Goal: Information Seeking & Learning: Check status

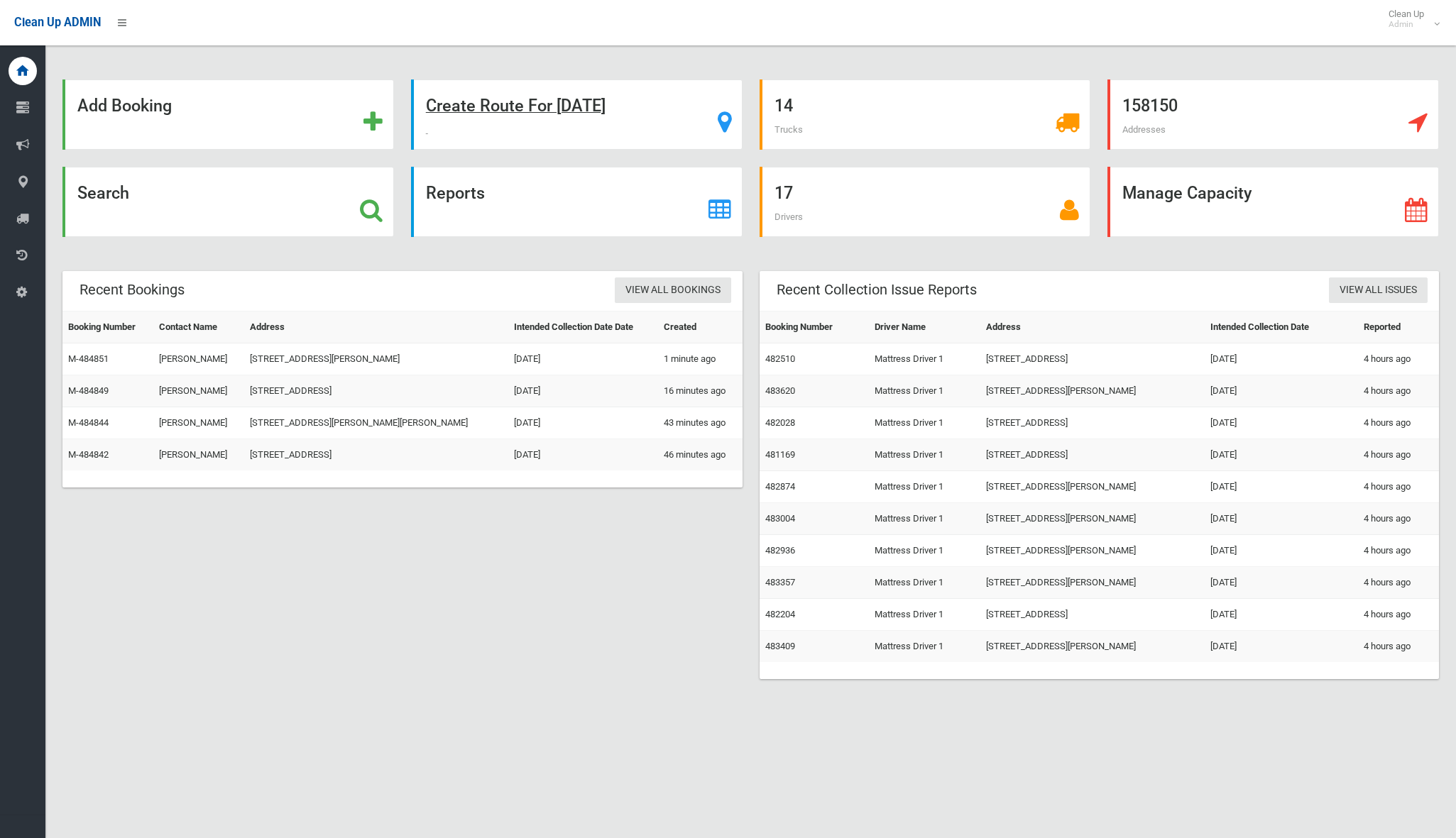
click at [531, 111] on strong "Create Route For Tomorrow" at bounding box center [515, 106] width 179 height 20
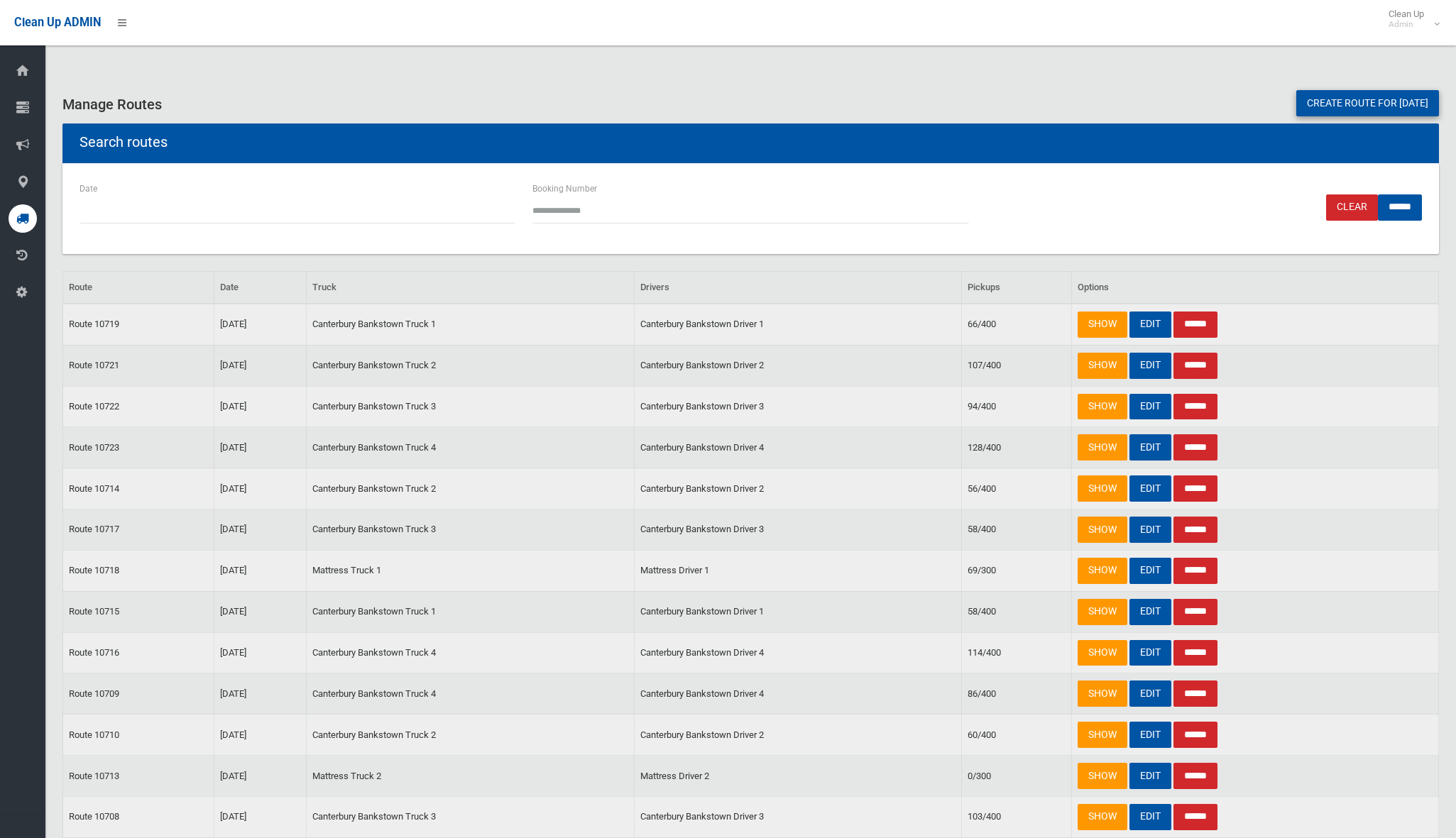
click at [1338, 97] on link "Create route for tomorrow" at bounding box center [1368, 103] width 143 height 26
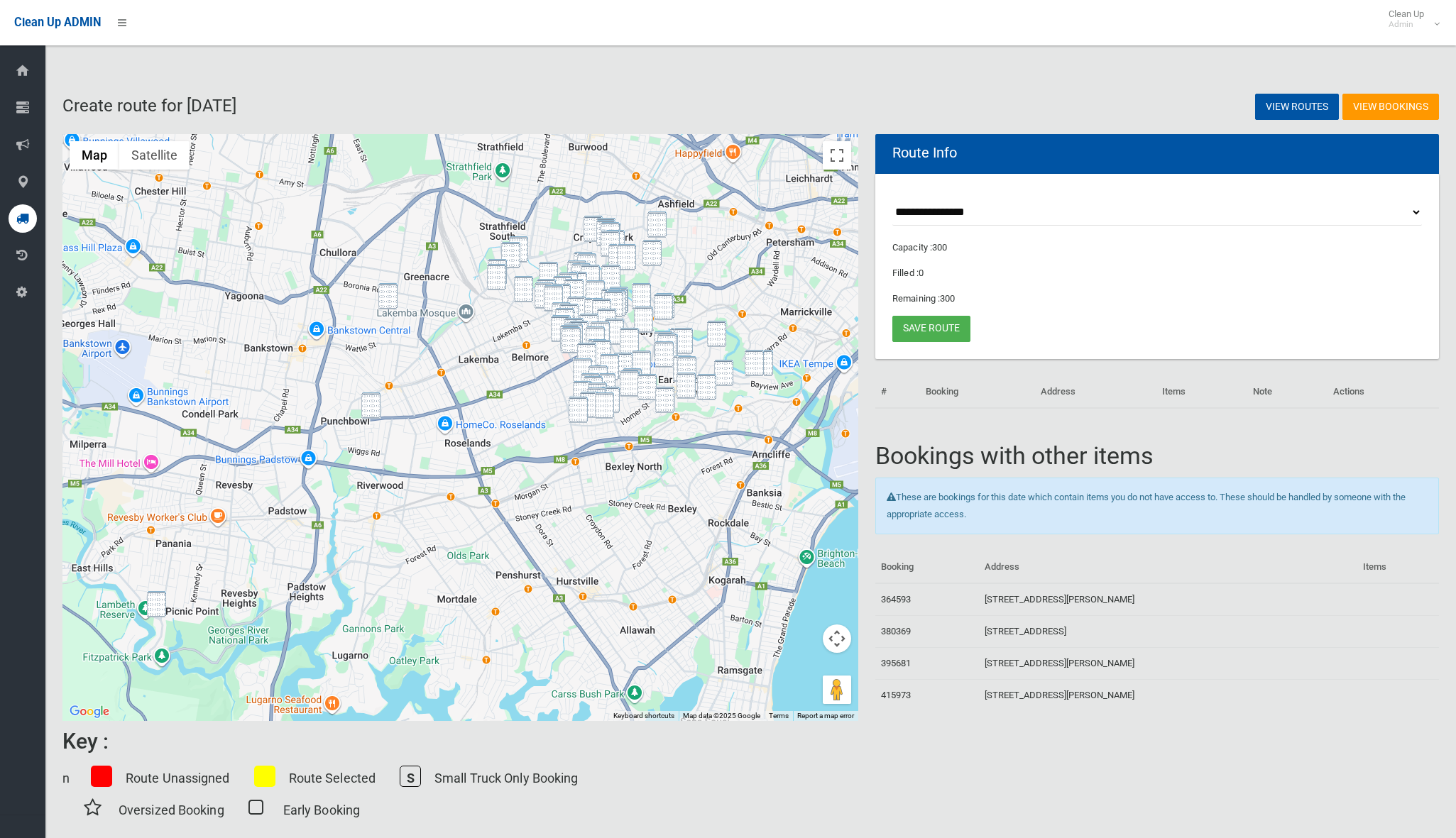
click at [151, 612] on img "811 Henry Lawson Drive, PICNIC POINT NSW 2213" at bounding box center [156, 604] width 19 height 26
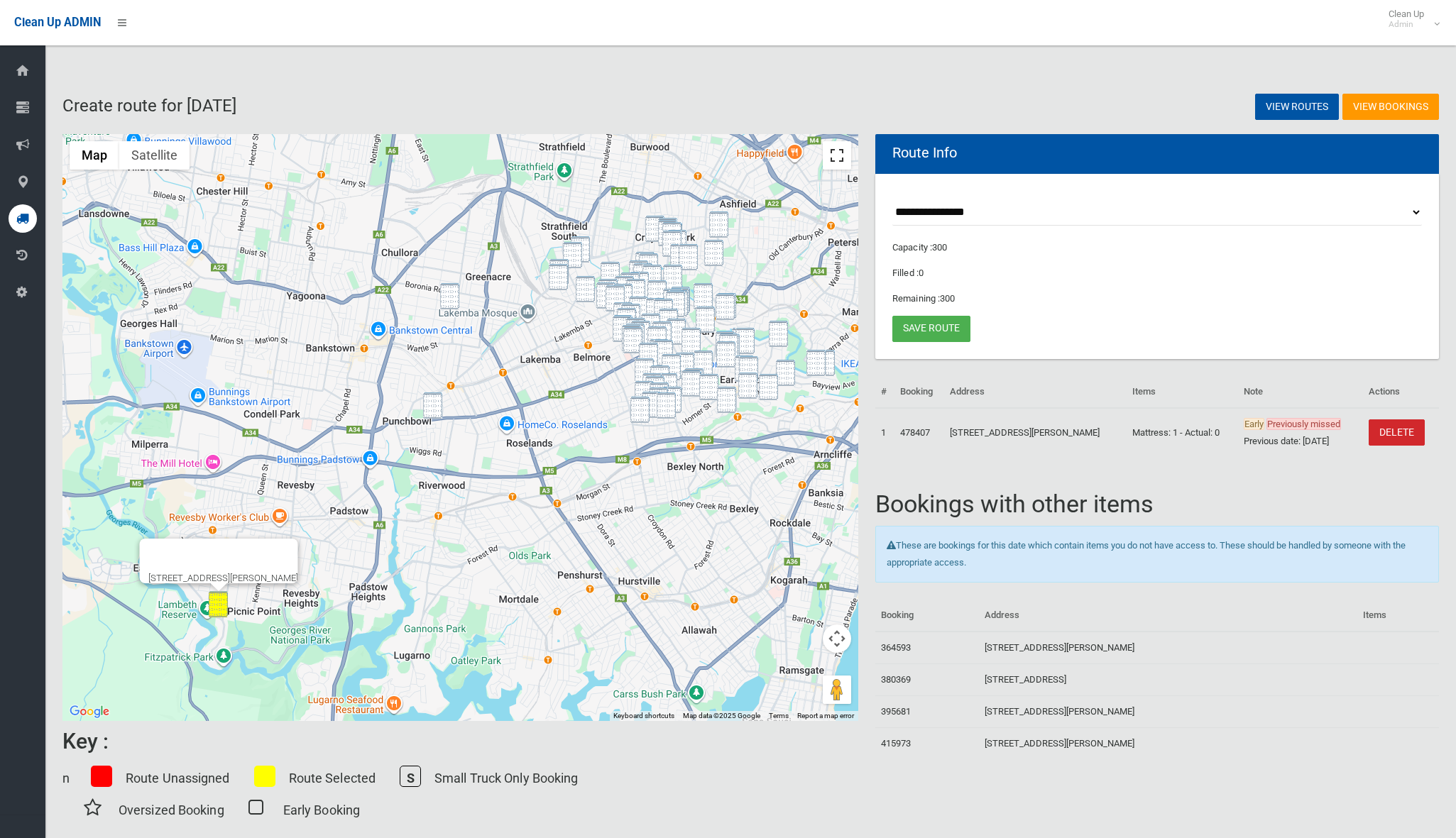
click at [838, 153] on button "Toggle fullscreen view" at bounding box center [837, 155] width 28 height 28
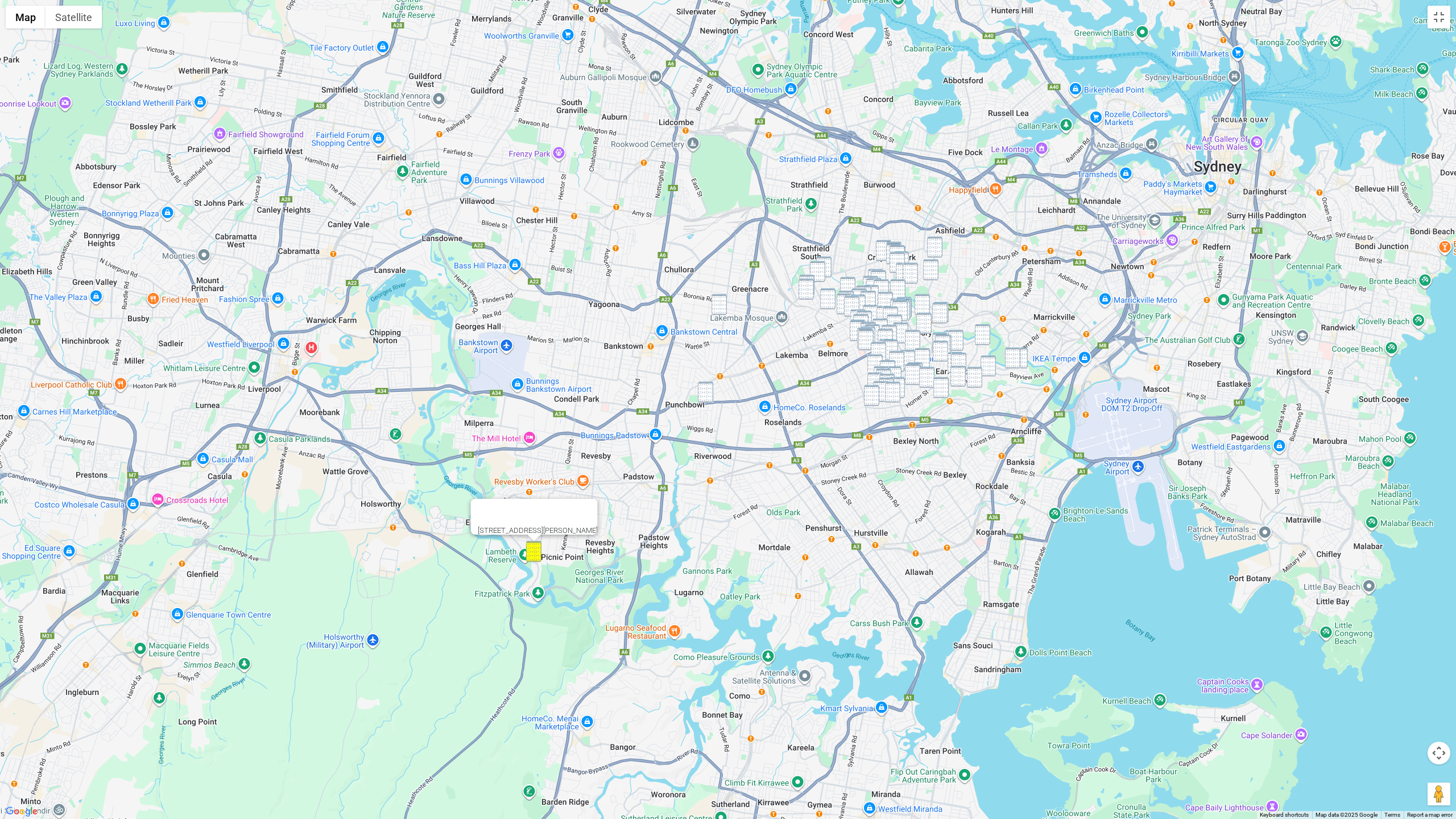
click at [723, 300] on img "13 Mimosa Road, GREENACRE NSW 2190" at bounding box center [719, 304] width 15 height 21
drag, startPoint x: 702, startPoint y: 395, endPoint x: 713, endPoint y: 380, distance: 18.6
click at [702, 395] on img "1409 Canterbury Road, PUNCHBOWL NSW 2196" at bounding box center [705, 392] width 15 height 21
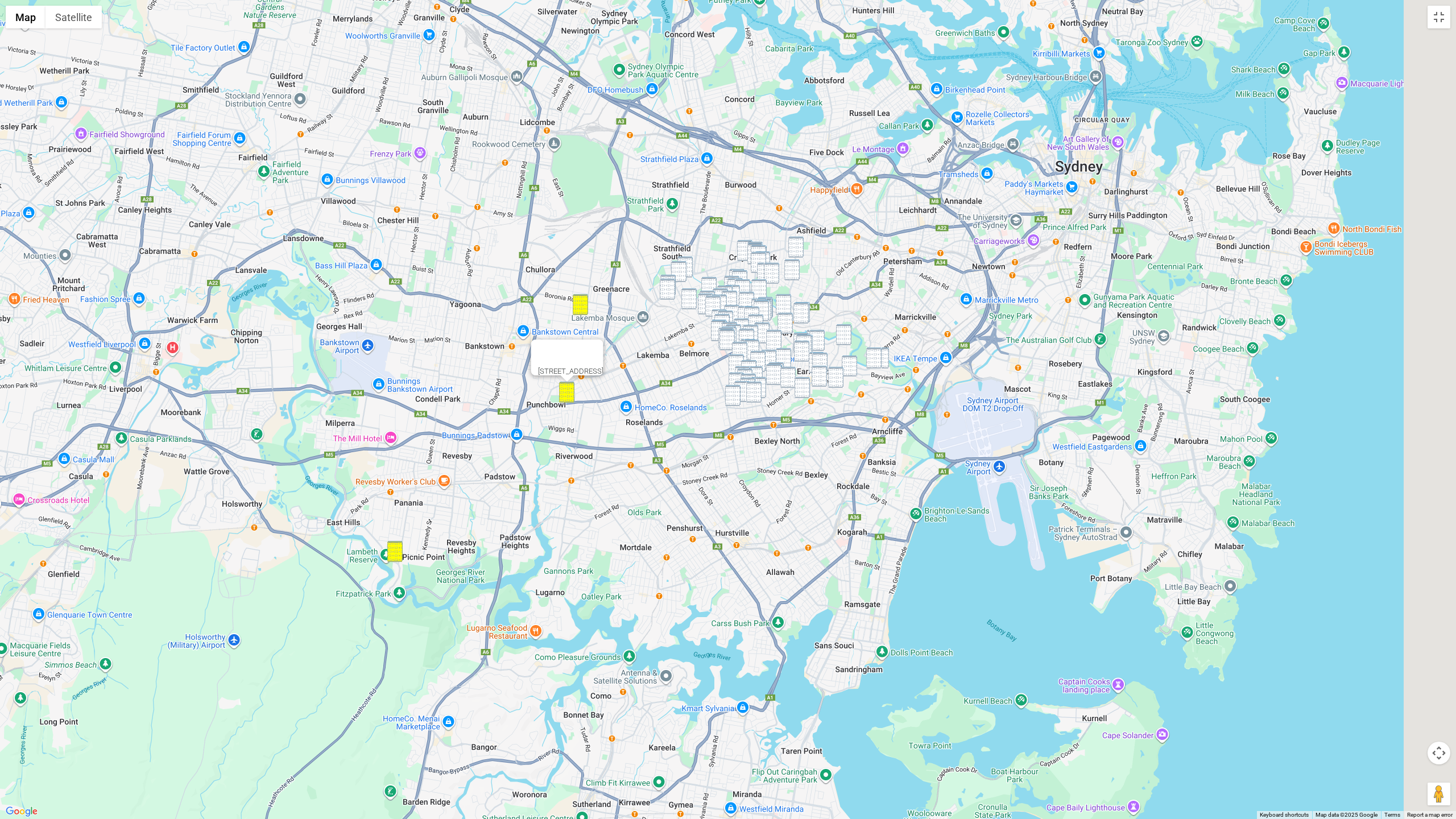
drag, startPoint x: 1060, startPoint y: 114, endPoint x: 772, endPoint y: 112, distance: 288.0
click at [772, 112] on div "1409 Canterbury Road, PUNCHBOWL NSW 2196" at bounding box center [728, 409] width 1456 height 819
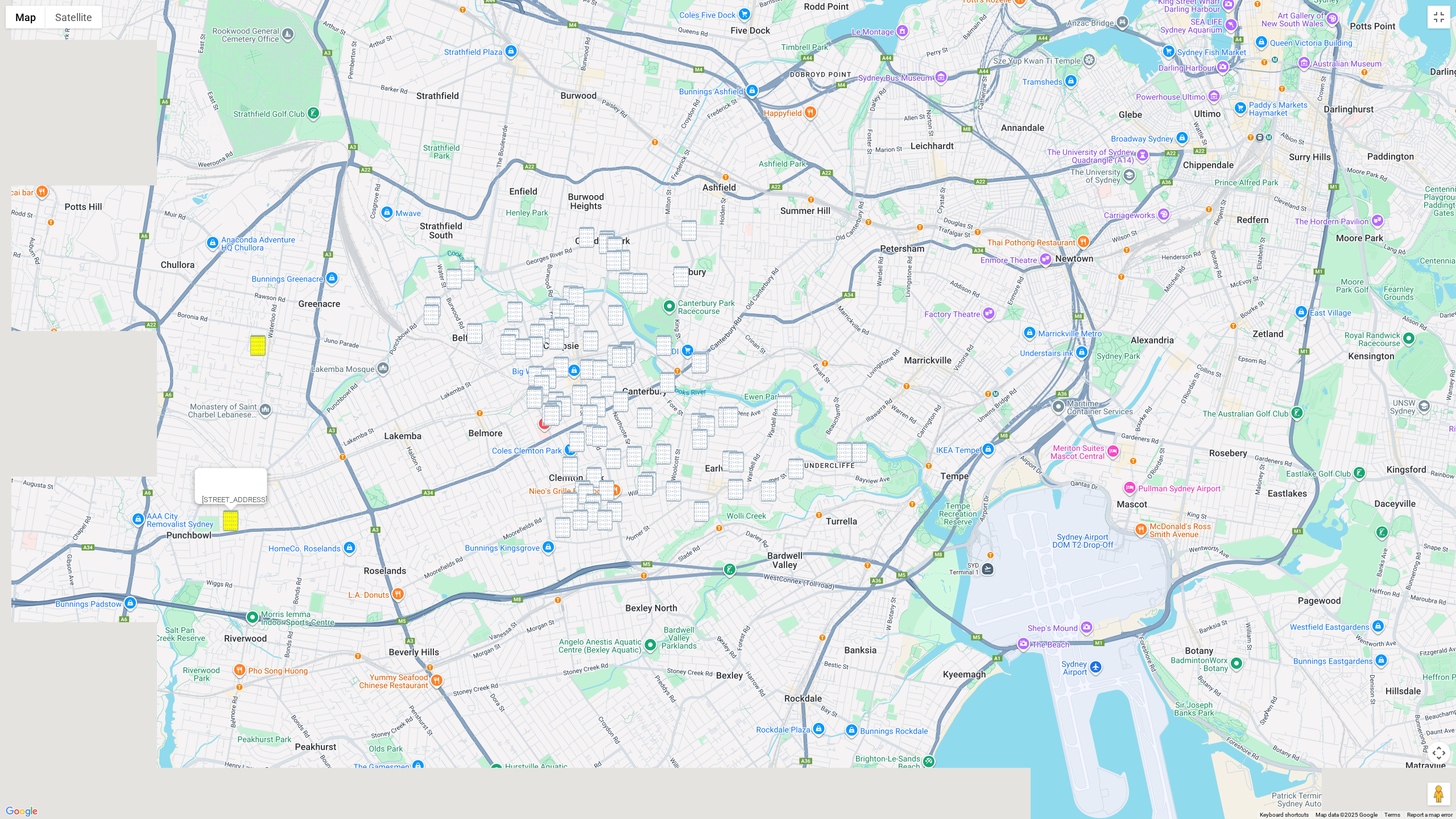
drag, startPoint x: 749, startPoint y: 220, endPoint x: 901, endPoint y: 131, distance: 176.1
click at [901, 131] on div "1409 Canterbury Road, PUNCHBOWL NSW 2196" at bounding box center [728, 409] width 1456 height 819
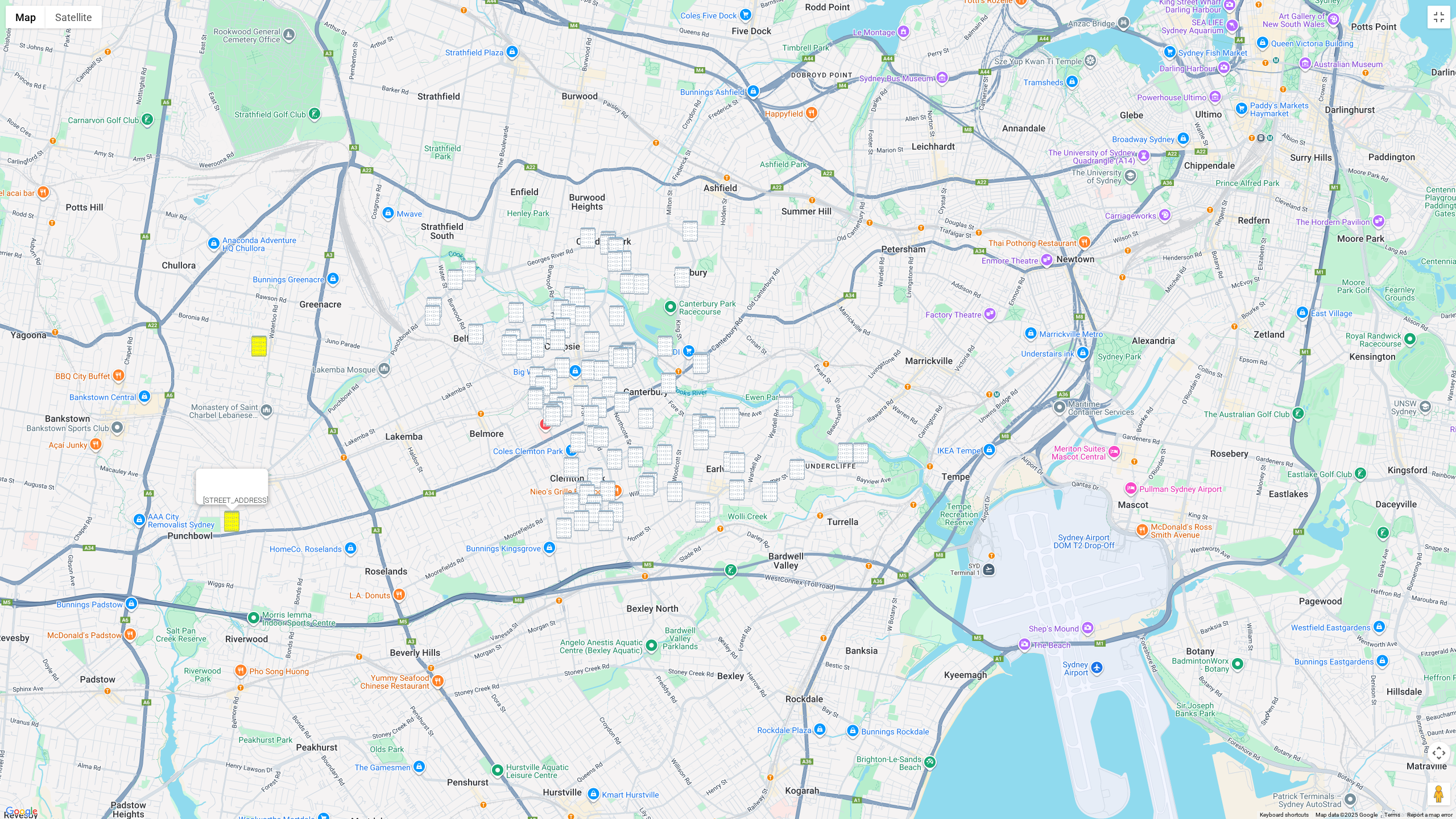
drag, startPoint x: 588, startPoint y: 236, endPoint x: 522, endPoint y: 262, distance: 70.9
click at [588, 236] on img "242-244 Georges River Road, CROYDON PARK NSW 2133" at bounding box center [588, 238] width 15 height 21
drag, startPoint x: 471, startPoint y: 276, endPoint x: 463, endPoint y: 279, distance: 8.5
click at [470, 276] on img "258 Punchbowl Road, BELFIELD NSW 2191" at bounding box center [468, 271] width 15 height 21
click at [461, 280] on img "290 Punchbowl Road, BELFIELD NSW 2191" at bounding box center [455, 279] width 15 height 21
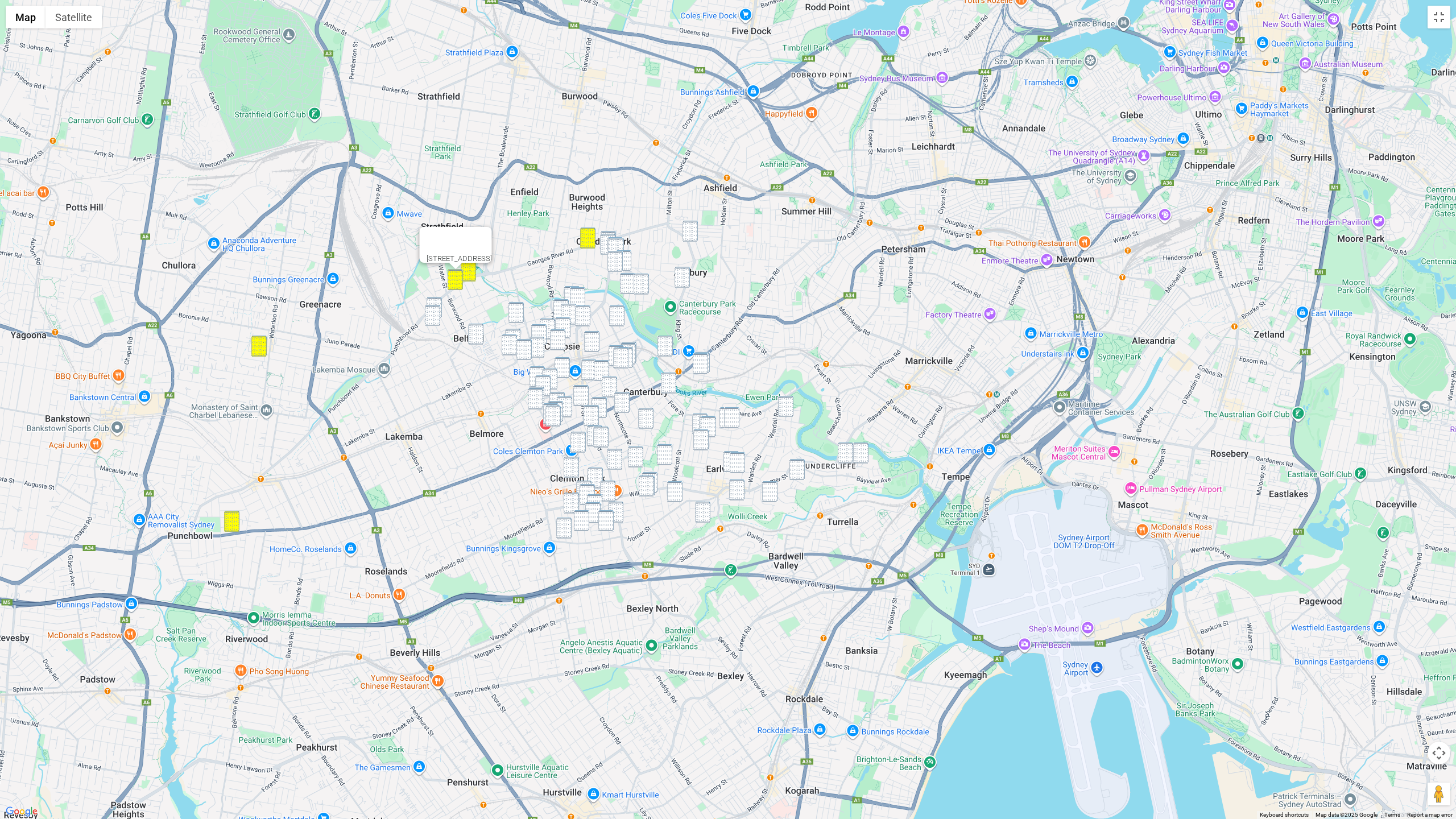
drag, startPoint x: 441, startPoint y: 298, endPoint x: 440, endPoint y: 309, distance: 11.0
click at [441, 299] on img "37 Persic Street, BELFIELD NSW 2191" at bounding box center [434, 307] width 15 height 21
click at [439, 312] on img "18 Persic Street, BELFIELD NSW 2191" at bounding box center [432, 315] width 15 height 21
click at [509, 311] on img "109 Seventh Avenue, CAMPSIE NSW 2194" at bounding box center [516, 312] width 15 height 21
drag, startPoint x: 473, startPoint y: 329, endPoint x: 503, endPoint y: 318, distance: 32.0
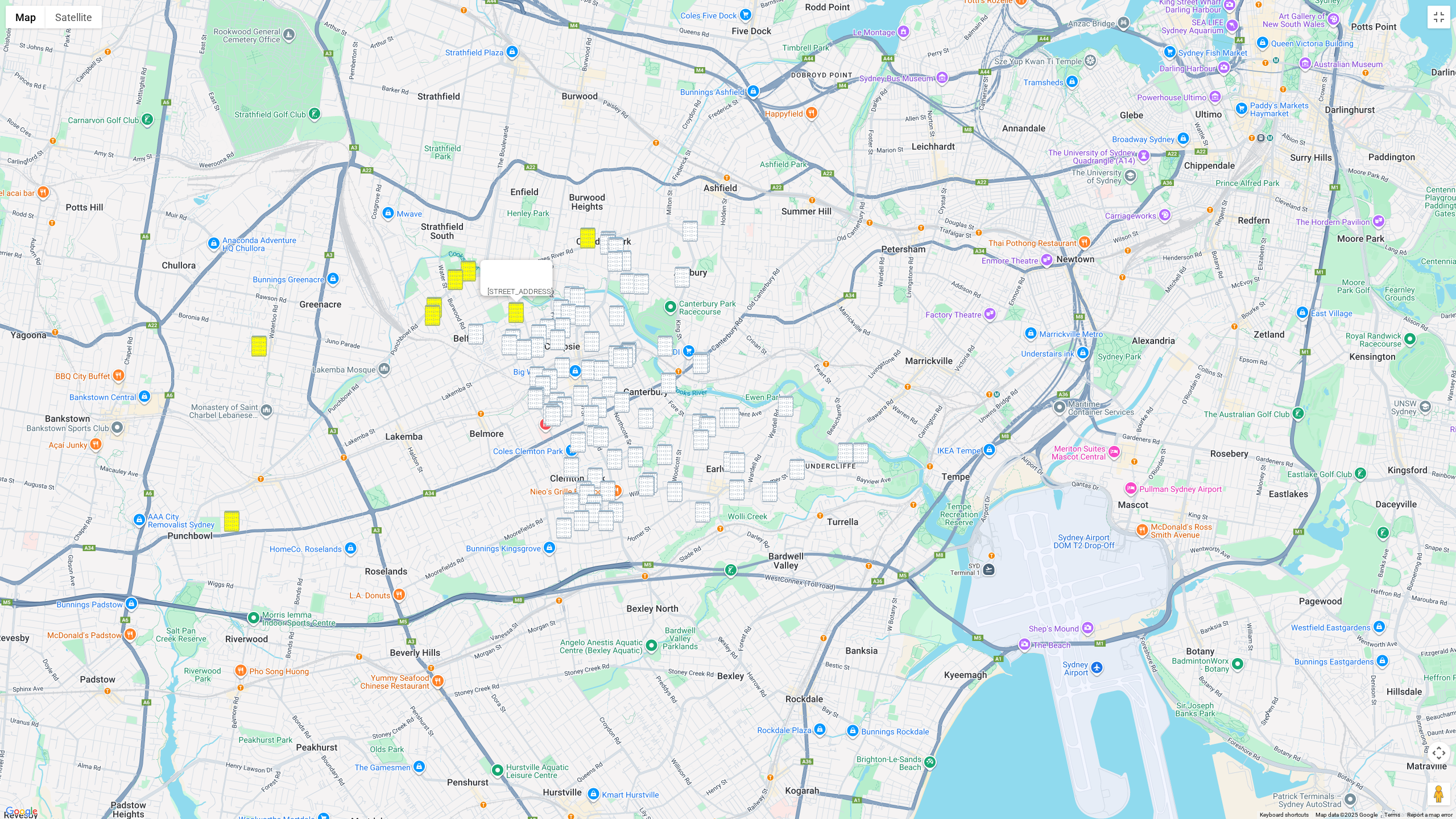
click at [473, 329] on img "73 Bruce Avenue, BELFIELD NSW 2191" at bounding box center [475, 334] width 15 height 21
click at [683, 231] on img "126 Milton Street, ASHBURY NSW 2193" at bounding box center [690, 231] width 15 height 21
click at [614, 234] on img "32B-34 Brighton Avenue, CROYDON PARK NSW 2133" at bounding box center [607, 244] width 15 height 21
click at [608, 236] on img "32B-34 Brighton Avenue, CROYDON PARK NSW 2133" at bounding box center [607, 244] width 15 height 21
click at [615, 231] on div at bounding box center [609, 231] width 15 height 7
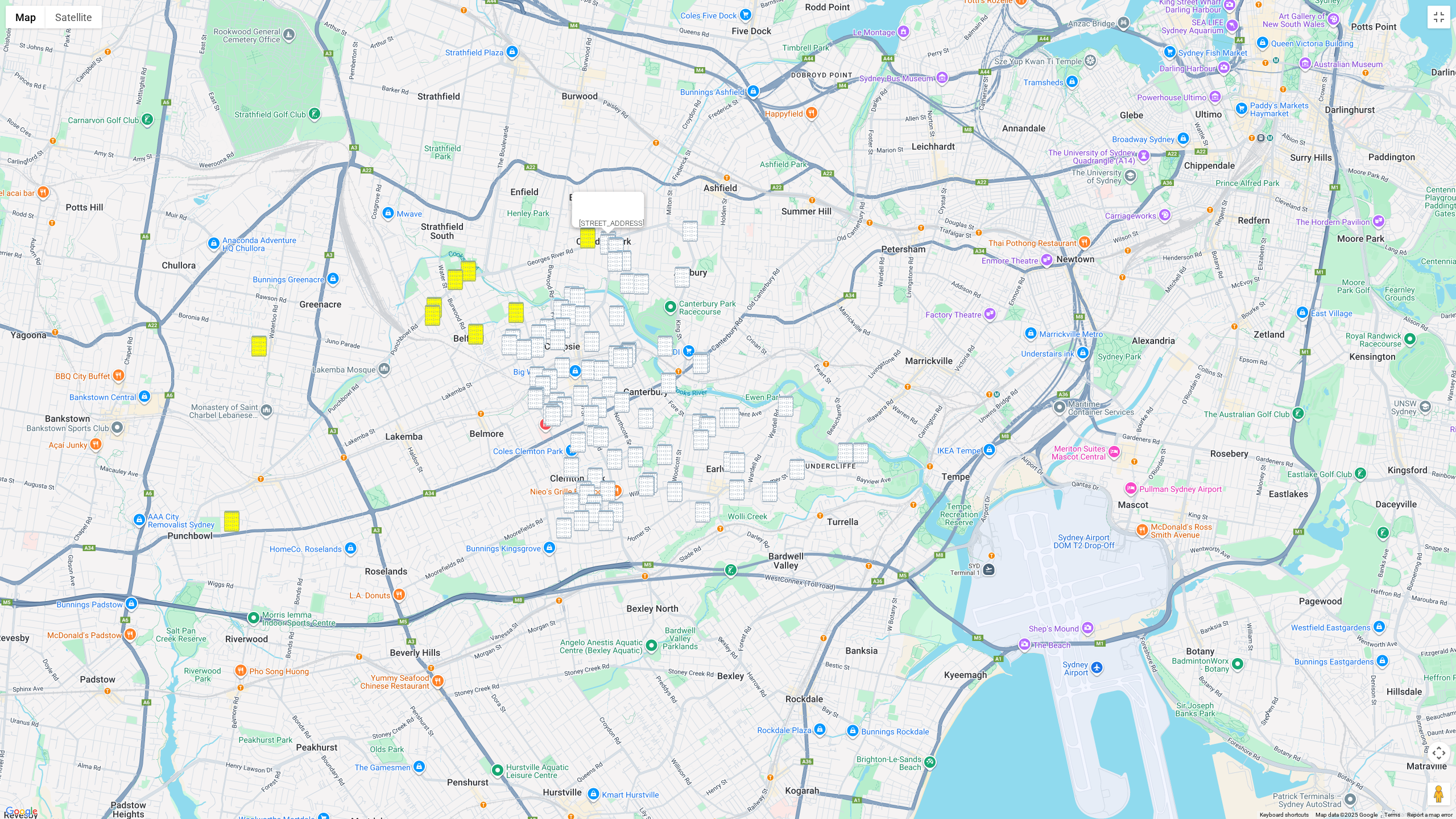
click at [601, 233] on div at bounding box center [609, 231] width 15 height 7
drag, startPoint x: 689, startPoint y: 232, endPoint x: 641, endPoint y: 234, distance: 48.0
click at [689, 232] on img "126 Milton Street, ASHBURY NSW 2193" at bounding box center [690, 231] width 15 height 21
click at [612, 233] on img "28 Brighton Avenue, CROYDON PARK NSW 2133" at bounding box center [608, 241] width 15 height 21
click at [606, 238] on img "32B-34 Brighton Avenue, CROYDON PARK NSW 2133" at bounding box center [607, 244] width 15 height 21
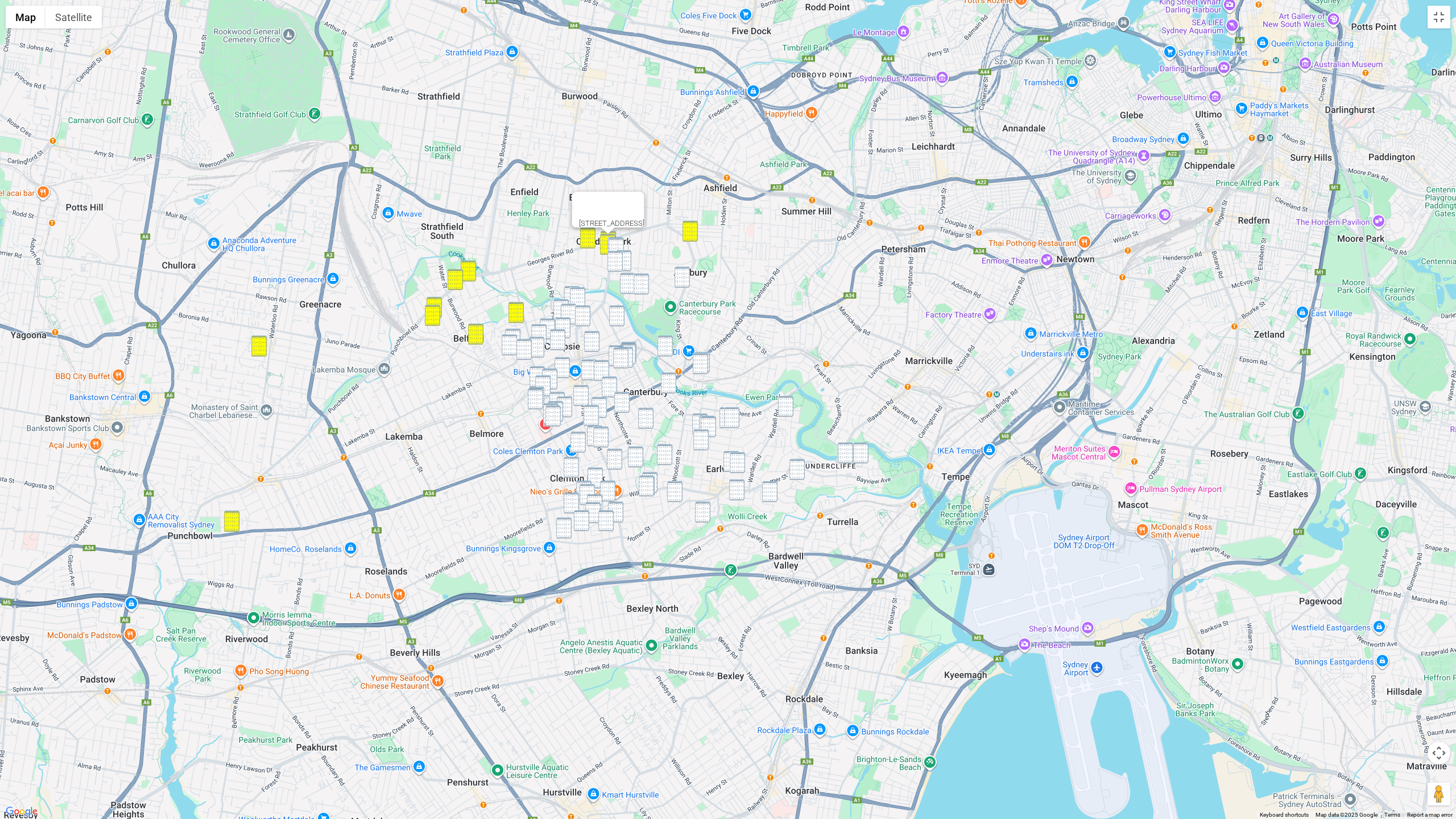
click at [617, 244] on img "11 Queensborough Road, CROYDON PARK NSW 2133" at bounding box center [616, 248] width 15 height 21
click at [614, 255] on img "26 Morris Avenue, CROYDON PARK NSW 2133" at bounding box center [614, 261] width 15 height 21
click at [628, 259] on img "191 Croydon Avenue, CROYDON PARK NSW 2133" at bounding box center [623, 260] width 15 height 21
drag, startPoint x: 683, startPoint y: 276, endPoint x: 648, endPoint y: 278, distance: 35.1
click at [683, 276] on img "60 King Street, ASHBURY NSW 2193" at bounding box center [682, 277] width 15 height 21
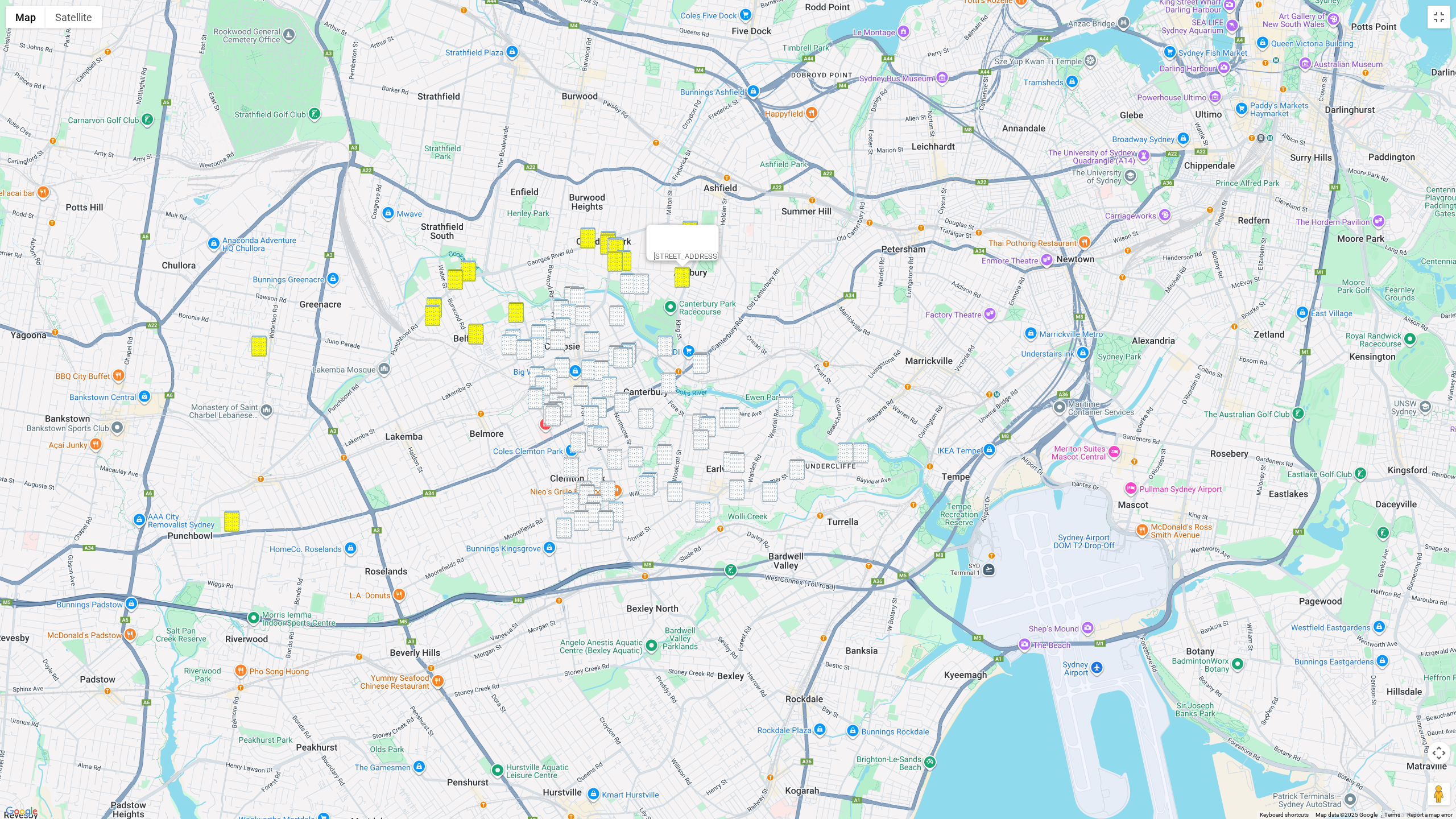
click at [630, 288] on img "12A Coorilla Avenue, CROYDON PARK NSW 2133" at bounding box center [628, 283] width 15 height 21
click at [645, 288] on img "39 Crieff Street, ASHBURY NSW 2193" at bounding box center [641, 284] width 15 height 21
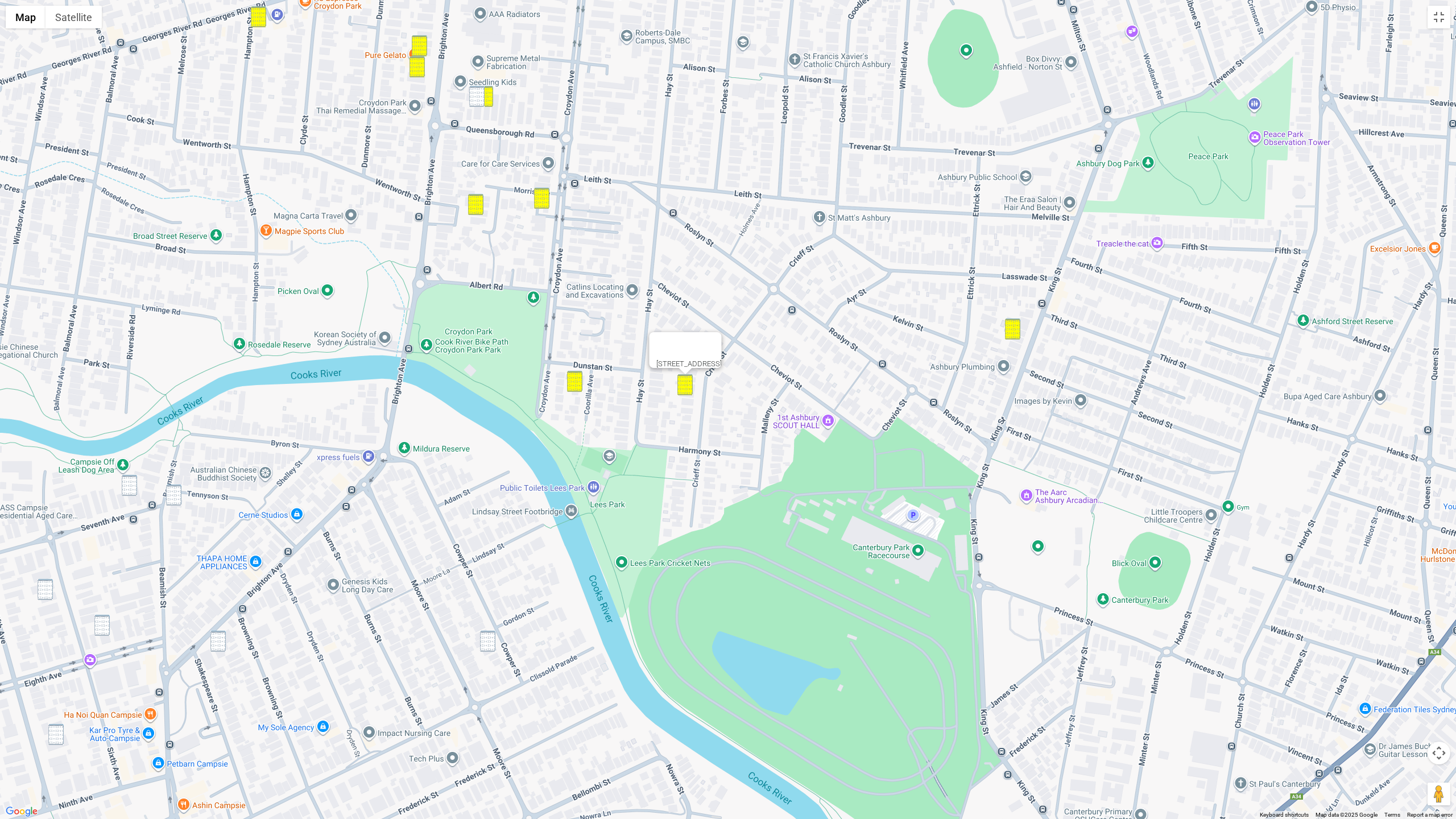
click at [479, 99] on img "13 Queensborough Road, CROYDON PARK NSW 2133" at bounding box center [477, 96] width 15 height 21
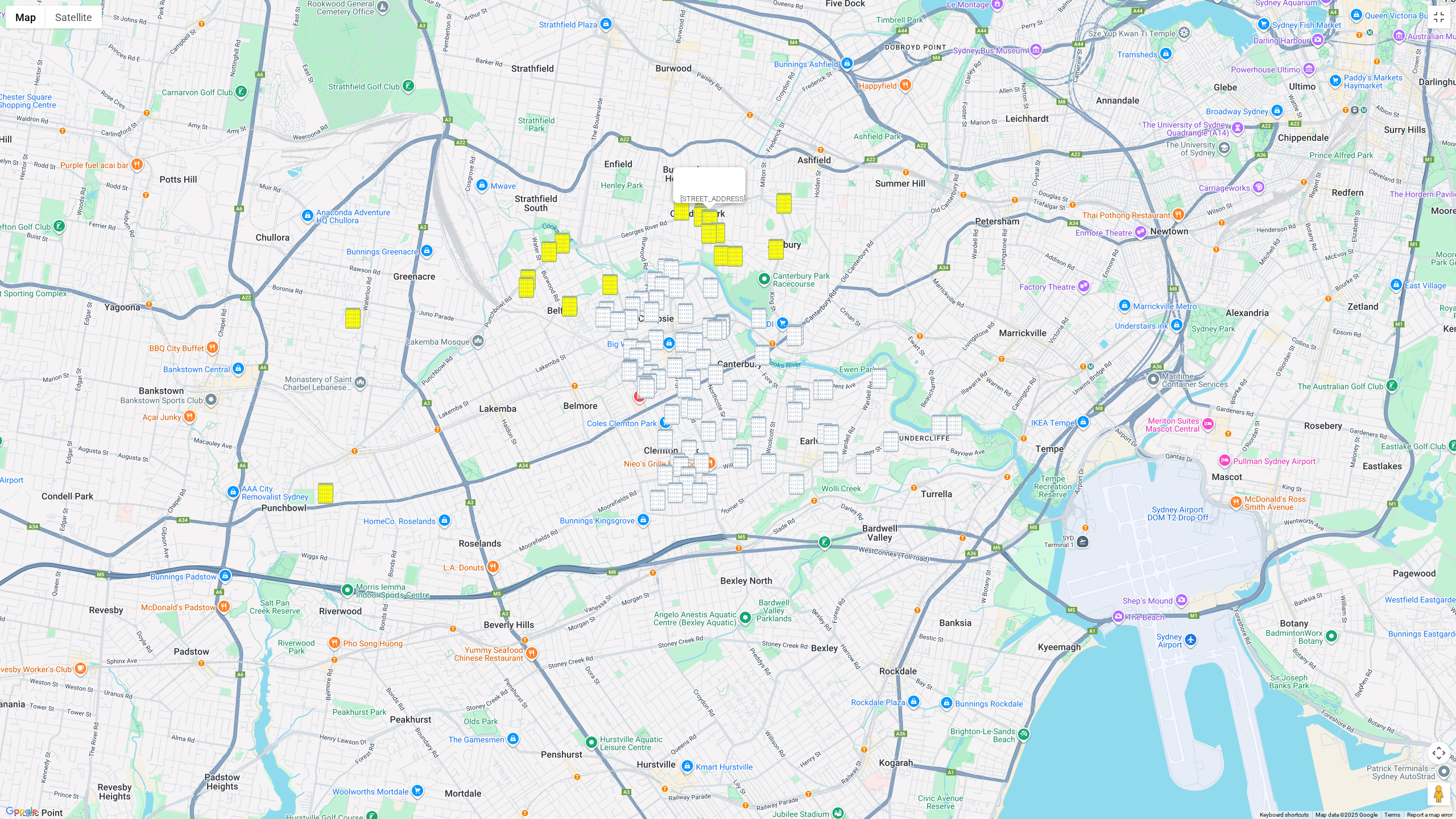
drag, startPoint x: 662, startPoint y: 265, endPoint x: 670, endPoint y: 267, distance: 8.2
click at [662, 265] on img "3 Seventh Avenue, CAMPSIE NSW 2194" at bounding box center [665, 268] width 15 height 21
click at [671, 267] on img "23 Beamish Street, CAMPSIE NSW 2194" at bounding box center [671, 270] width 15 height 21
click at [654, 273] on img "36 Sixth Avenue, CAMPSIE NSW 2194" at bounding box center [654, 281] width 15 height 21
drag, startPoint x: 660, startPoint y: 281, endPoint x: 673, endPoint y: 284, distance: 13.3
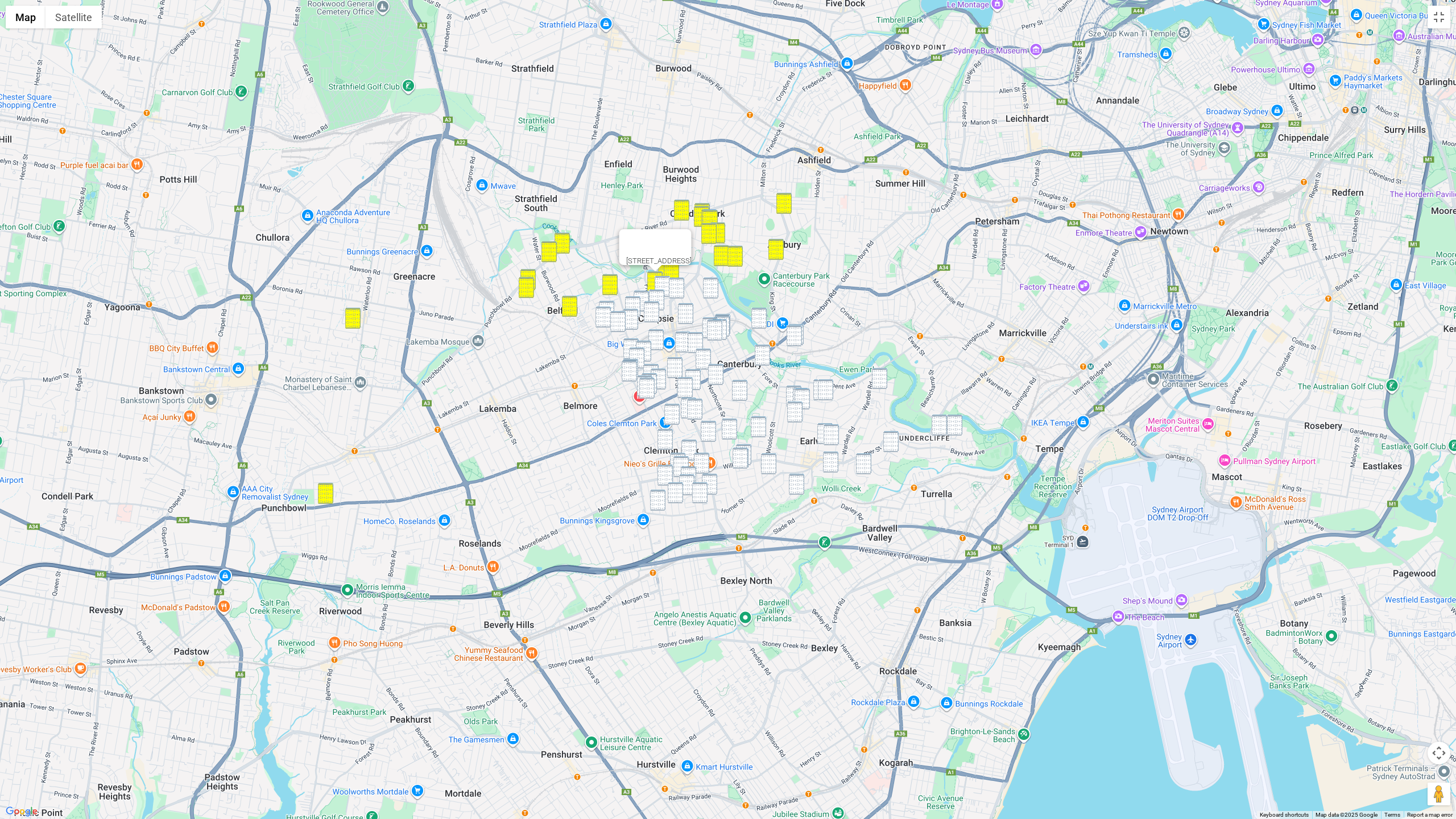
click at [660, 281] on img "11-13 Eighth Avenue, CAMPSIE NSW 2194" at bounding box center [662, 286] width 15 height 21
click at [678, 285] on img "151-153 Brighton Avenue, CAMPSIE NSW 2194" at bounding box center [676, 288] width 15 height 21
drag, startPoint x: 707, startPoint y: 287, endPoint x: 686, endPoint y: 289, distance: 21.1
click at [707, 287] on img "77 Cowper Street, CAMPSIE NSW 2194" at bounding box center [710, 288] width 15 height 21
drag, startPoint x: 654, startPoint y: 292, endPoint x: 642, endPoint y: 294, distance: 12.2
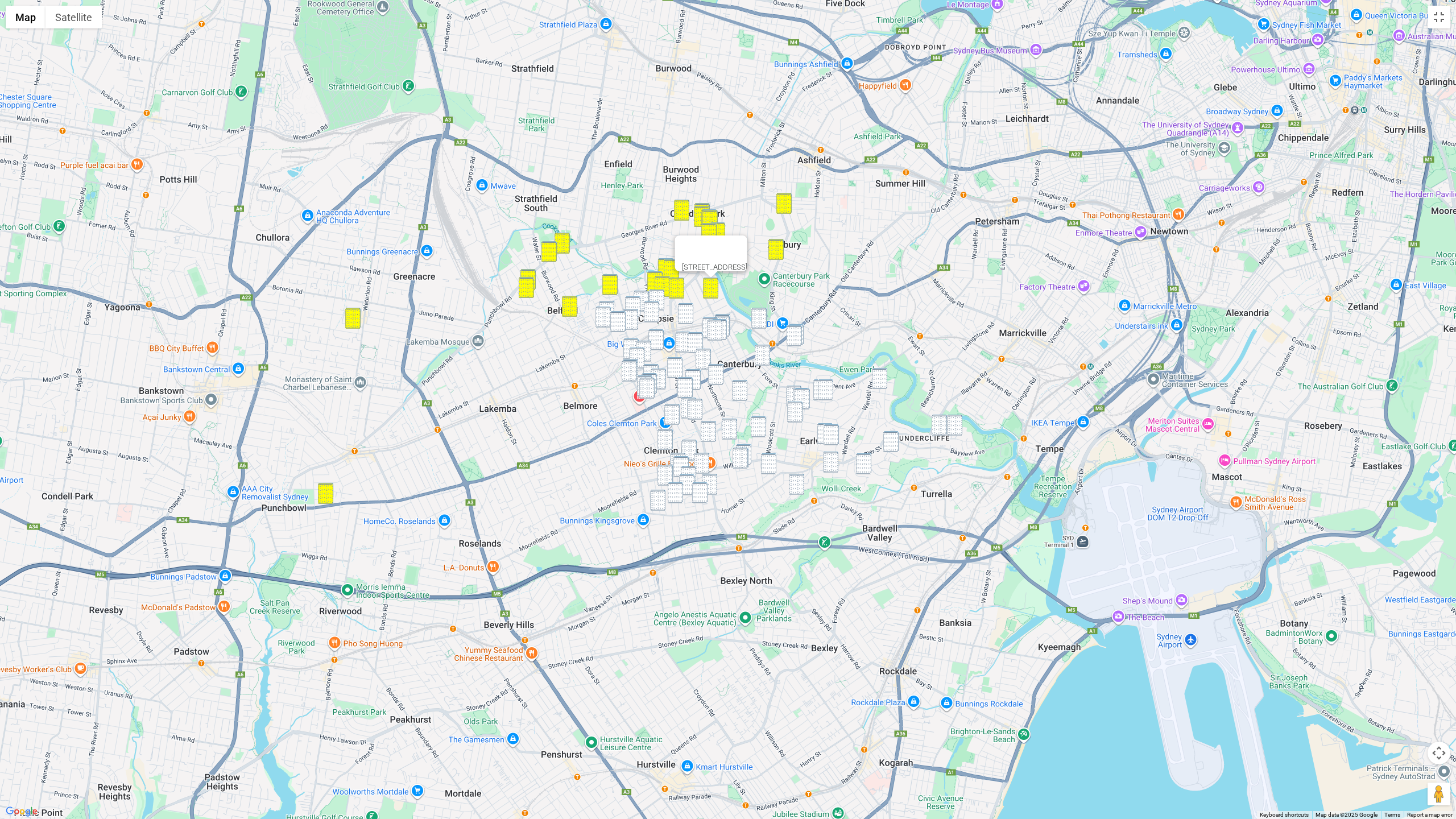
click at [653, 292] on img "9-13 Fifth Avenue, CAMPSIE NSW 2194" at bounding box center [657, 300] width 15 height 21
click at [639, 294] on img "14 Fourth Avenue, CAMPSIE NSW 2194" at bounding box center [641, 301] width 15 height 21
click at [635, 300] on img "4-8 Third Avenue, CAMPSIE NSW 2194" at bounding box center [633, 306] width 15 height 21
click at [657, 297] on img "9-13 Fifth Avenue, CAMPSIE NSW 2194" at bounding box center [657, 300] width 15 height 21
drag, startPoint x: 651, startPoint y: 306, endPoint x: 643, endPoint y: 308, distance: 8.2
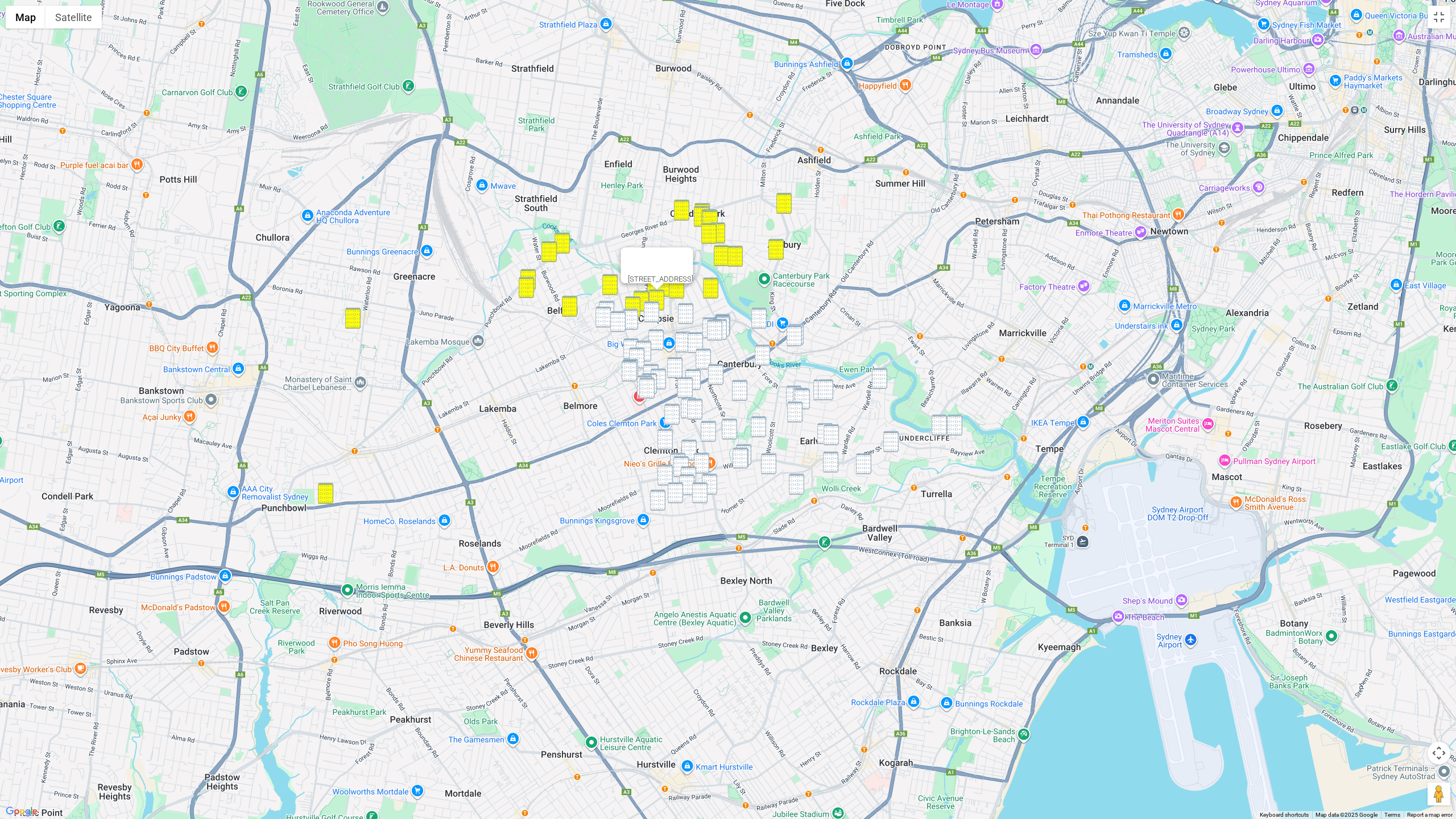
click at [651, 306] on img "56-62 Ninth Avenue, CAMPSIE NSW 2194" at bounding box center [651, 312] width 15 height 21
click at [606, 304] on img "51 Lincoln Street, BELFIELD NSW 2191" at bounding box center [606, 311] width 15 height 21
drag, startPoint x: 604, startPoint y: 308, endPoint x: 617, endPoint y: 312, distance: 13.6
click at [606, 308] on img "38 Lincoln Street, BELFIELD NSW 2191" at bounding box center [603, 317] width 15 height 21
drag, startPoint x: 628, startPoint y: 314, endPoint x: 615, endPoint y: 320, distance: 14.3
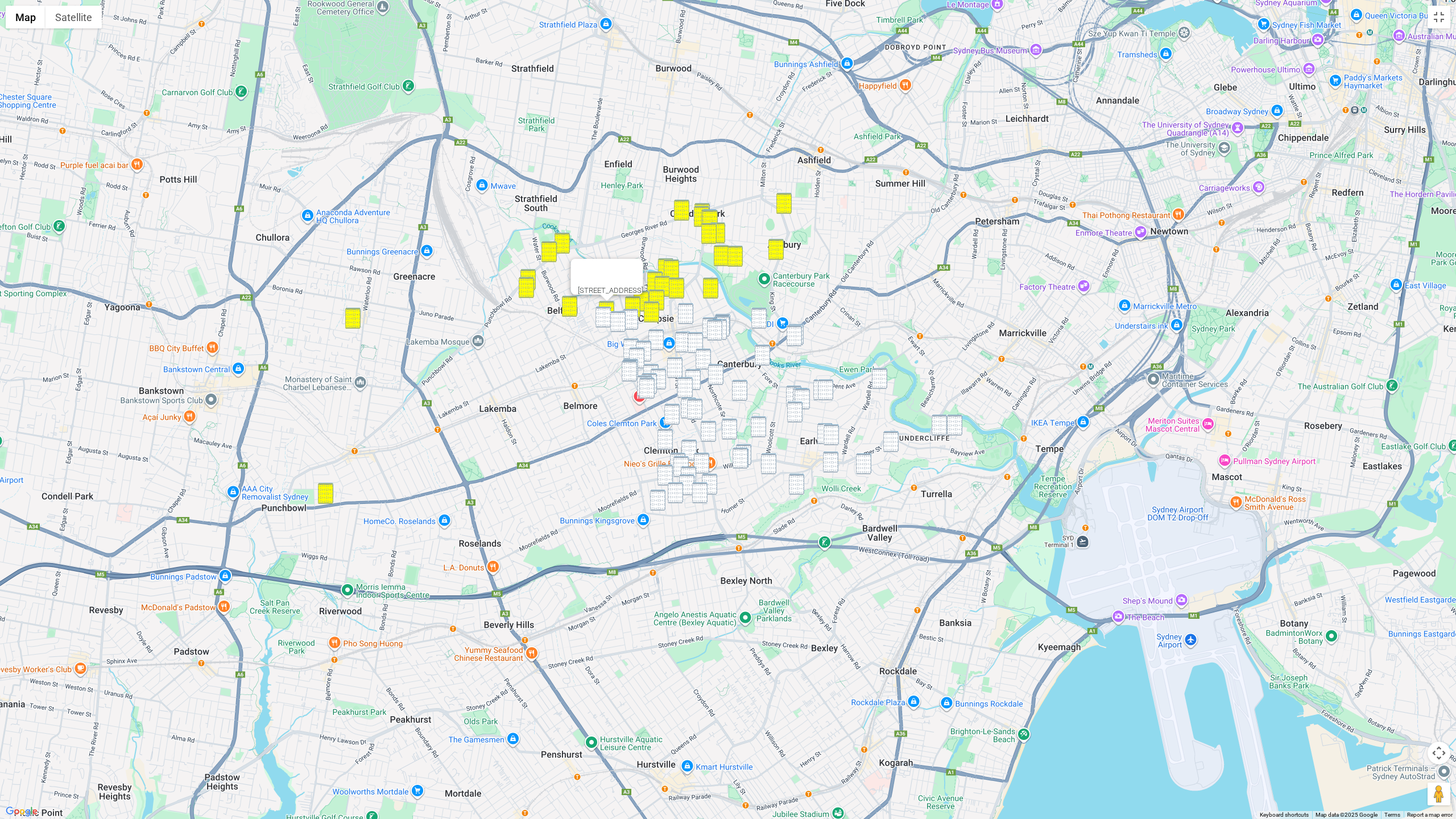
click at [628, 314] on img "1-3 Harcourt Avenue, CAMPSIE NSW 2194" at bounding box center [630, 319] width 15 height 21
drag, startPoint x: 615, startPoint y: 320, endPoint x: 606, endPoint y: 318, distance: 9.2
click at [615, 320] on img "132A Ninth Avenue, CAMPSIE NSW 2194" at bounding box center [617, 321] width 15 height 21
click at [602, 317] on img "38 Lincoln Street, BELFIELD NSW 2191" at bounding box center [603, 317] width 15 height 21
click at [678, 315] on img "28-29 North Parade, CAMPSIE NSW 2194" at bounding box center [686, 313] width 15 height 21
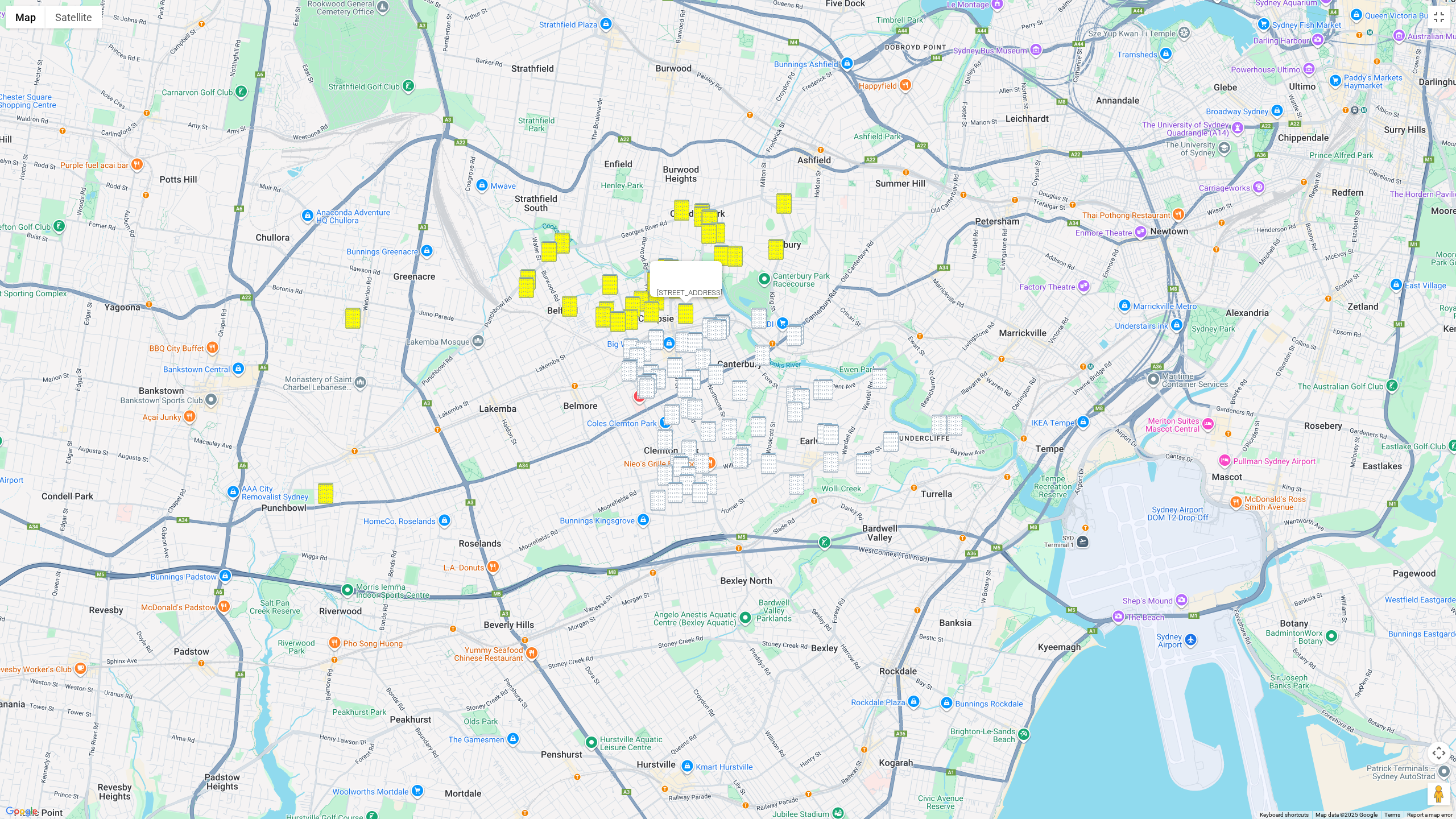
drag, startPoint x: 760, startPoint y: 316, endPoint x: 788, endPoint y: 325, distance: 29.4
click at [760, 316] on img "10-12 Broughton Street, CANTERBURY NSW 2193" at bounding box center [759, 318] width 15 height 21
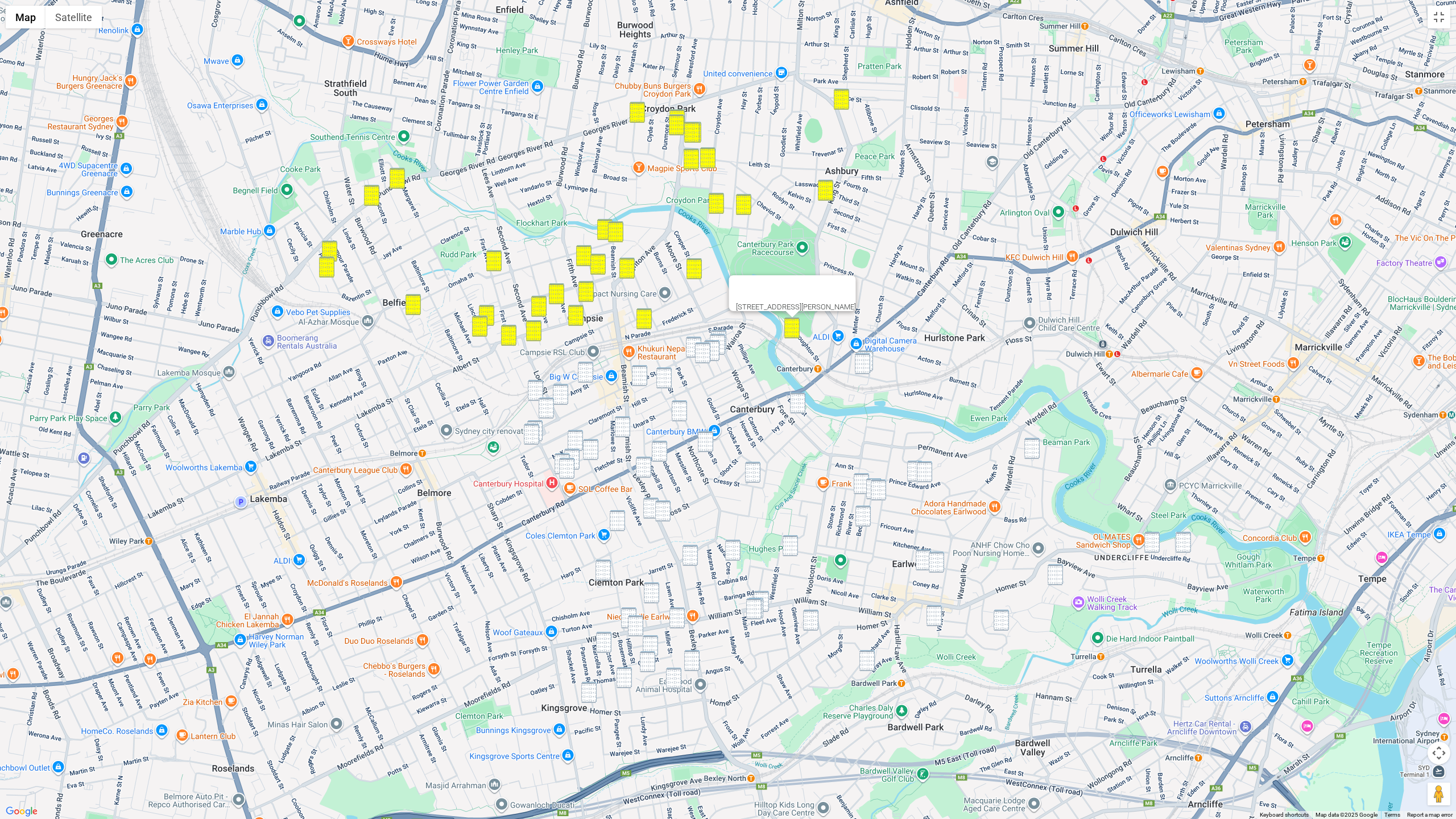
click at [723, 332] on img "15 Wonga Street, CANTERBURY NSW 2193" at bounding box center [718, 340] width 15 height 21
click at [722, 337] on img "17 Wonga Street, CANTERBURY NSW 2193" at bounding box center [717, 344] width 15 height 21
drag, startPoint x: 715, startPoint y: 344, endPoint x: 710, endPoint y: 345, distance: 5.1
click at [715, 344] on img "22 Oswald Street, CAMPSIE NSW 2194" at bounding box center [712, 350] width 15 height 21
click at [702, 349] on img "1/19 Oswald Street, CAMPSIE NSW 2194" at bounding box center [702, 353] width 15 height 21
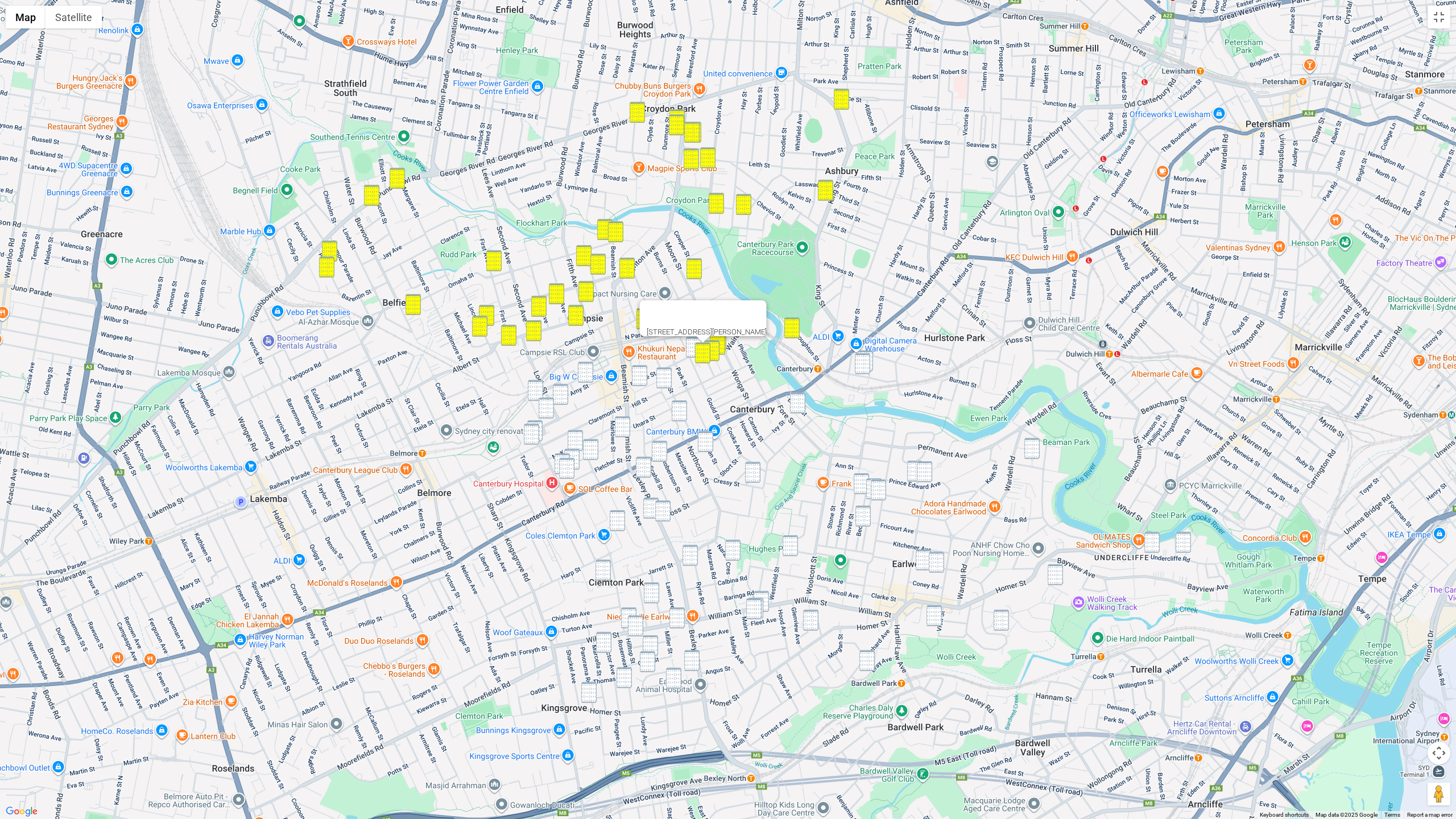
click at [692, 345] on img "2/12 Gould Street, CAMPSIE NSW 2194" at bounding box center [694, 347] width 15 height 21
drag, startPoint x: 583, startPoint y: 369, endPoint x: 585, endPoint y: 362, distance: 7.3
click at [583, 369] on img "33 Amy Street, CAMPSIE NSW 2194" at bounding box center [585, 372] width 15 height 21
drag, startPoint x: 536, startPoint y: 390, endPoint x: 565, endPoint y: 399, distance: 30.4
click at [536, 391] on img "22 Loftus Street, CAMPSIE NSW 2194" at bounding box center [535, 390] width 15 height 21
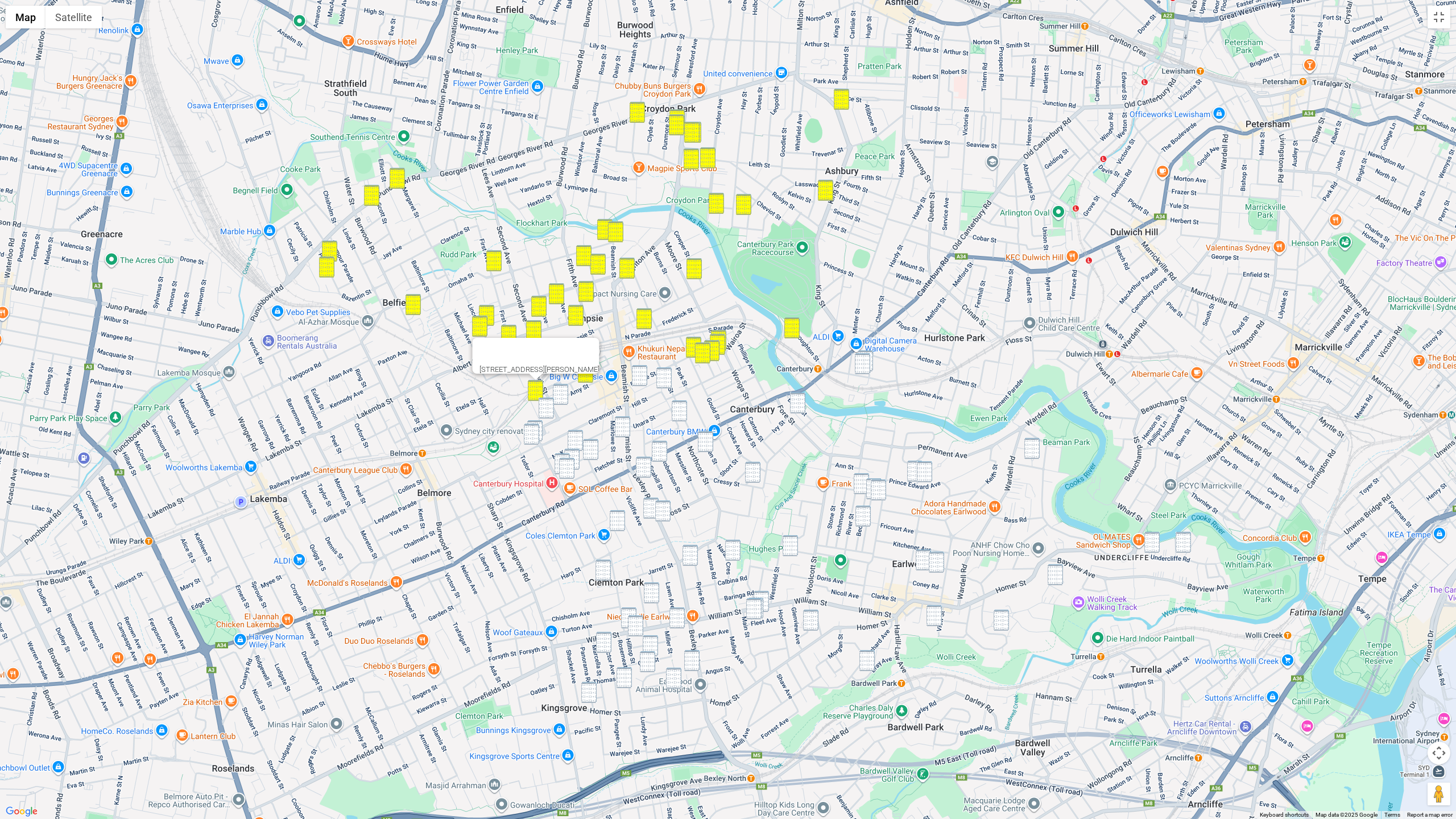
click at [561, 397] on img "76 Amy Street, CAMPSIE NSW 2194" at bounding box center [560, 394] width 15 height 21
drag, startPoint x: 549, startPoint y: 407, endPoint x: 536, endPoint y: 423, distance: 20.6
click at [549, 407] on img "129 Evaline Street, CAMPSIE NSW 2194" at bounding box center [546, 408] width 15 height 21
drag, startPoint x: 540, startPoint y: 422, endPoint x: 534, endPoint y: 426, distance: 7.2
click at [540, 422] on img "3 Thorncraft Parade, CAMPSIE NSW 2194" at bounding box center [535, 430] width 15 height 21
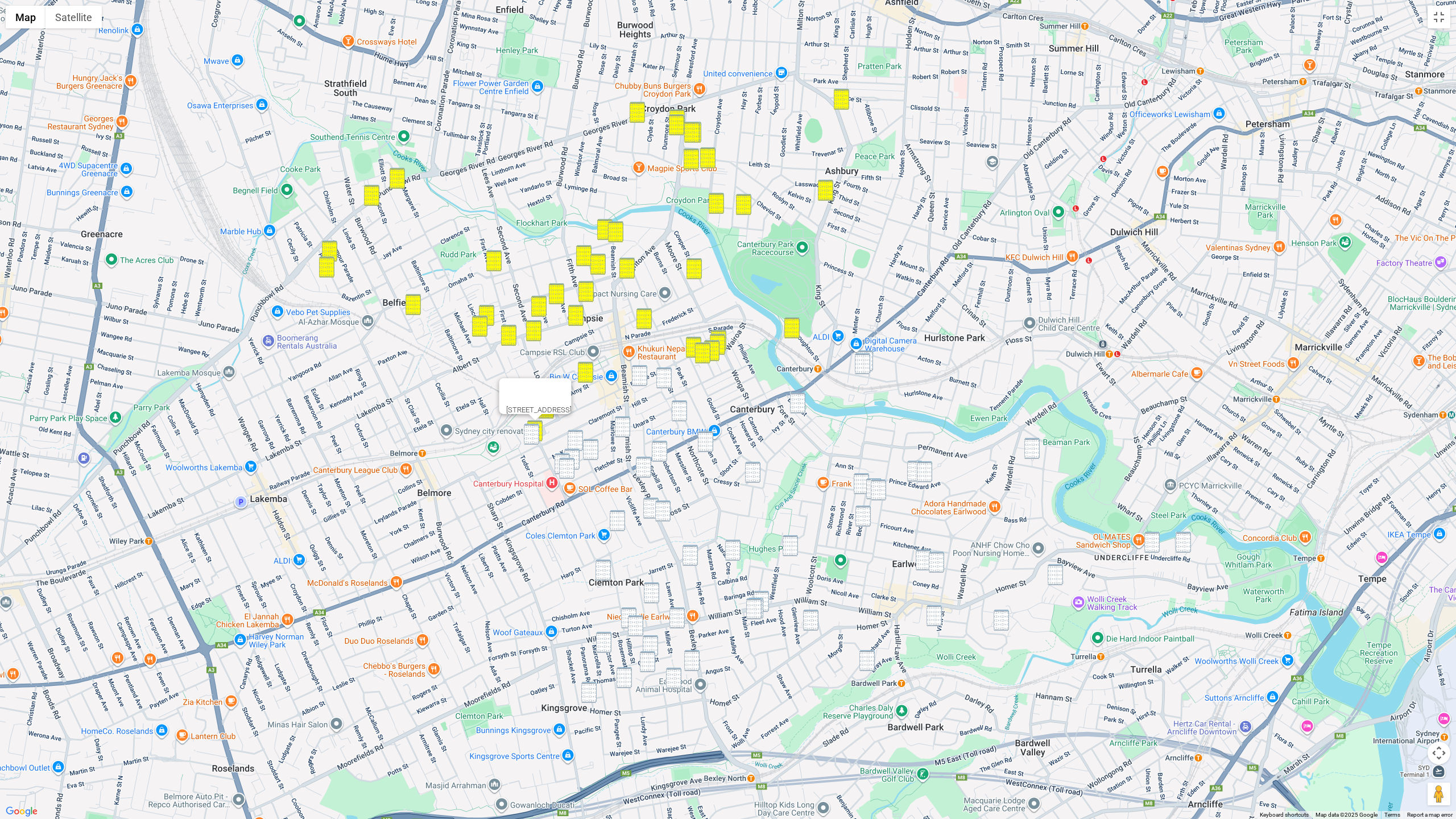
click at [534, 427] on img "1 Palmer Street, CAMPSIE NSW 2194" at bounding box center [531, 434] width 15 height 21
click at [635, 378] on img "32 Evaline Street, CAMPSIE NSW 2194" at bounding box center [639, 375] width 15 height 21
drag, startPoint x: 663, startPoint y: 378, endPoint x: 673, endPoint y: 397, distance: 21.5
click at [665, 379] on img "56 Duke Street, CAMPSIE NSW 2194" at bounding box center [664, 377] width 15 height 21
drag, startPoint x: 680, startPoint y: 409, endPoint x: 646, endPoint y: 427, distance: 38.5
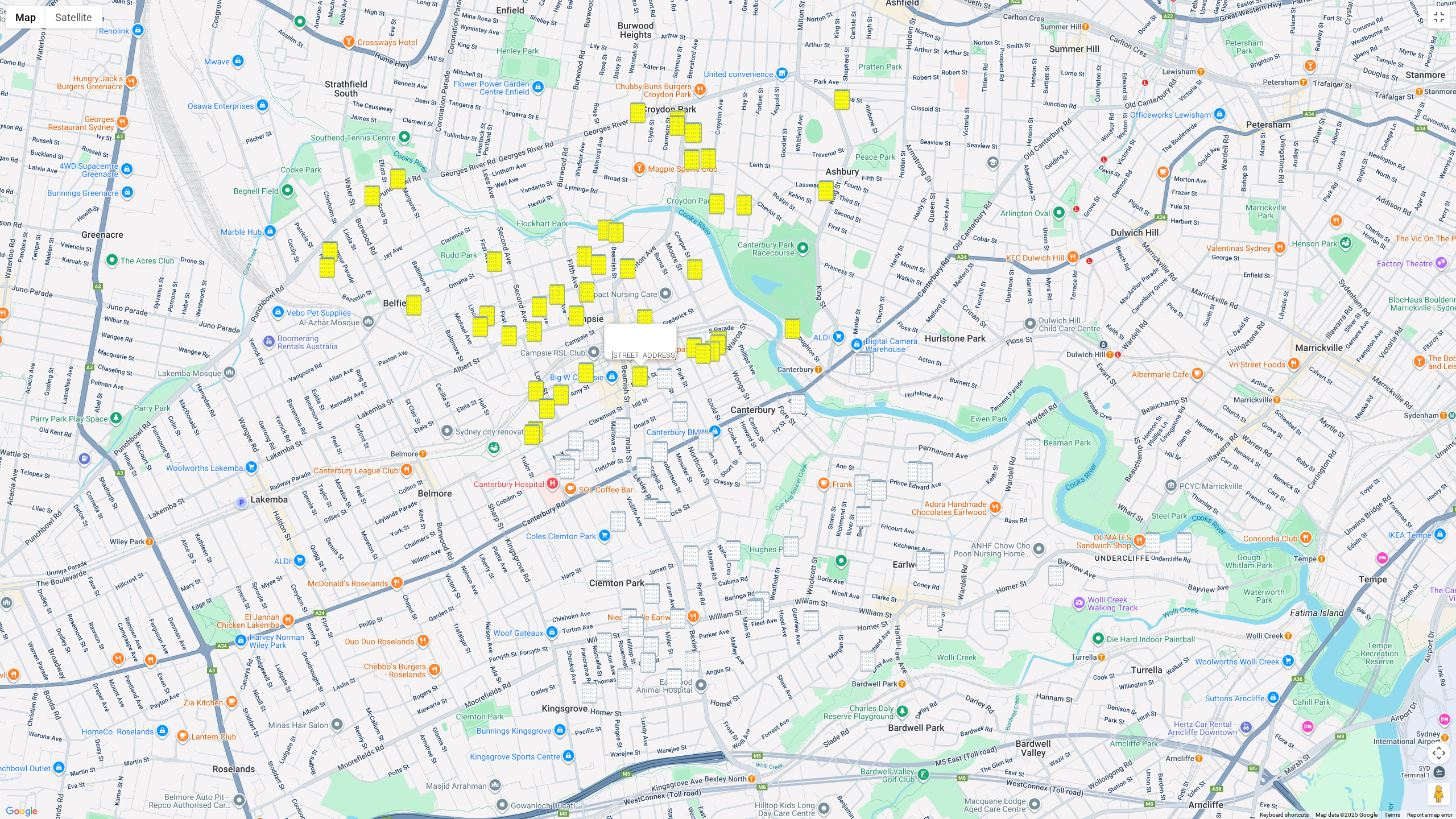
click at [680, 409] on img "96 Duke Street, CAMPSIE NSW 2194" at bounding box center [680, 411] width 15 height 21
click at [622, 428] on img "364 Beamish Street, CAMPSIE NSW 2194" at bounding box center [622, 427] width 15 height 21
click at [705, 443] on img "9 Allen Street, CANTERBURY NSW 2193" at bounding box center [706, 442] width 15 height 21
click at [659, 453] on img "5 Robertson Street, CAMPSIE NSW 2194" at bounding box center [659, 451] width 15 height 21
click at [643, 462] on img "6 Bexley Road, CAMPSIE NSW 2194" at bounding box center [643, 467] width 15 height 21
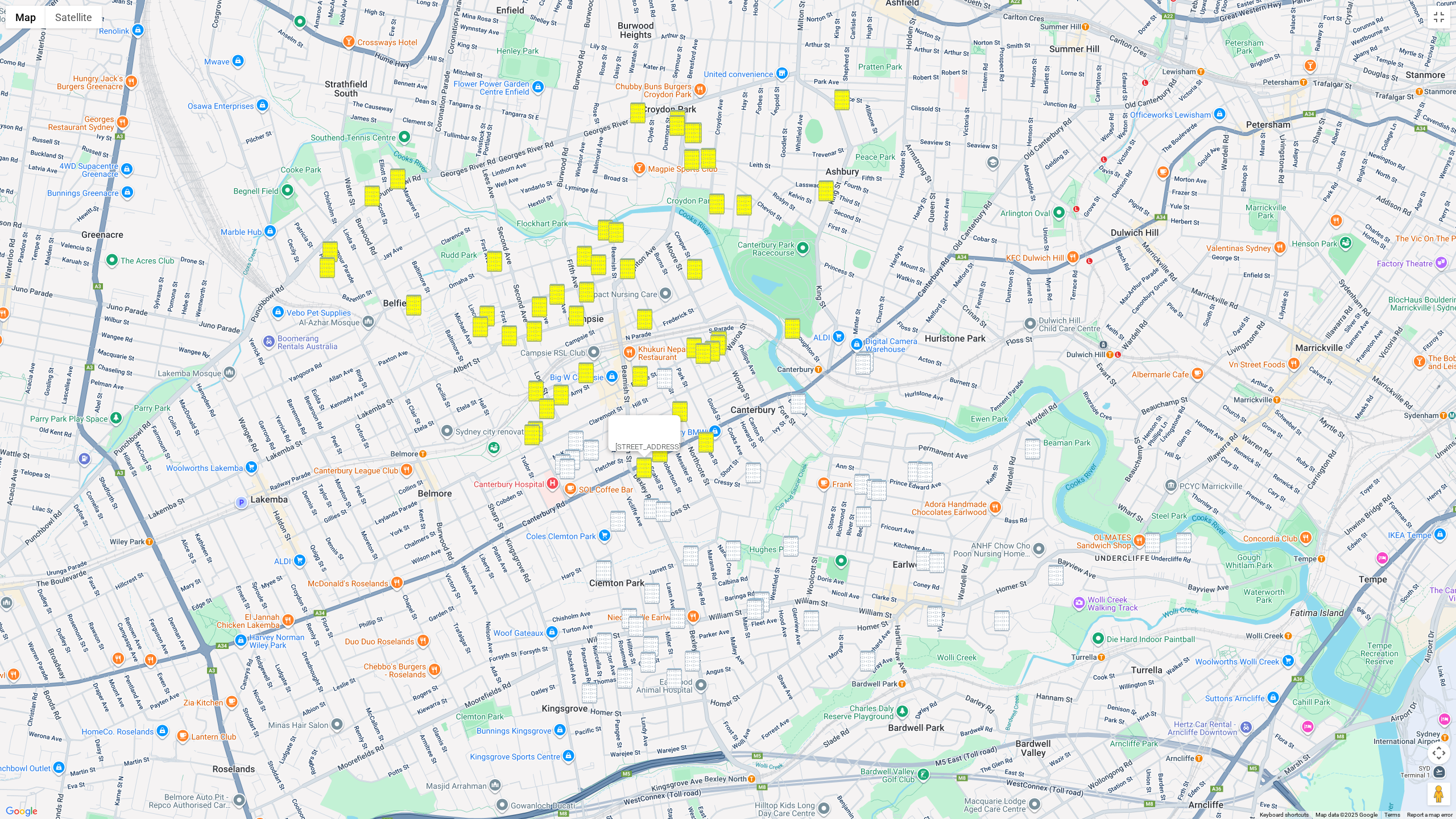
click at [671, 384] on img "56 Duke Street, CAMPSIE NSW 2194" at bounding box center [665, 378] width 15 height 21
click at [575, 430] on div "56 Duke Street, CAMPSIE NSW 2194" at bounding box center [728, 409] width 1456 height 819
drag, startPoint x: 595, startPoint y: 450, endPoint x: 576, endPoint y: 442, distance: 20.6
click at [593, 450] on img "16 Beaumont Street, CAMPSIE NSW 2194" at bounding box center [591, 450] width 15 height 21
click at [575, 440] on img "32 McKern Street, CAMPSIE NSW 2194" at bounding box center [575, 440] width 15 height 21
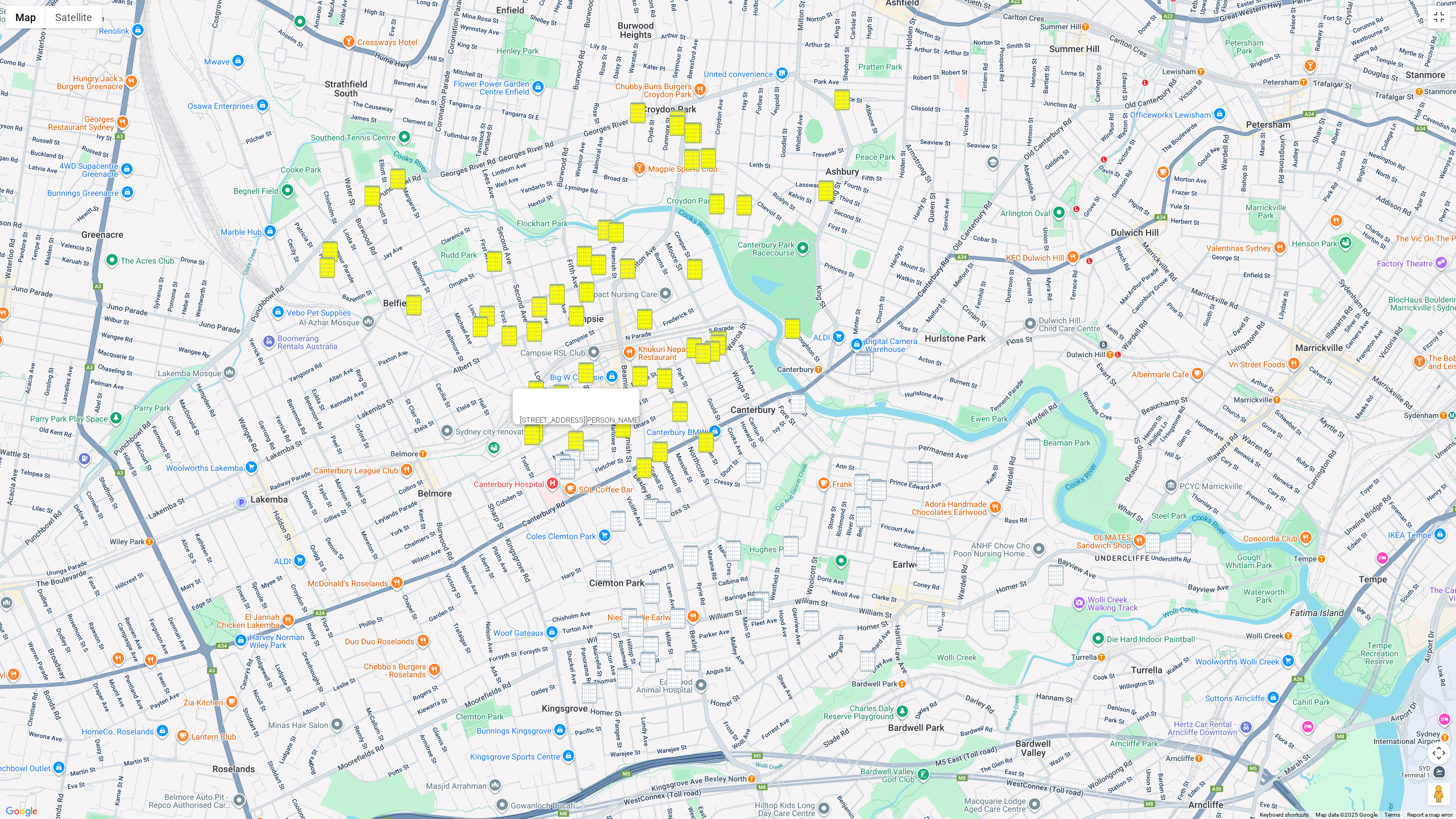
click at [572, 453] on img "34 Beaumont Street, CAMPSIE NSW 2194" at bounding box center [572, 459] width 15 height 21
click at [591, 449] on img "16 Beaumont Street, CAMPSIE NSW 2194" at bounding box center [591, 450] width 15 height 21
drag, startPoint x: 559, startPoint y: 456, endPoint x: 564, endPoint y: 459, distance: 5.8
click at [559, 456] on img "44 Beaumont Street, CAMPSIE NSW 2194" at bounding box center [562, 464] width 15 height 21
drag, startPoint x: 567, startPoint y: 460, endPoint x: 578, endPoint y: 460, distance: 11.0
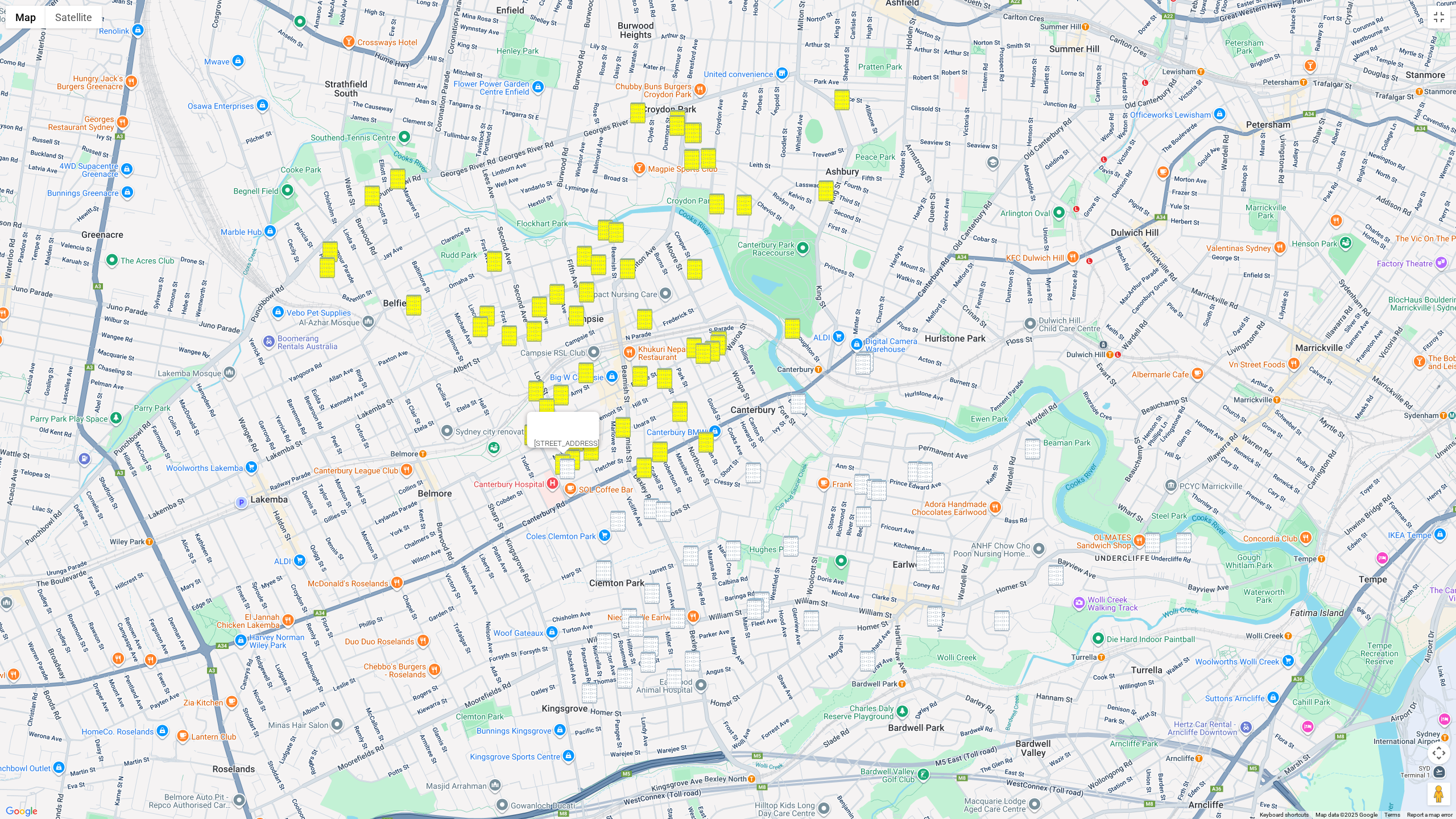
click at [567, 460] on img "41 Fletcher Street, CAMPSIE NSW 2194" at bounding box center [567, 469] width 15 height 21
click at [749, 474] on img "10 Cressy Street, CANTERBURY NSW 2193" at bounding box center [753, 472] width 15 height 21
drag, startPoint x: 871, startPoint y: 352, endPoint x: 871, endPoint y: 358, distance: 6.0
click at [871, 352] on img "78 Church Street, CANTERBURY NSW 2193" at bounding box center [865, 361] width 15 height 21
drag, startPoint x: 865, startPoint y: 361, endPoint x: 858, endPoint y: 365, distance: 8.1
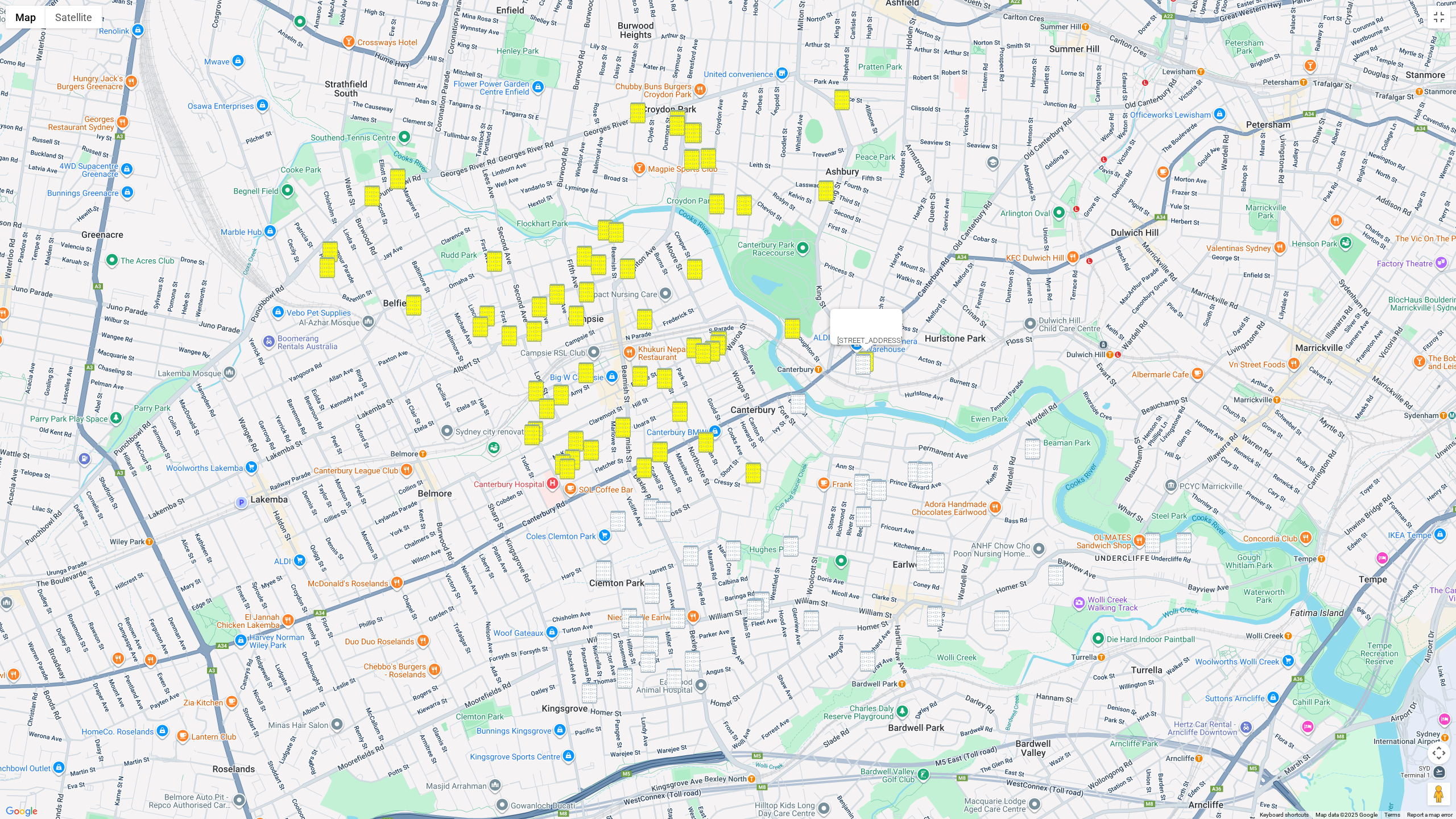
click at [865, 361] on img "1 Tincombe Street, CANTERBURY NSW 2193" at bounding box center [863, 364] width 15 height 21
click at [799, 405] on img "21 Berna Street, CANTERBURY NSW 2193" at bounding box center [798, 403] width 15 height 21
click at [1037, 453] on img "19-25 Flinders Road, EARLWOOD NSW 2206" at bounding box center [1032, 448] width 15 height 21
click at [913, 469] on img "103 Prince Edward Avenue, EARLWOOD NSW 2206" at bounding box center [915, 472] width 15 height 21
drag
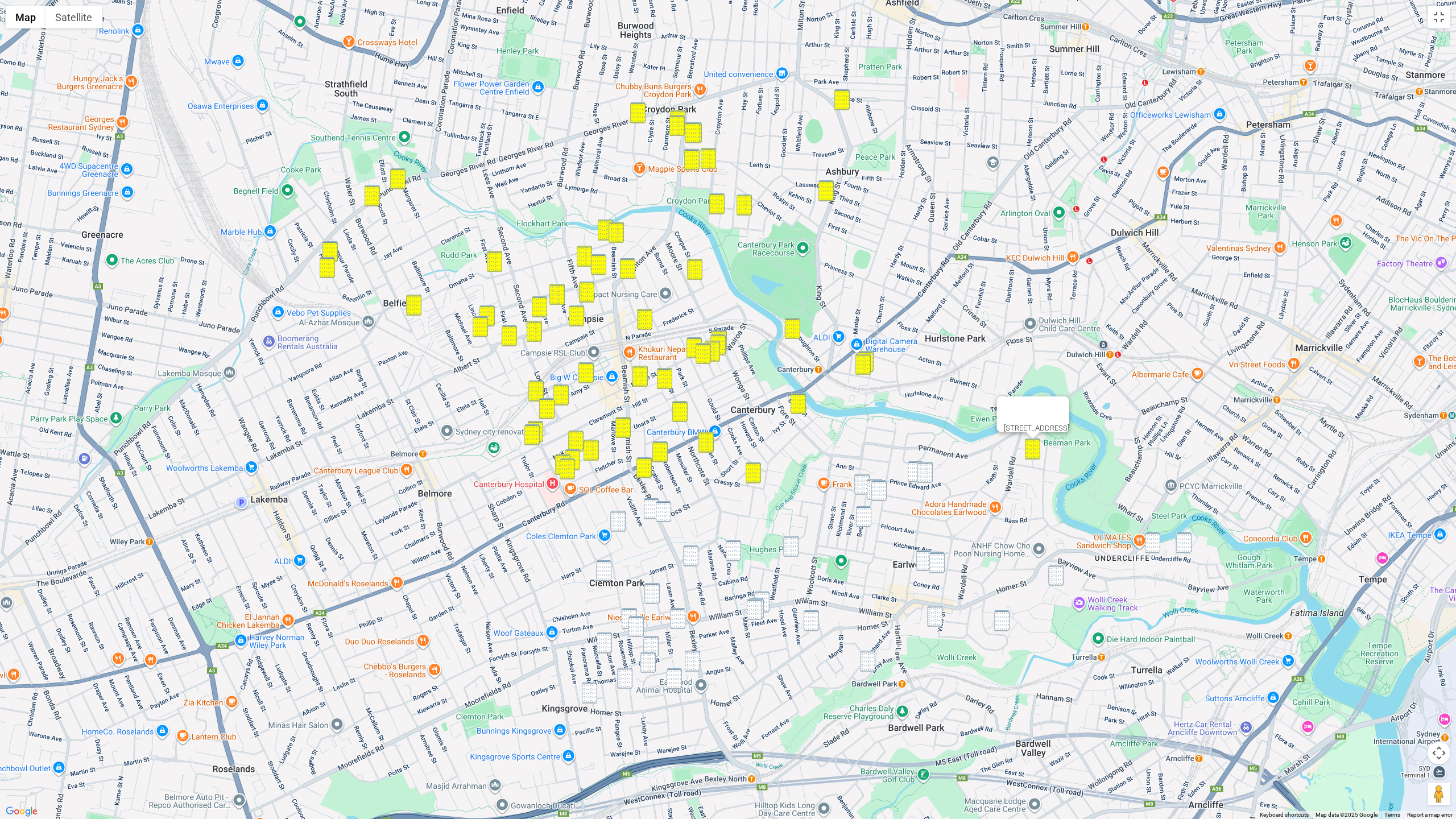
click at [922, 471] on img "97A Prince Edward Avenue, EARLWOOD NSW 2206" at bounding box center [925, 472] width 15 height 21
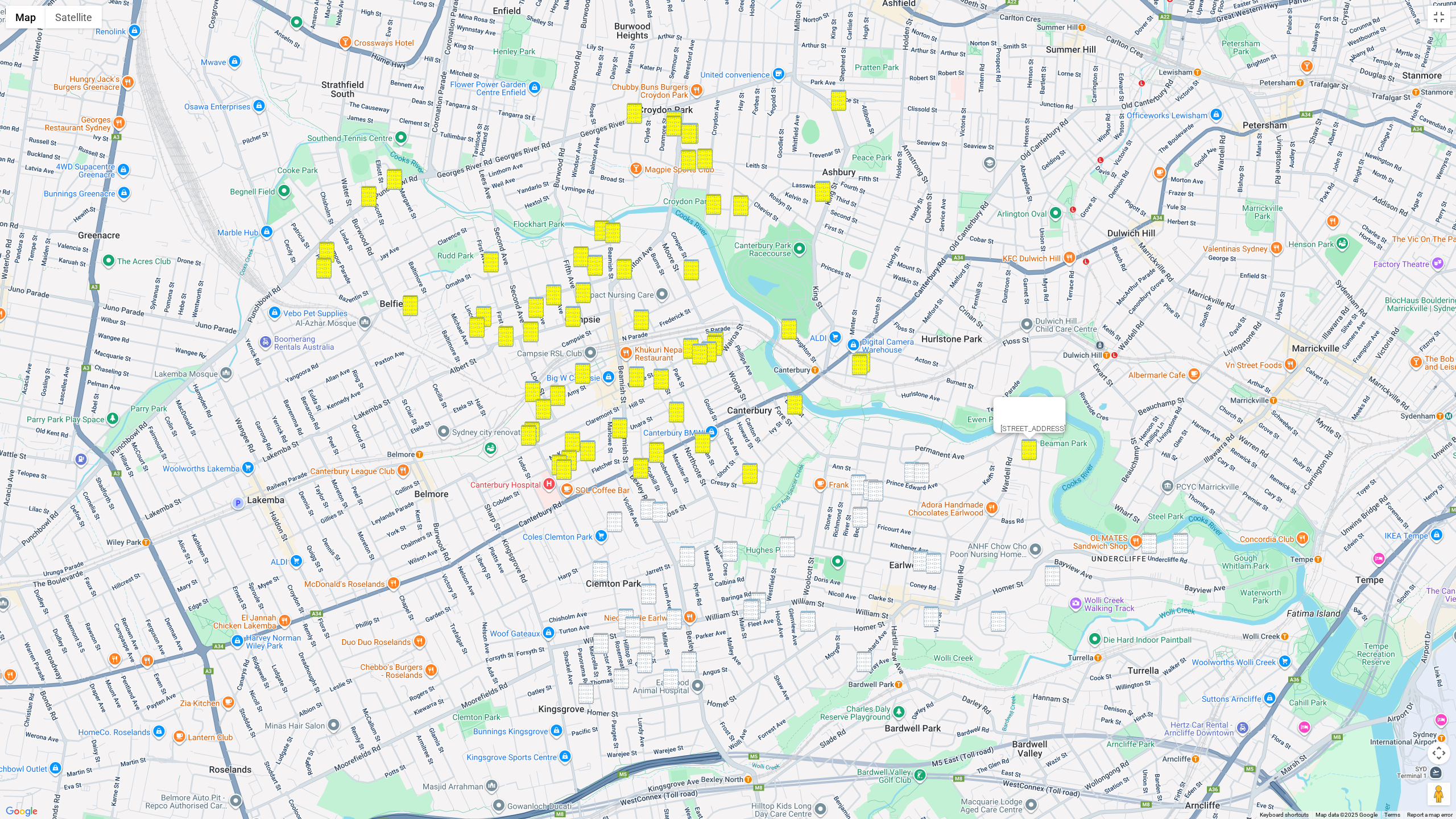
click at [859, 480] on img "6 Caroline Street, EARLWOOD NSW 2206" at bounding box center [858, 485] width 15 height 21
click at [913, 473] on img "103 Prince Edward Avenue, EARLWOOD NSW 2206" at bounding box center [912, 472] width 15 height 21
click at [926, 475] on img "97A Prince Edward Avenue, EARLWOOD NSW 2206" at bounding box center [921, 472] width 15 height 21
click at [871, 488] on img "35 Thompson Street, EARLWOOD NSW 2206" at bounding box center [875, 490] width 15 height 21
click at [865, 493] on img "8 Grove Street, EARLWOOD NSW 2206" at bounding box center [871, 490] width 15 height 21
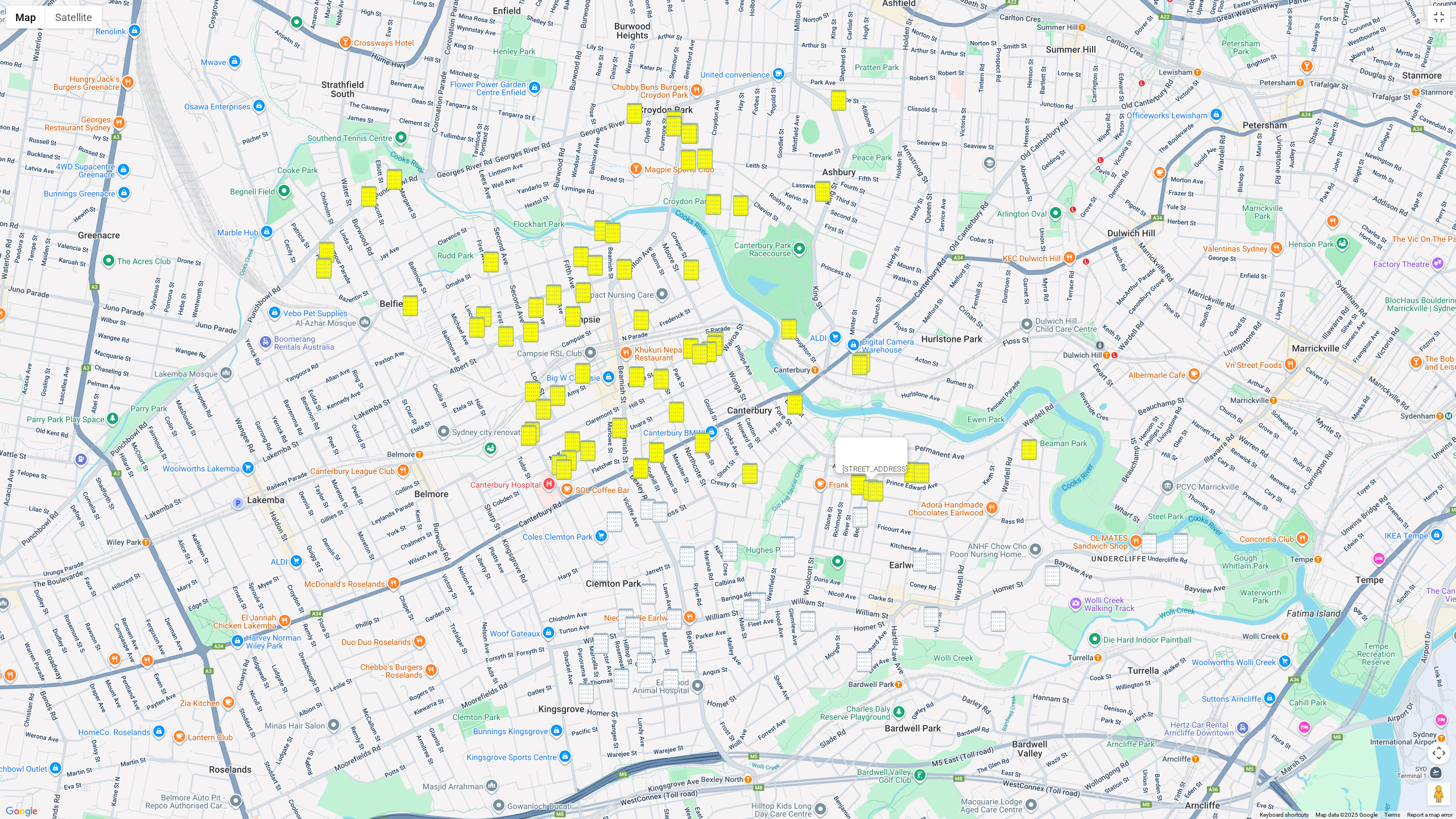
click at [868, 513] on img "48 Bedford Street, EARLWOOD NSW 2206" at bounding box center [860, 517] width 15 height 21
click at [1055, 575] on img "2 Pembrew Crescent, EARLWOOD NSW 2206" at bounding box center [1052, 575] width 15 height 21
click at [936, 570] on img "24 Hamilton Avenue, EARLWOOD NSW 2206" at bounding box center [933, 563] width 15 height 21
click at [913, 563] on img "36 Hamilton Avenue, EARLWOOD NSW 2206" at bounding box center [920, 561] width 15 height 21
click at [936, 615] on img "13 View Street, EARLWOOD NSW 2206" at bounding box center [931, 617] width 15 height 21
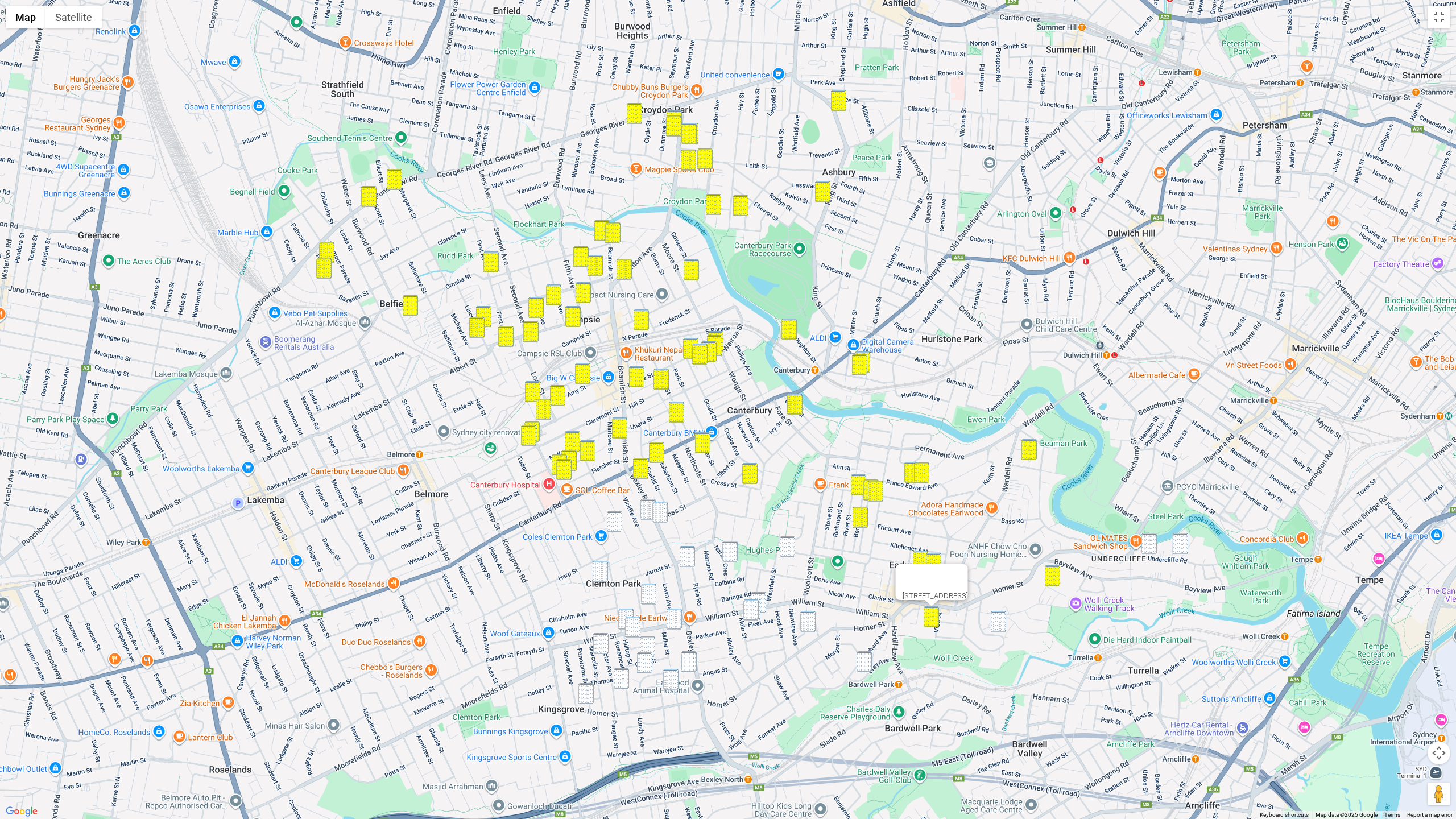
click at [1000, 622] on img "30 Hocking Avenue, EARLWOOD NSW 2206" at bounding box center [998, 621] width 15 height 21
click at [863, 662] on img "23 Bray Avenue, EARLWOOD NSW 2206" at bounding box center [864, 662] width 15 height 21
click at [786, 546] on img "20 Mooney Avenue, EARLWOOD NSW 2206" at bounding box center [787, 546] width 15 height 21
click at [646, 505] on img "43-45 Bexley Road, CAMPSIE NSW 2194" at bounding box center [648, 509] width 15 height 21
click at [662, 517] on img "50 Cross Street, CAMPSIE NSW 2194" at bounding box center [659, 511] width 15 height 21
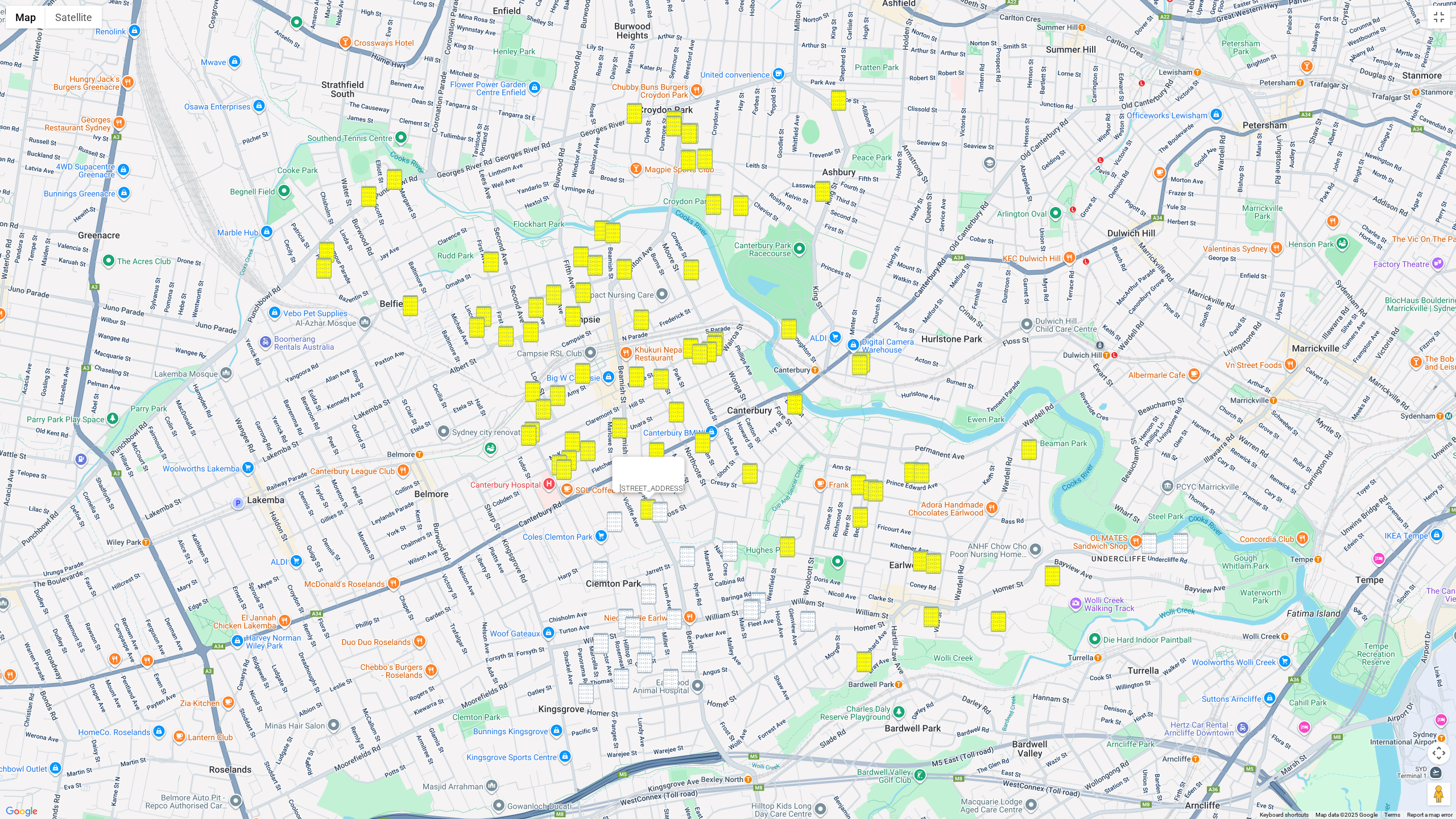
click at [614, 519] on img "2-24 Victa Street, CAMPSIE NSW 2194" at bounding box center [614, 522] width 15 height 21
click at [657, 516] on img "50 Cross Street, CAMPSIE NSW 2194" at bounding box center [659, 511] width 15 height 21
click at [691, 556] on img "7 Ryrie Road, EARLWOOD NSW 2206" at bounding box center [687, 556] width 15 height 21
click at [731, 553] on img "24 Narani Crescent, EARLWOOD NSW 2206" at bounding box center [730, 551] width 15 height 21
click at [680, 564] on img "7 Ryrie Road, EARLWOOD NSW 2206" at bounding box center [687, 556] width 15 height 21
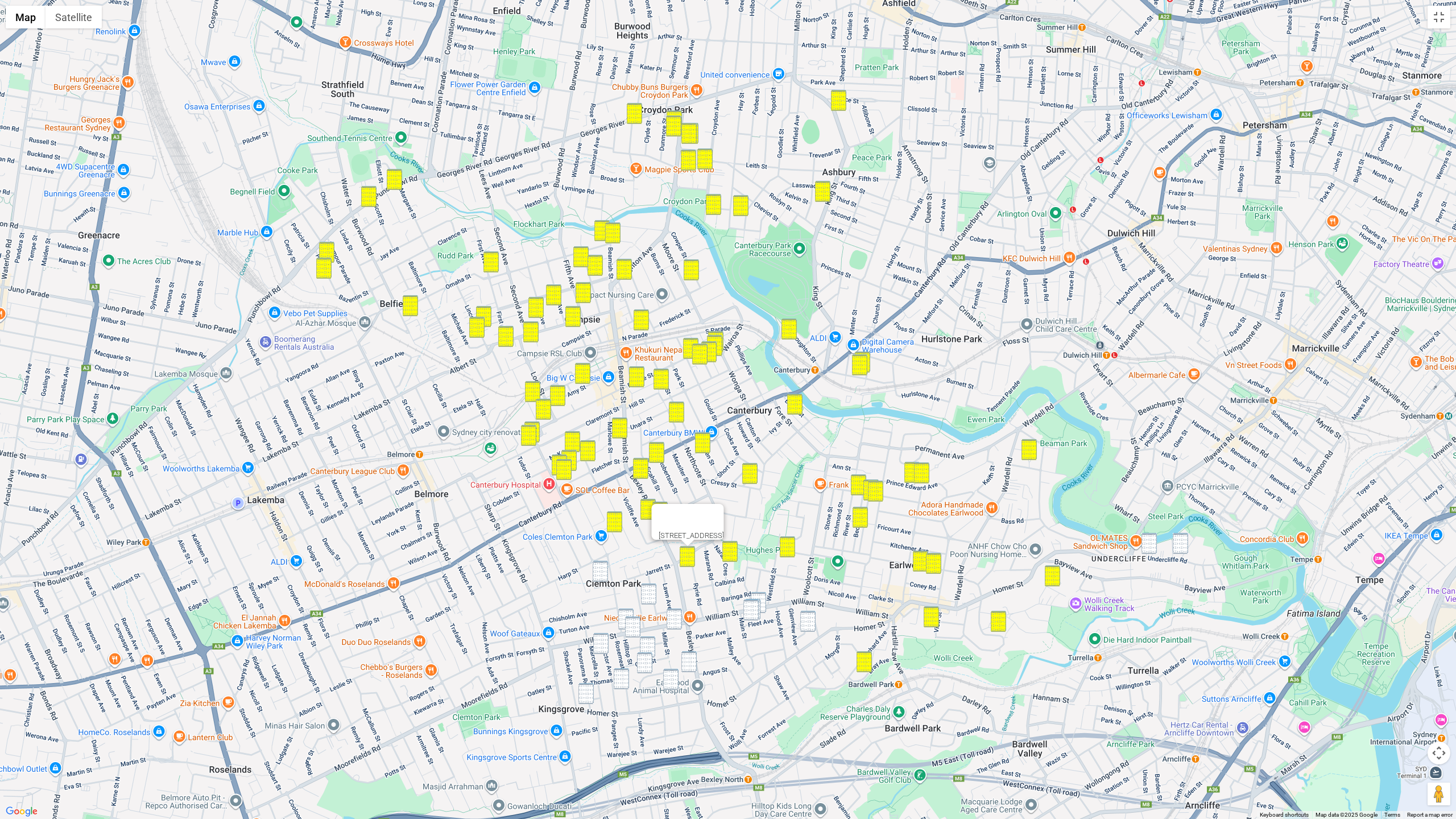
click at [599, 570] on img "29-31 Alfred Street, CLEMTON PARK NSW 2206" at bounding box center [600, 571] width 15 height 21
click at [654, 594] on img "17-23 Ferrier Parade, CLEMTON PARK NSW 2206" at bounding box center [649, 593] width 15 height 21
click at [766, 598] on div "17-23 Ferrier Parade, CLEMTON PARK NSW 2206" at bounding box center [728, 409] width 1456 height 819
click at [760, 609] on img "27 Fleet Avenue, EARLWOOD NSW 2206" at bounding box center [752, 609] width 15 height 21
click at [763, 607] on img "132 William Street, EARLWOOD NSW 2206" at bounding box center [758, 602] width 15 height 21
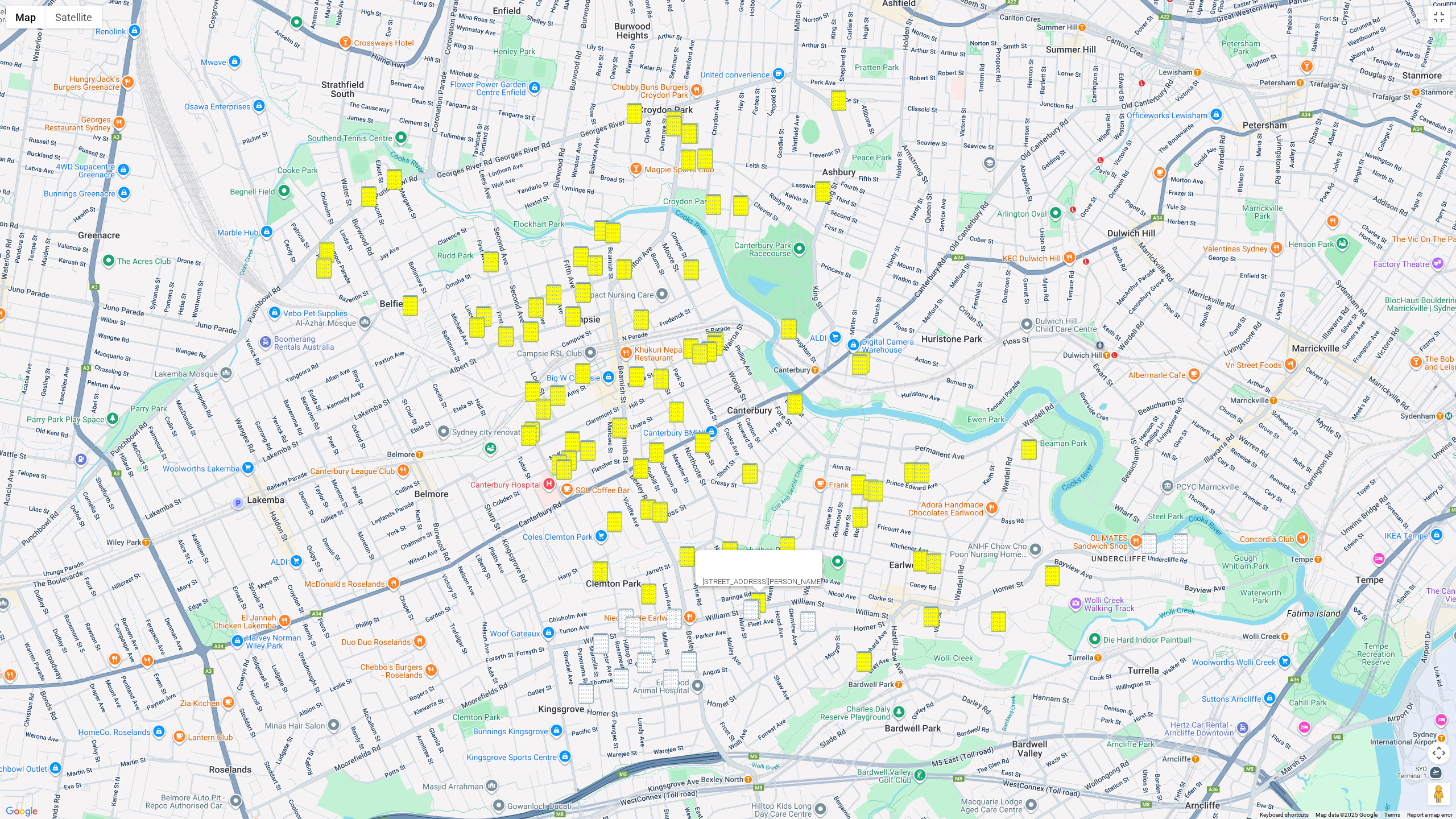
click at [755, 609] on img "29 Fleet Avenue, EARLWOOD NSW 2206" at bounding box center [751, 609] width 15 height 21
click at [811, 619] on img "28 Schofield Avenue, EARLWOOD NSW 2206" at bounding box center [807, 621] width 15 height 21
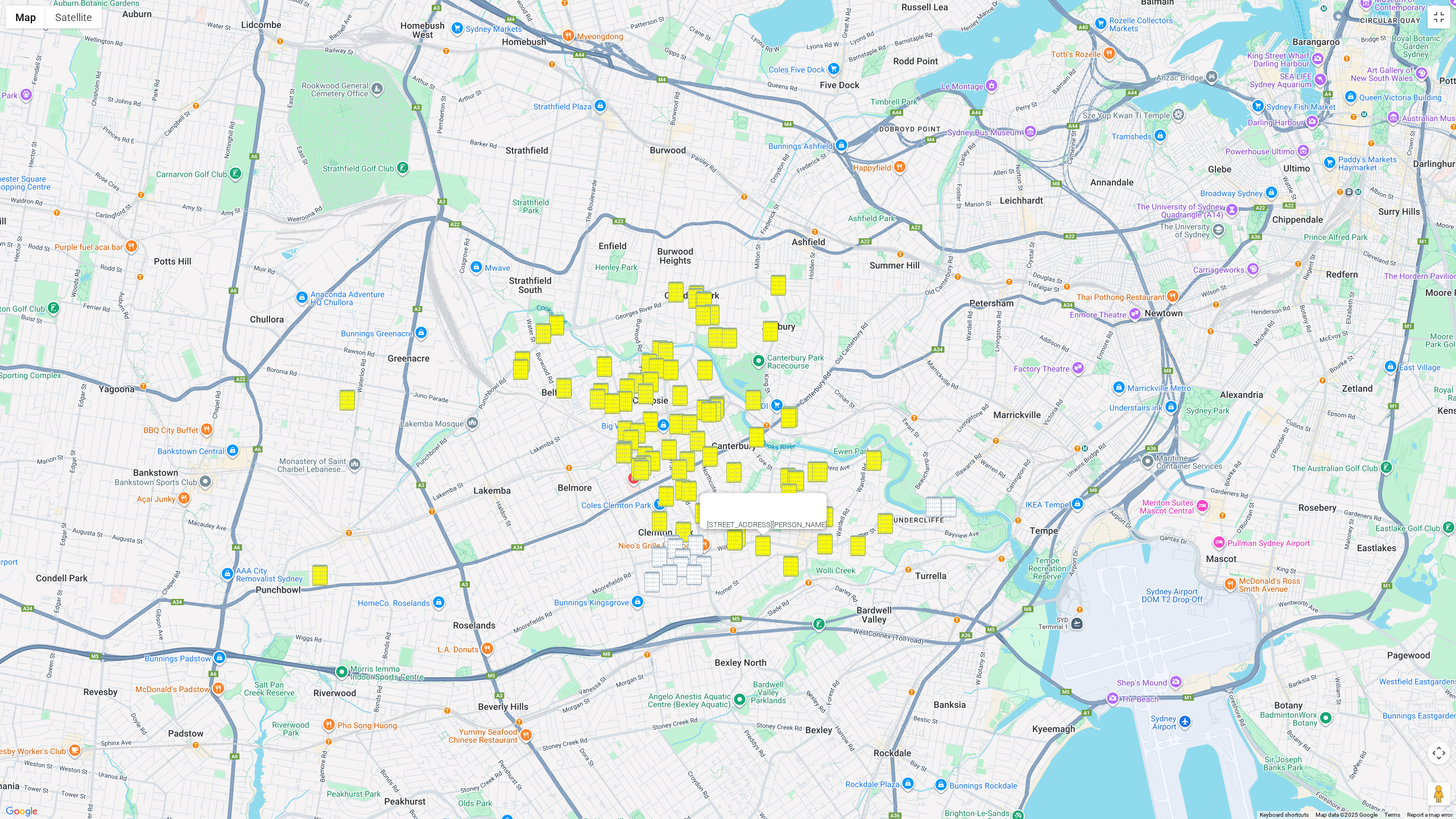
click at [567, 449] on div "28 Schofield Avenue, EARLWOOD NSW 2206" at bounding box center [728, 409] width 1456 height 819
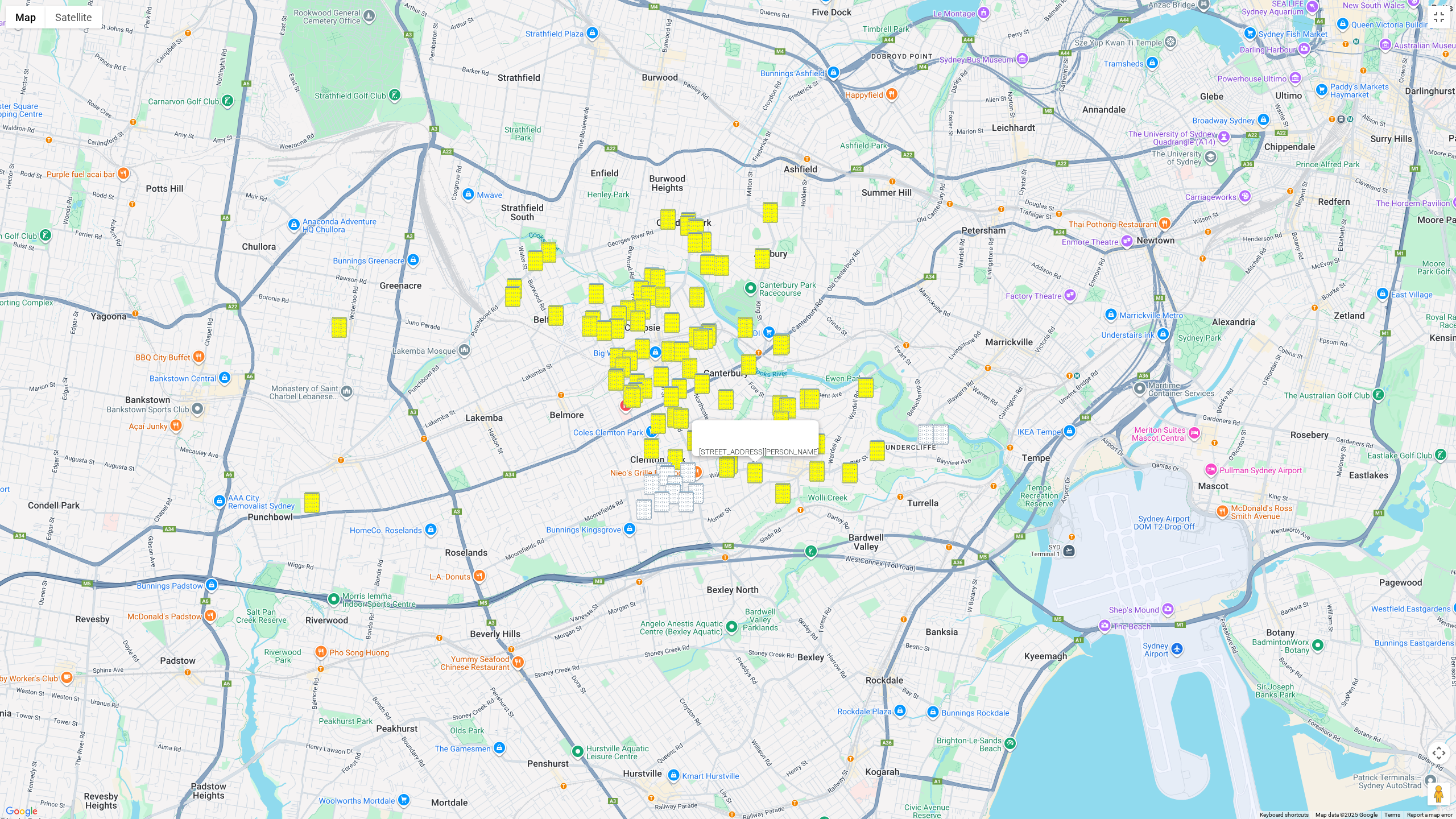
click at [728, 409] on div at bounding box center [1456, 409] width 1456 height 0
click at [670, 471] on img "264 William Street, KINGSGROVE NSW 2208" at bounding box center [667, 475] width 15 height 21
click at [686, 469] on img "228 William Street, KINGSGROVE NSW 2208" at bounding box center [688, 472] width 15 height 21
click at [659, 466] on img "285 William Street, KINGSGROVE NSW 2208" at bounding box center [664, 472] width 15 height 21
click at [653, 479] on img "7 Proctor Avenue, KINGSGROVE NSW 2208" at bounding box center [651, 484] width 15 height 21
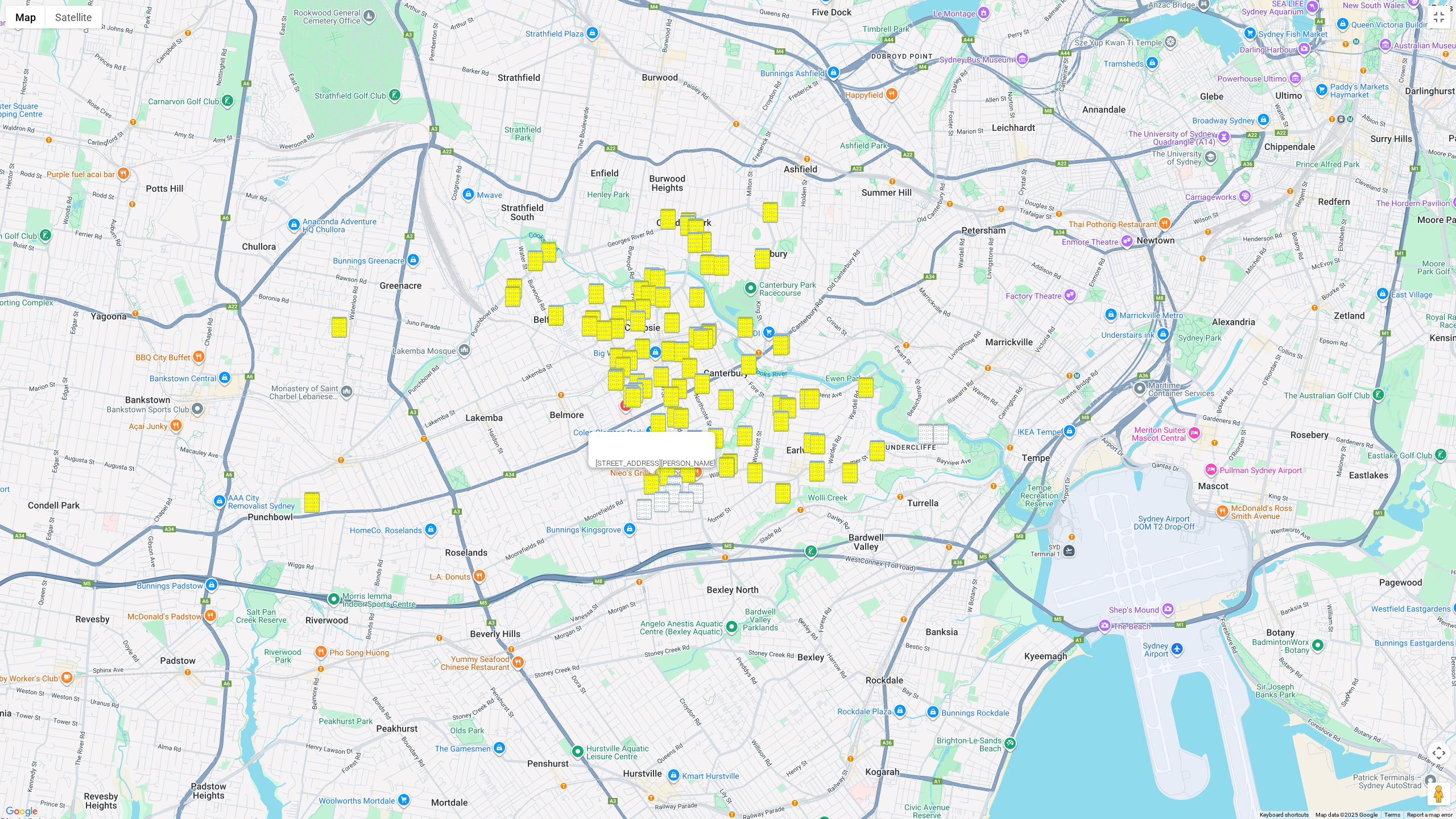
click at [674, 479] on img "19 Olive Street, KINGSGROVE NSW 2208" at bounding box center [675, 485] width 15 height 21
click at [674, 486] on img "19 Junee Crescent, KINGSGROVE NSW 2208" at bounding box center [673, 493] width 15 height 21
click at [696, 489] on img "195 Bexley Road, KINGSGROVE NSW 2208" at bounding box center [696, 493] width 15 height 21
click at [686, 497] on img "5 Miller Street, KINGSGROVE NSW 2208" at bounding box center [686, 501] width 15 height 21
click at [660, 498] on img "51 Rosemeath Avenue, KINGSGROVE NSW 2208" at bounding box center [662, 501] width 15 height 21
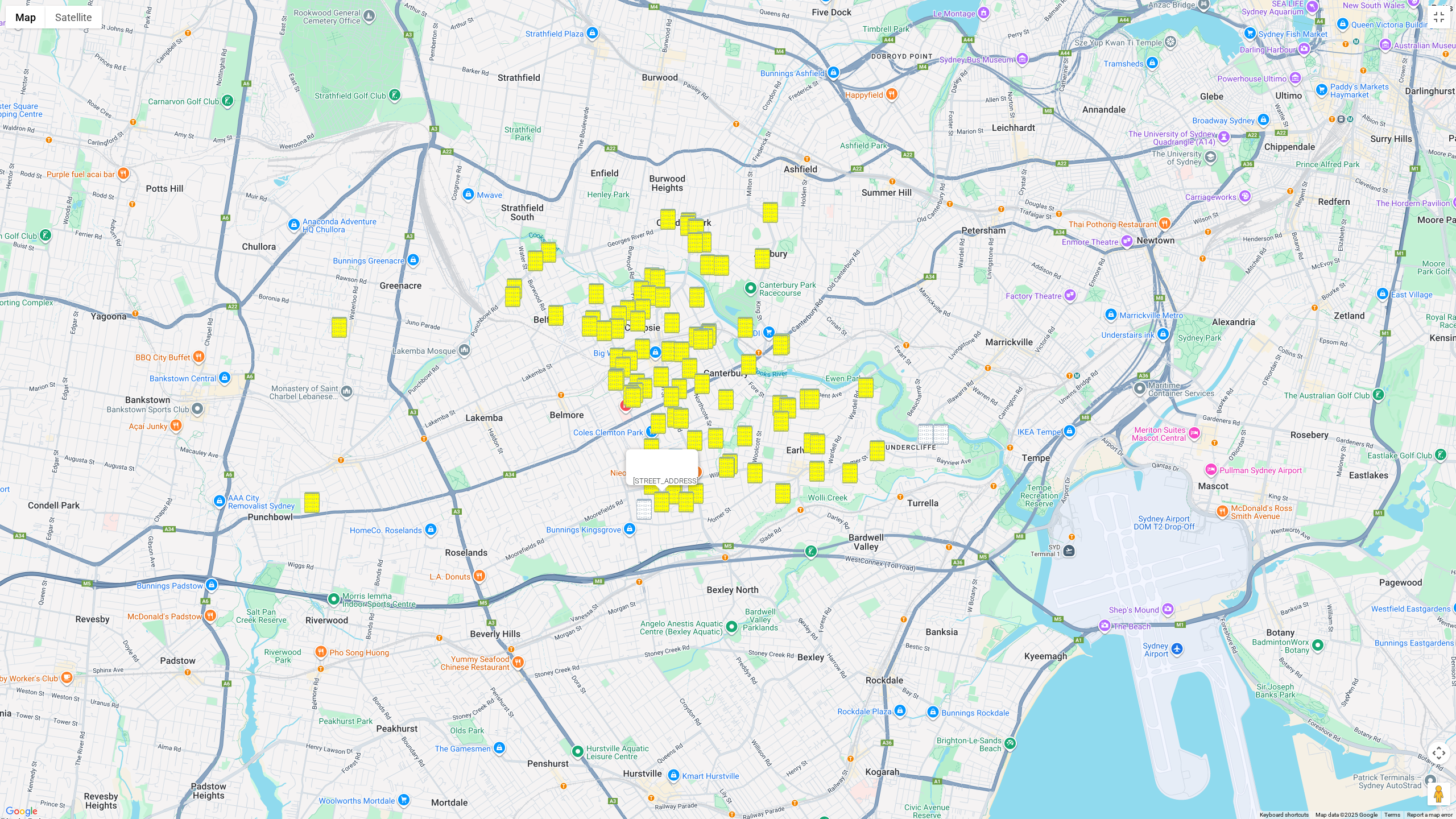
click at [641, 512] on img "51 Panorama Road, KINGSGROVE NSW 2208" at bounding box center [643, 509] width 15 height 21
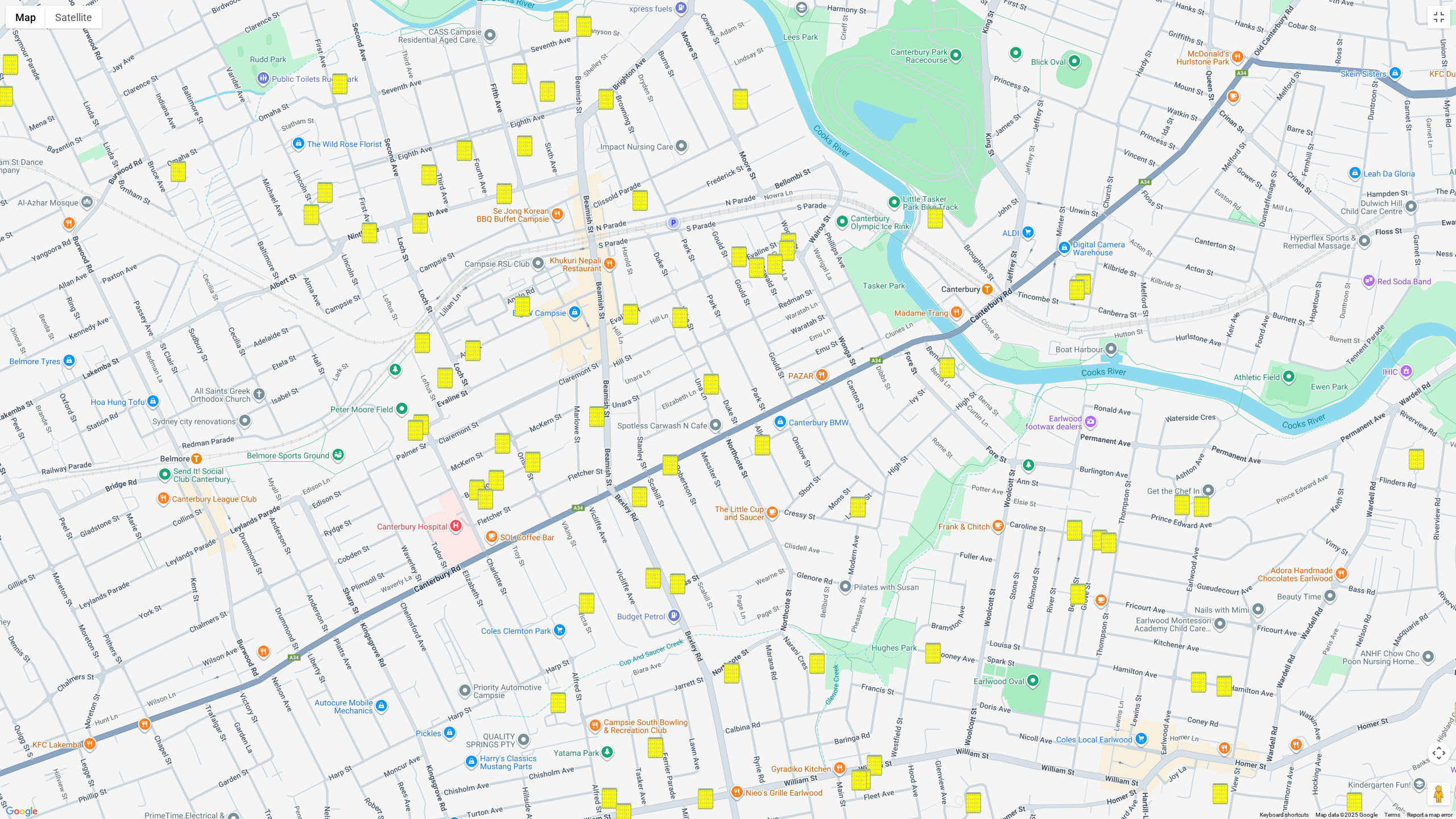
click at [910, 471] on div "[STREET_ADDRESS]" at bounding box center [728, 409] width 1456 height 819
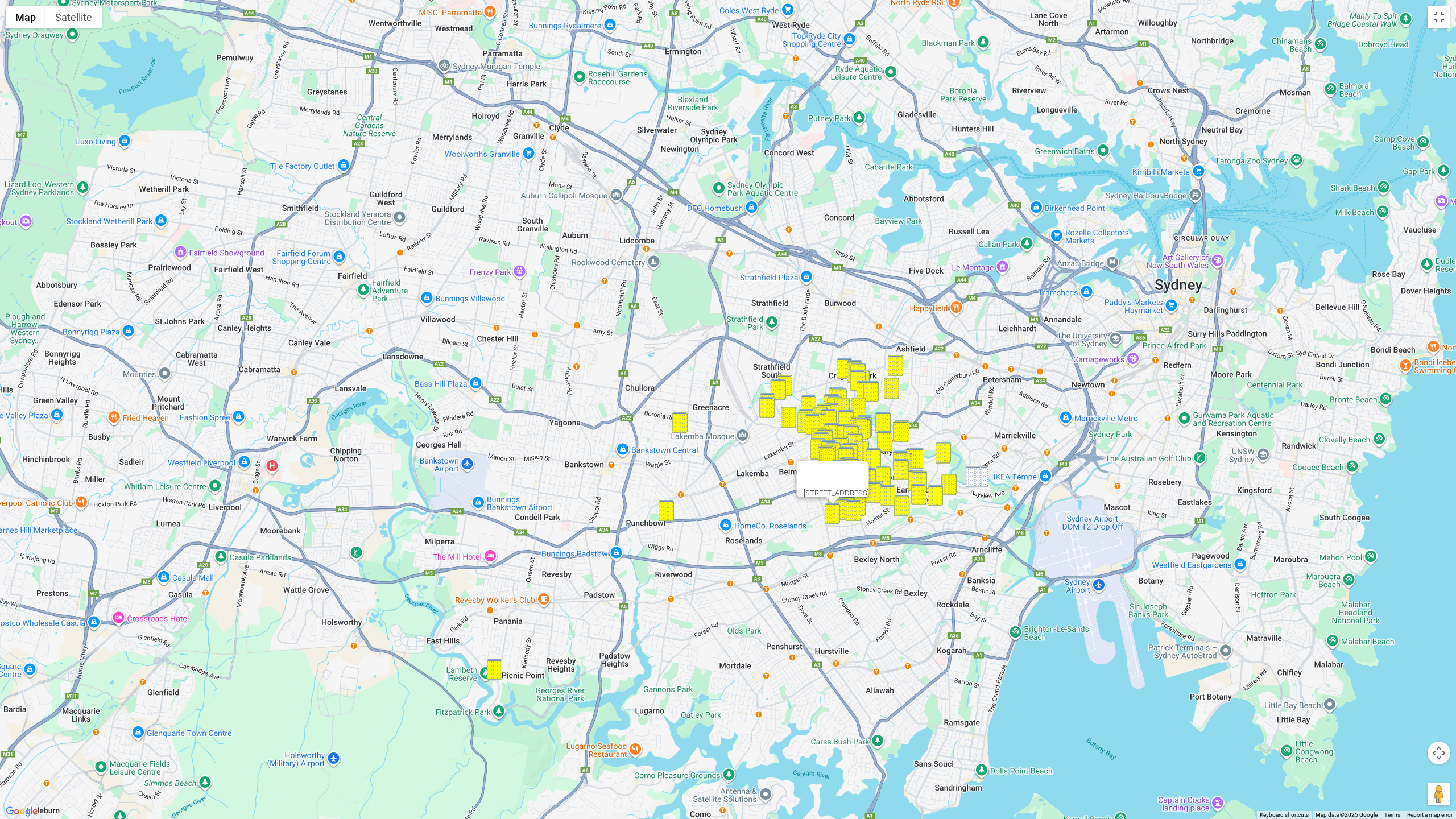
drag, startPoint x: 986, startPoint y: 475, endPoint x: 972, endPoint y: 475, distance: 14.0
click at [986, 475] on img "4 Wanstead Avenue, EARLWOOD NSW 2206" at bounding box center [980, 476] width 15 height 21
click at [971, 475] on img "81 Undercliffe Road, EARLWOOD NSW 2206" at bounding box center [973, 476] width 15 height 21
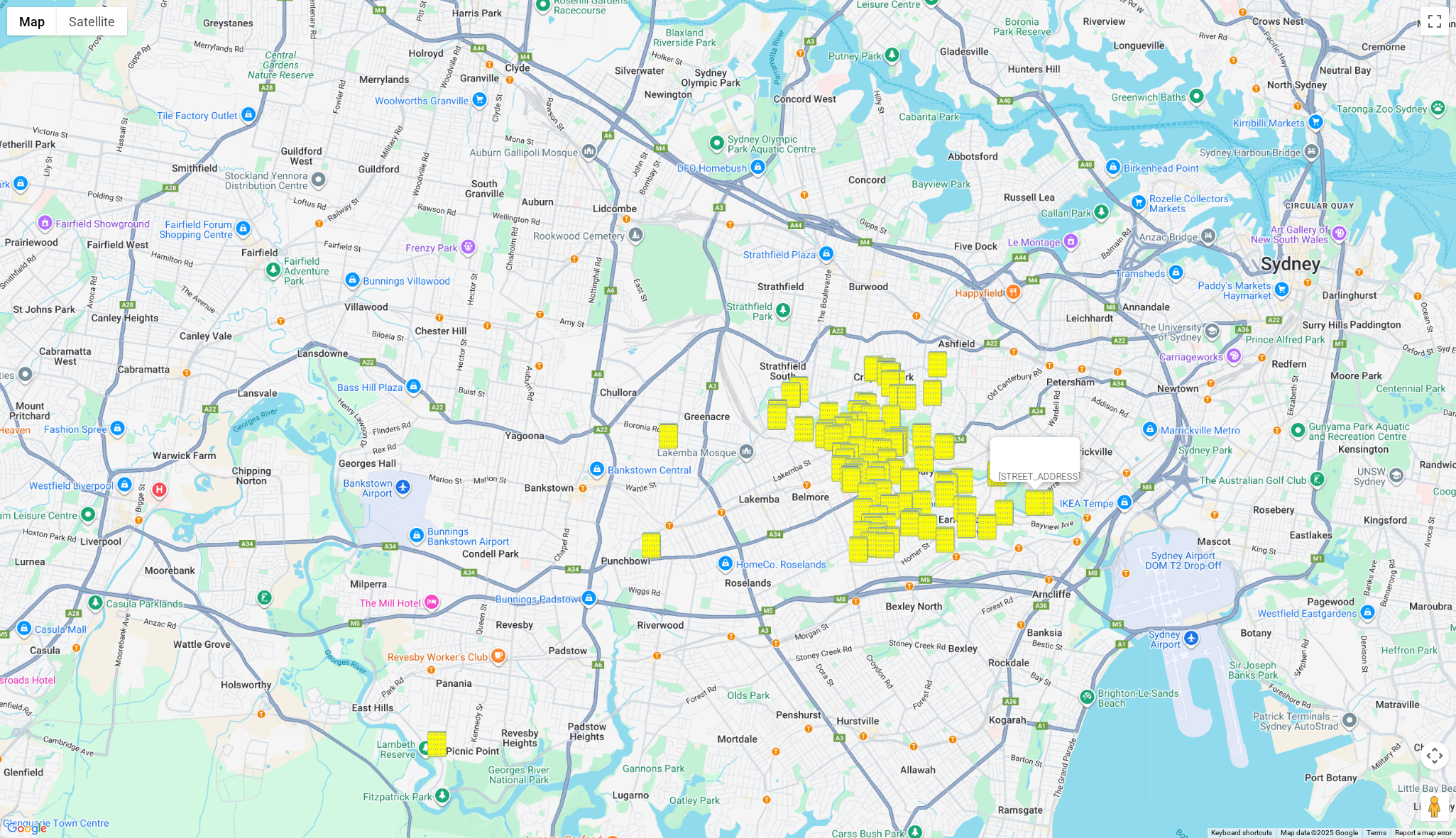
drag, startPoint x: 839, startPoint y: 632, endPoint x: 830, endPoint y: 642, distance: 13.5
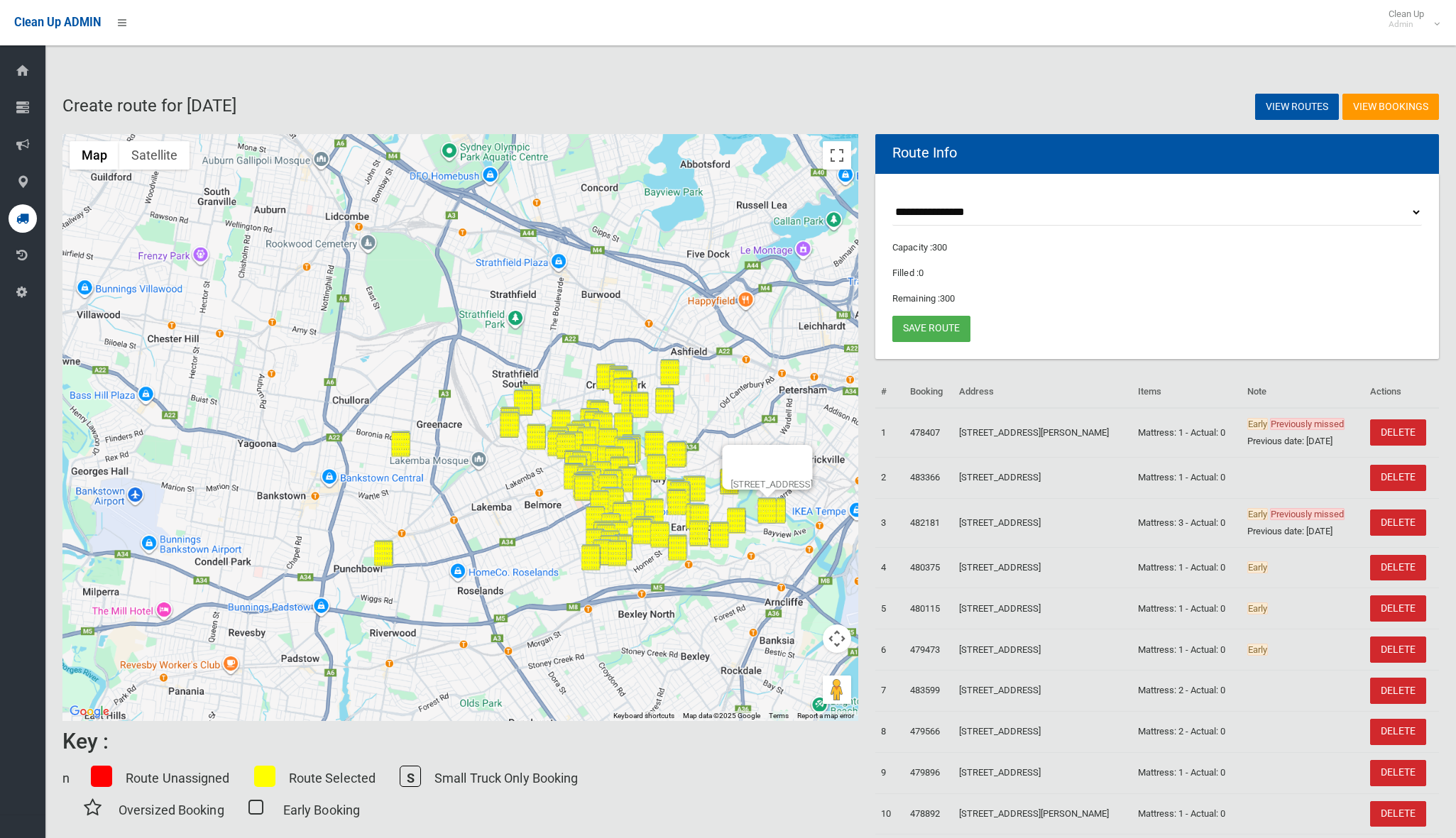
click at [838, 632] on button "Map camera controls" at bounding box center [837, 638] width 28 height 28
click at [799, 599] on button "Zoom in" at bounding box center [800, 603] width 28 height 28
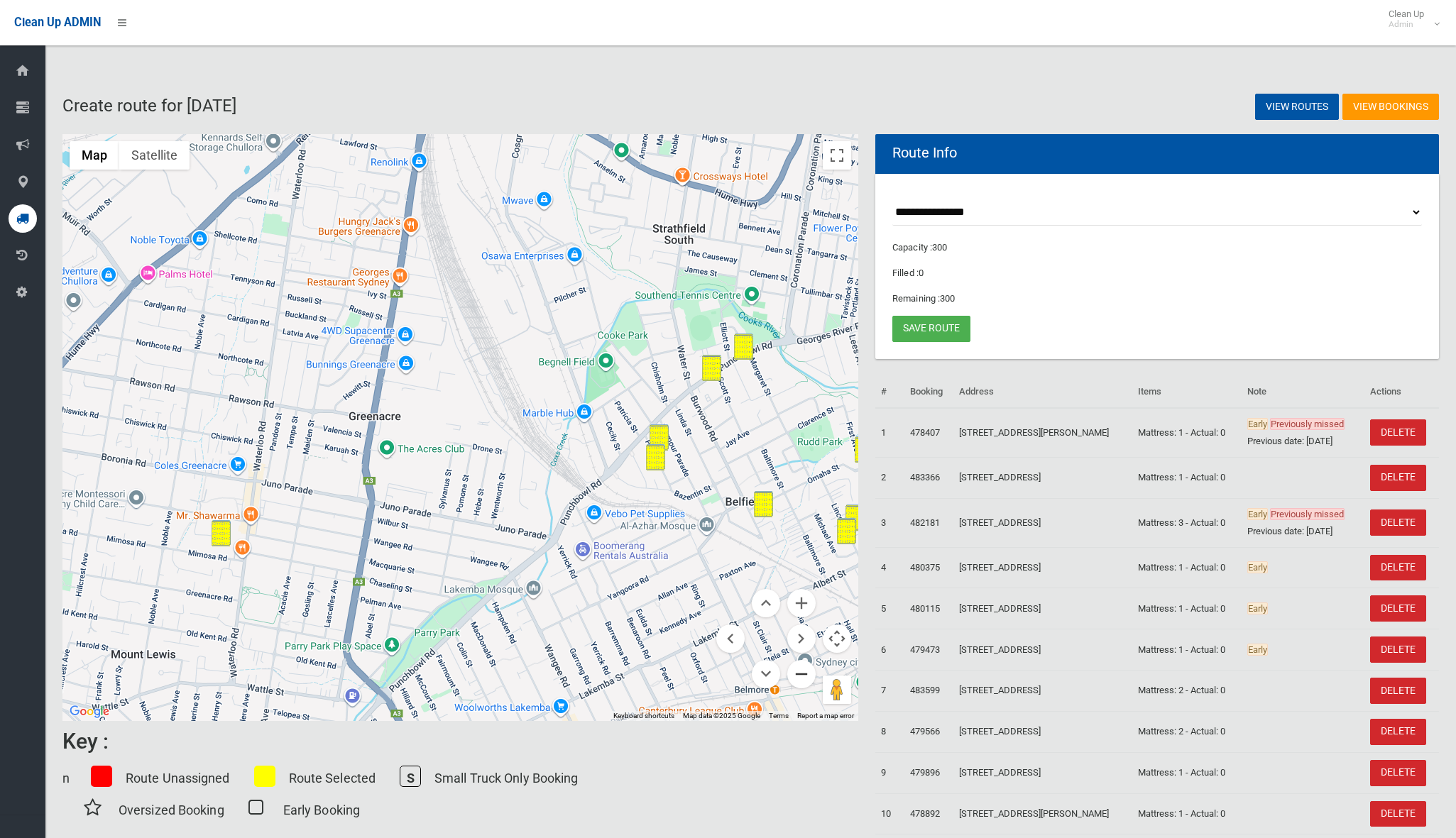
click at [805, 670] on button "Zoom out" at bounding box center [800, 673] width 28 height 28
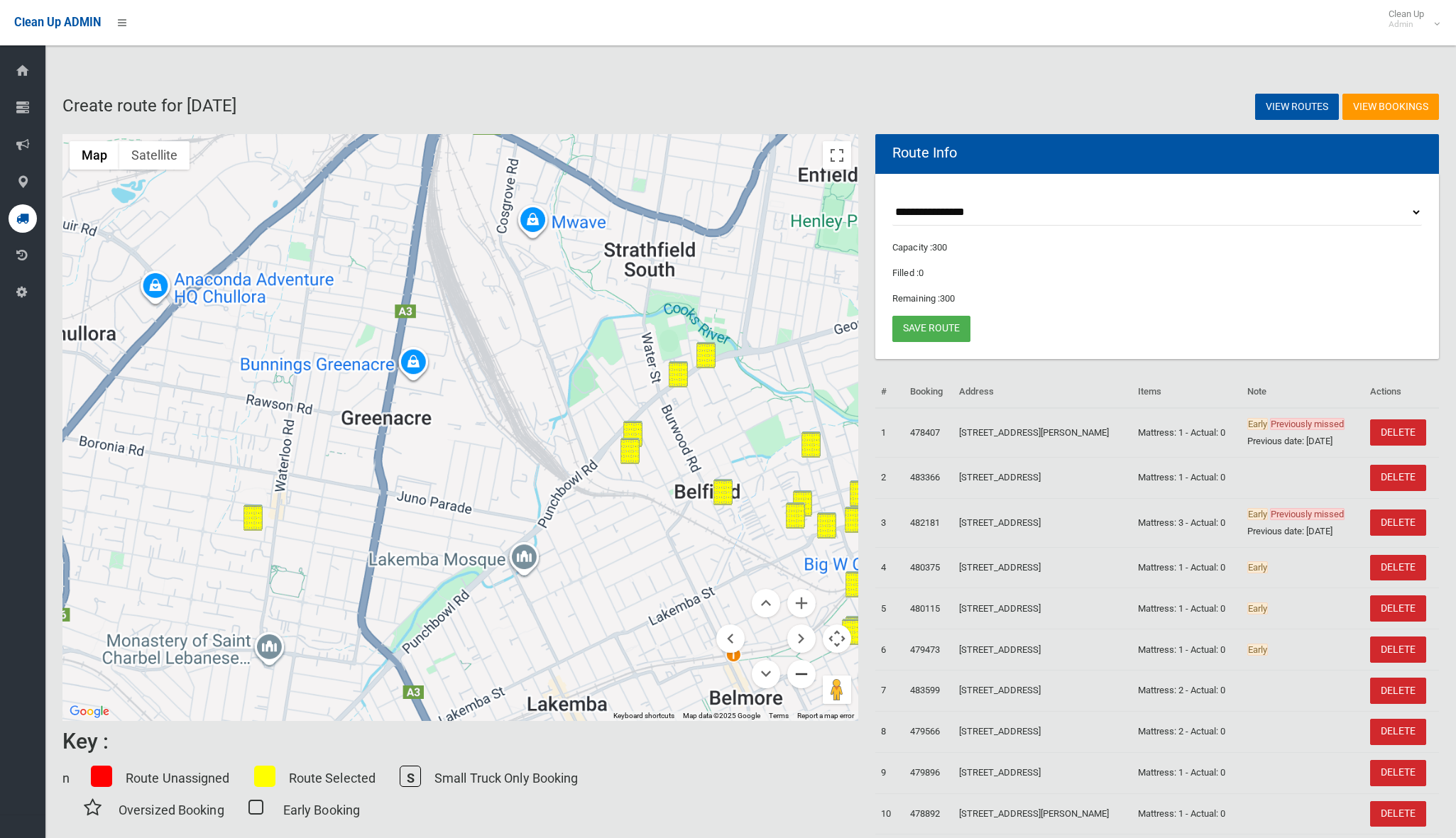
click at [805, 670] on button "Zoom out" at bounding box center [800, 673] width 28 height 28
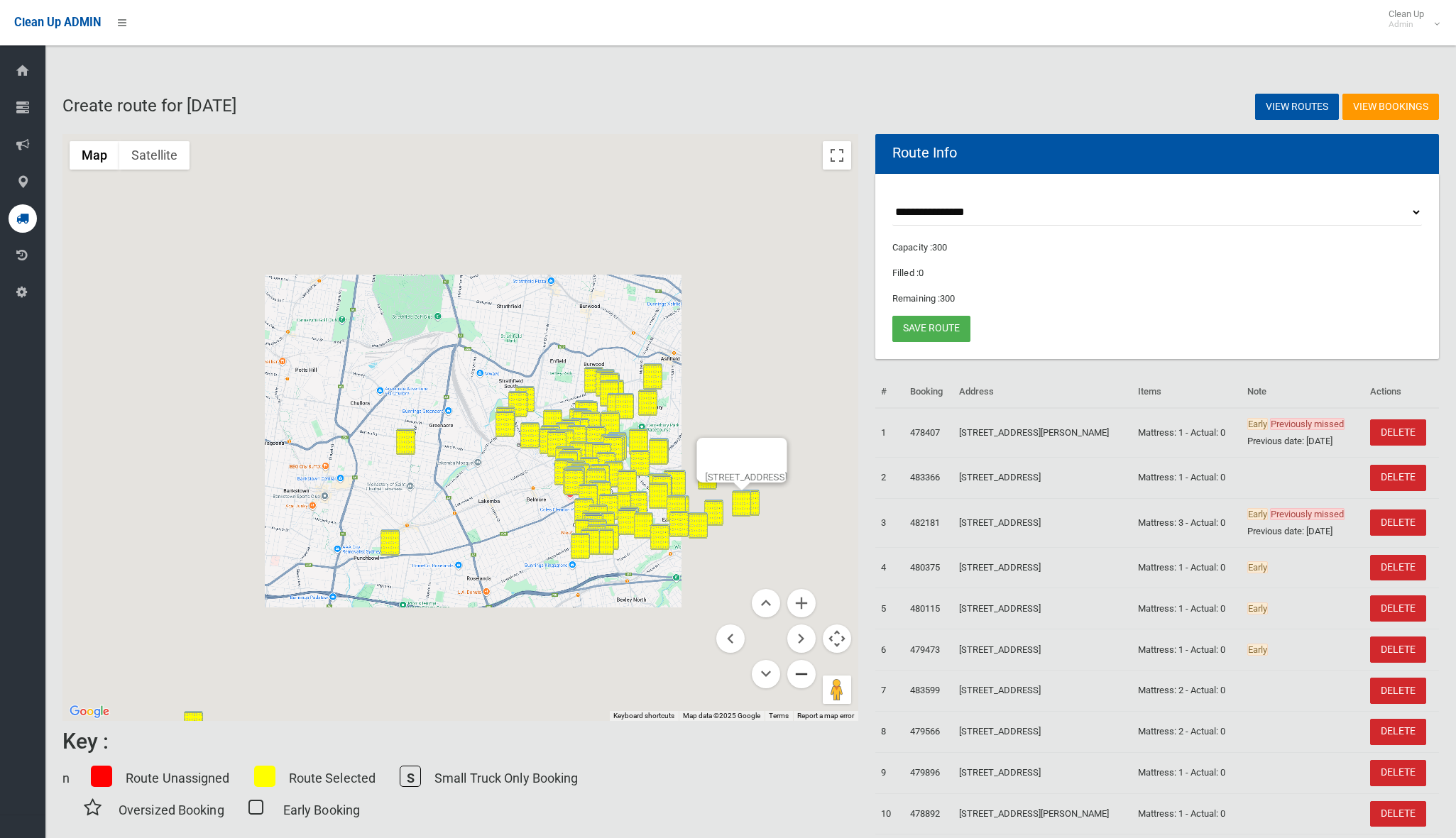
click at [805, 670] on button "Zoom out" at bounding box center [800, 673] width 28 height 28
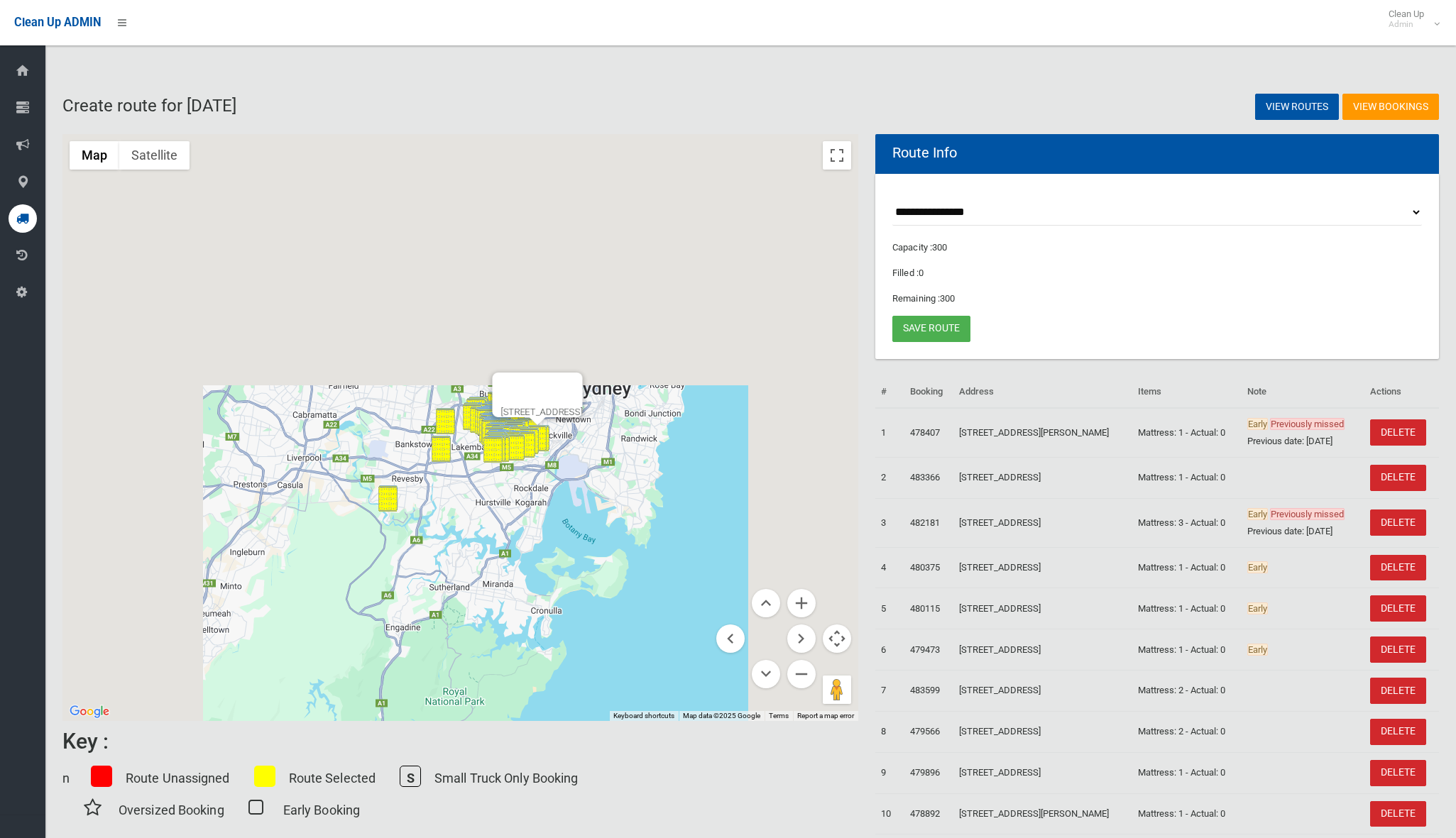
click at [548, 383] on div at bounding box center [524, 390] width 48 height 34
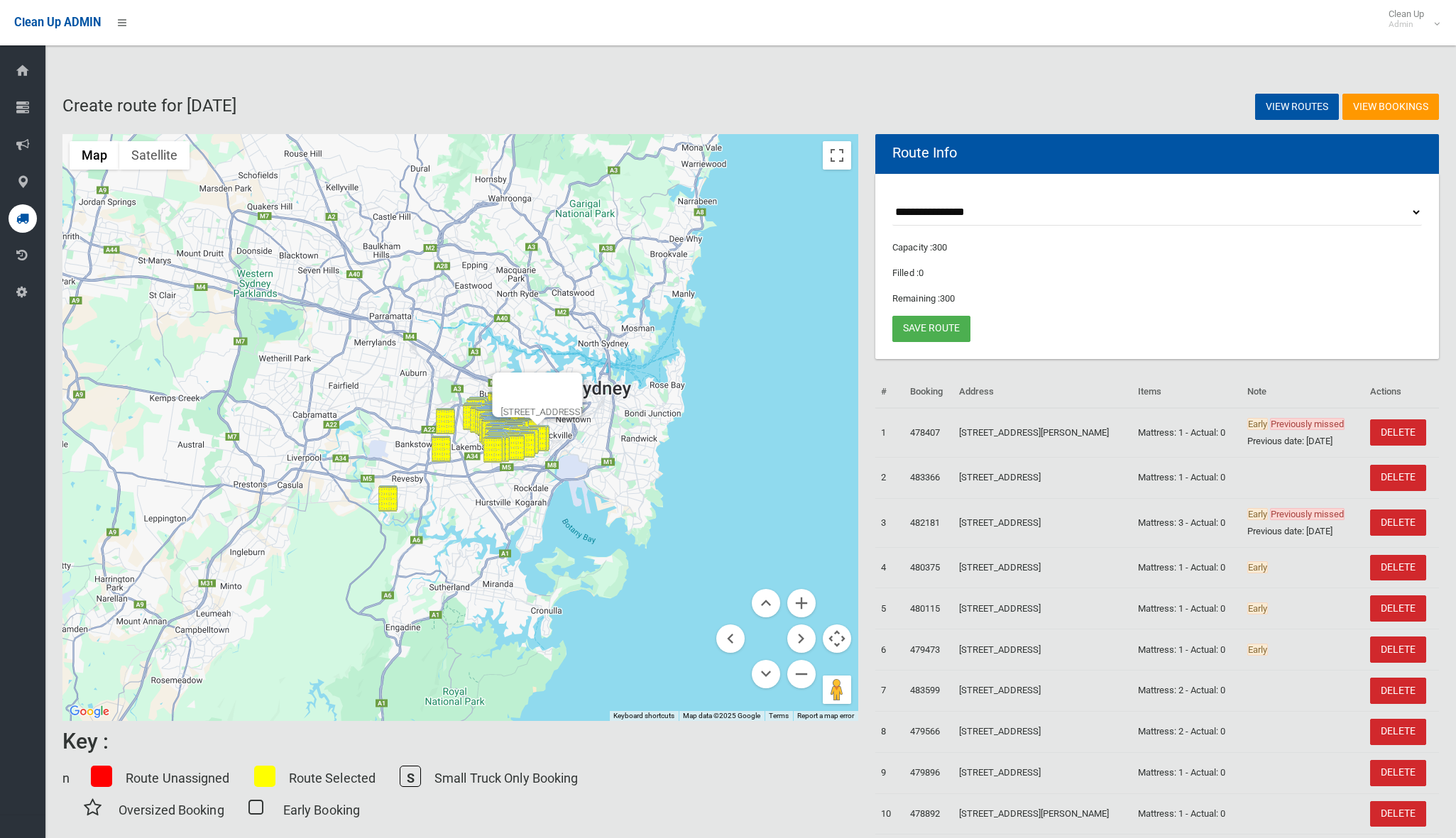
click at [582, 373] on button "Close" at bounding box center [565, 390] width 34 height 34
click at [803, 598] on button "Zoom in" at bounding box center [800, 603] width 28 height 28
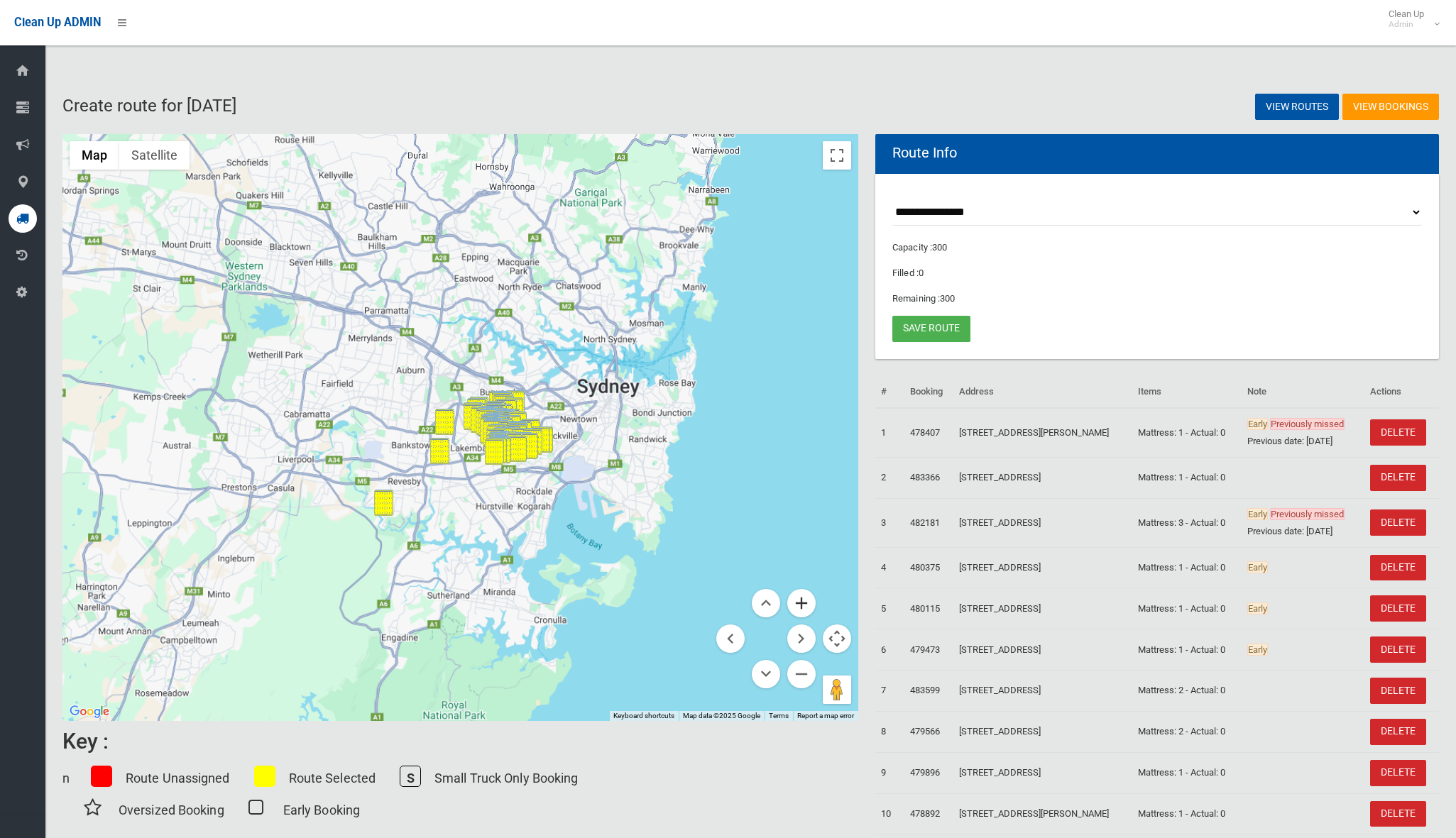
drag, startPoint x: 803, startPoint y: 598, endPoint x: 797, endPoint y: 597, distance: 6.1
click at [803, 598] on button "Zoom in" at bounding box center [800, 603] width 28 height 28
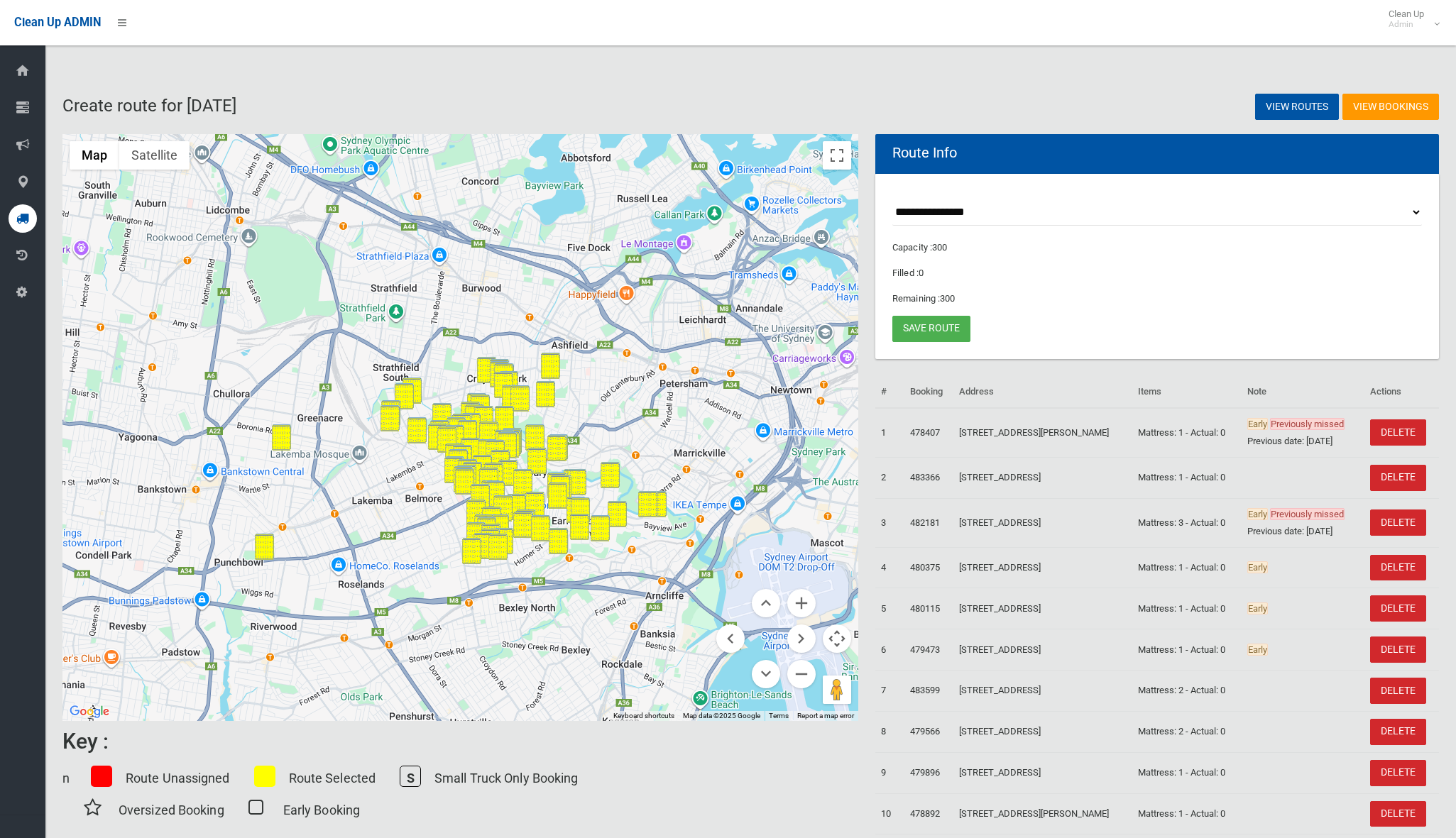
drag, startPoint x: 820, startPoint y: 420, endPoint x: 667, endPoint y: 419, distance: 153.0
click at [666, 410] on div at bounding box center [460, 427] width 796 height 586
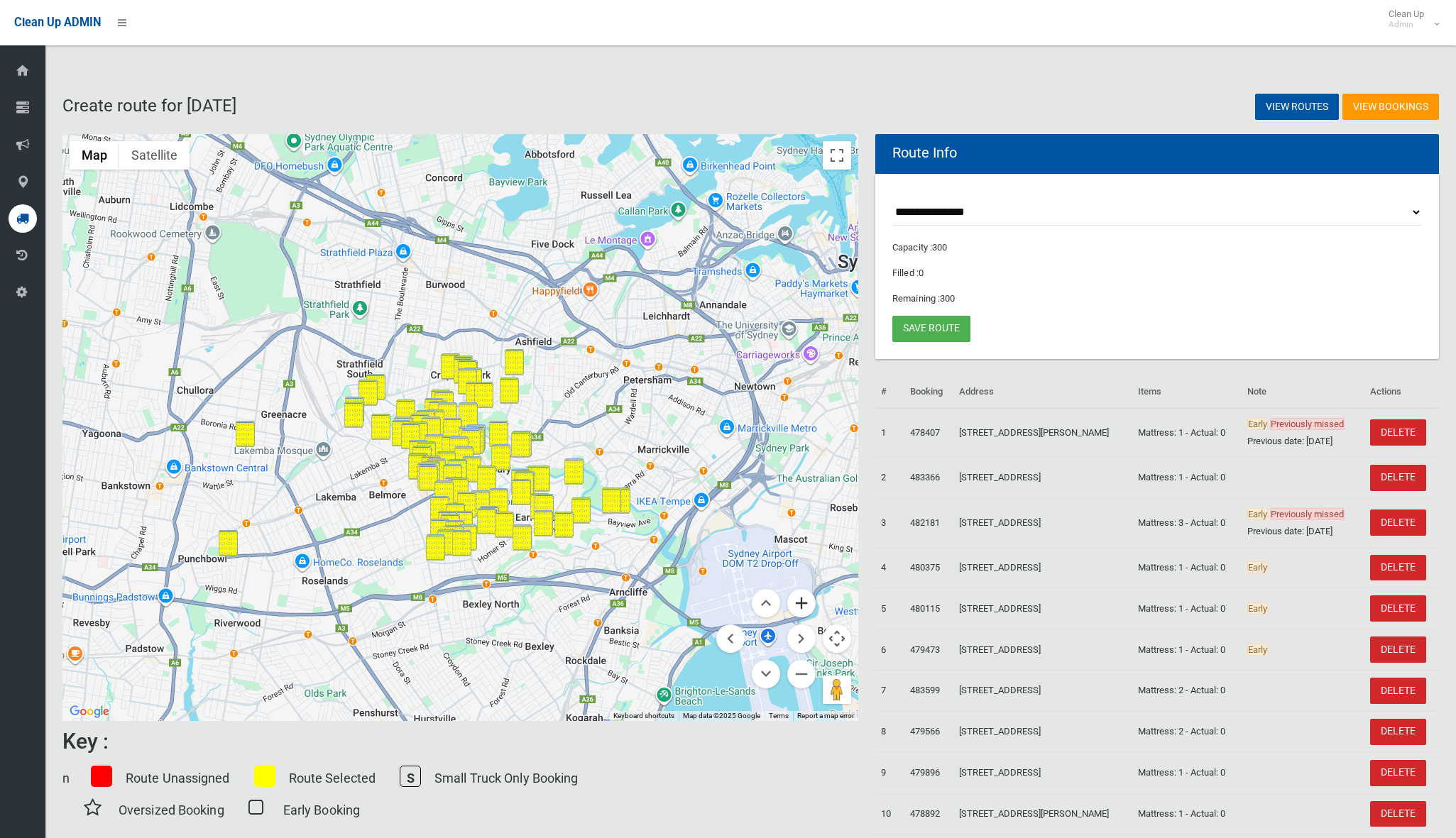
click at [815, 605] on button "Zoom in" at bounding box center [800, 603] width 28 height 28
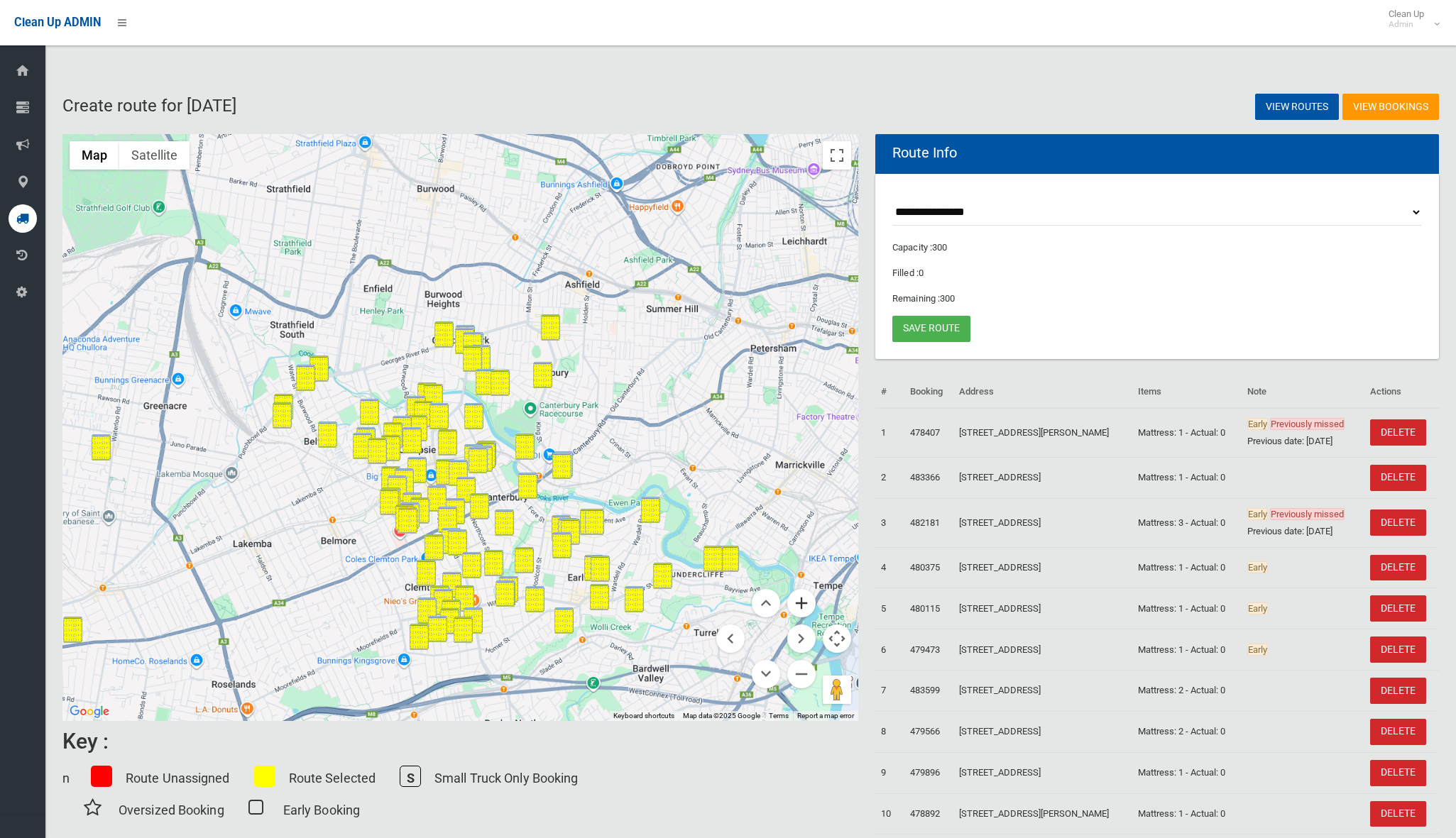
click at [814, 605] on button "Zoom in" at bounding box center [800, 603] width 28 height 28
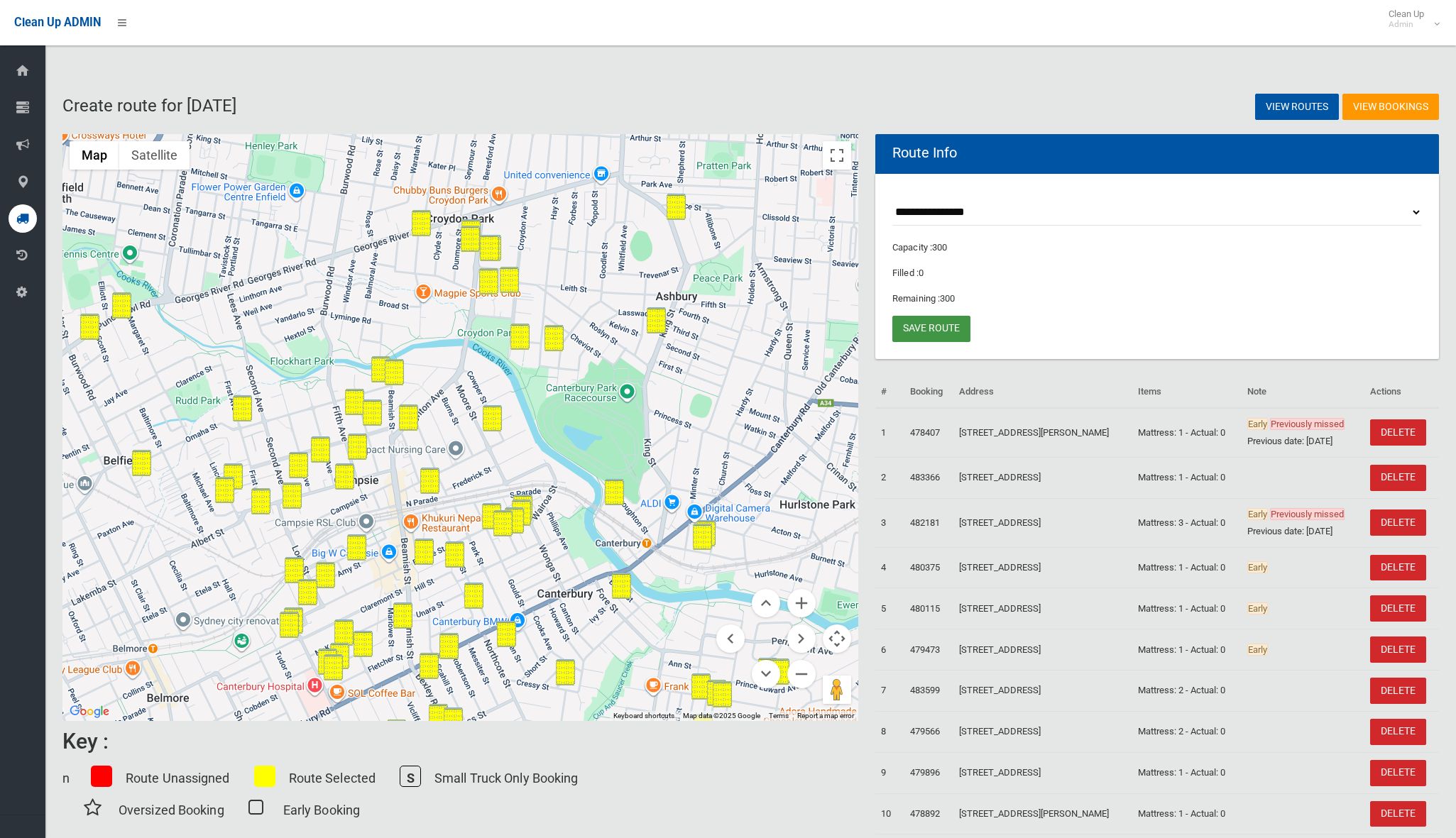
click at [934, 320] on link "Save route" at bounding box center [931, 329] width 78 height 26
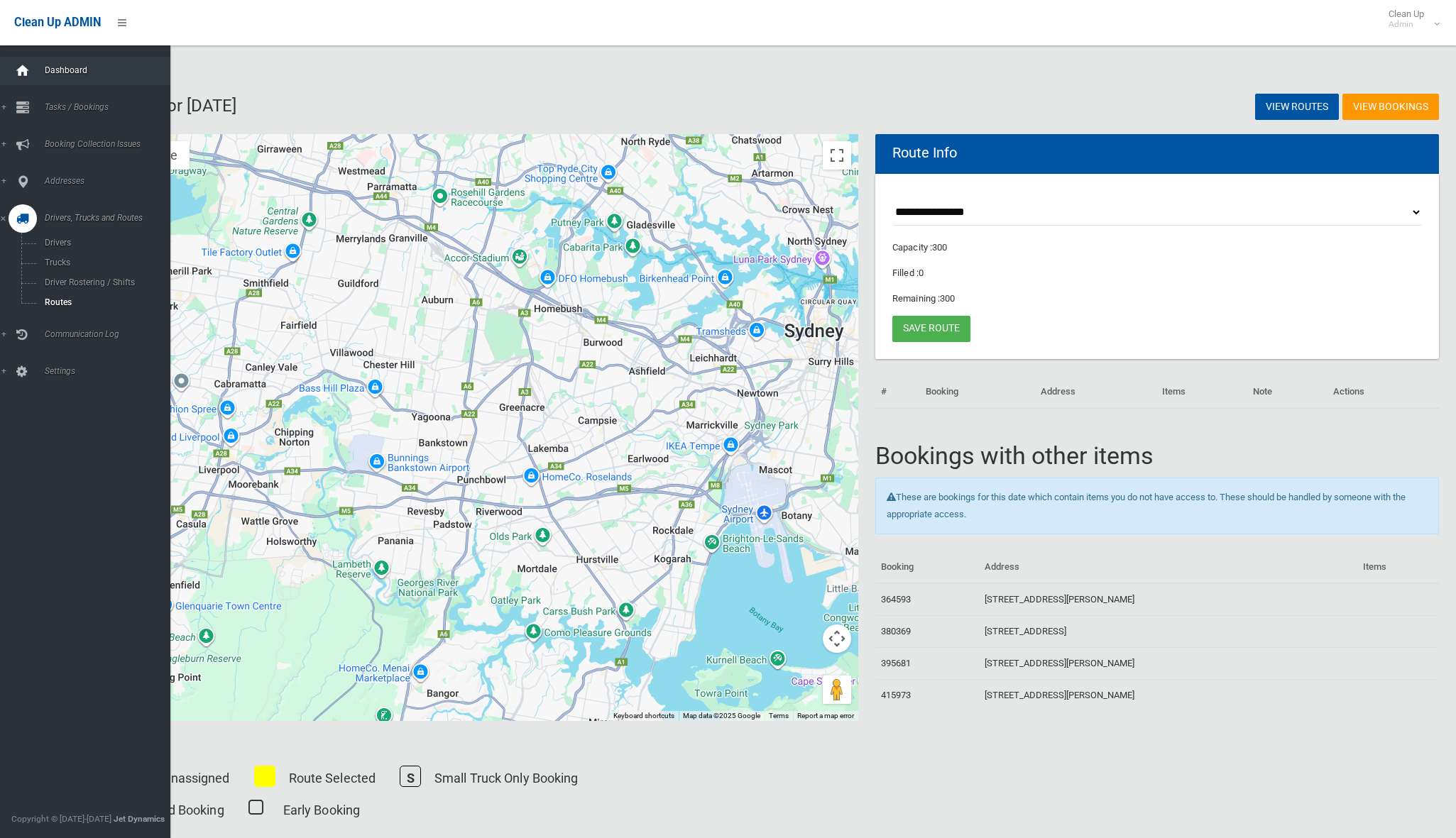
click at [22, 61] on icon at bounding box center [22, 71] width 15 height 28
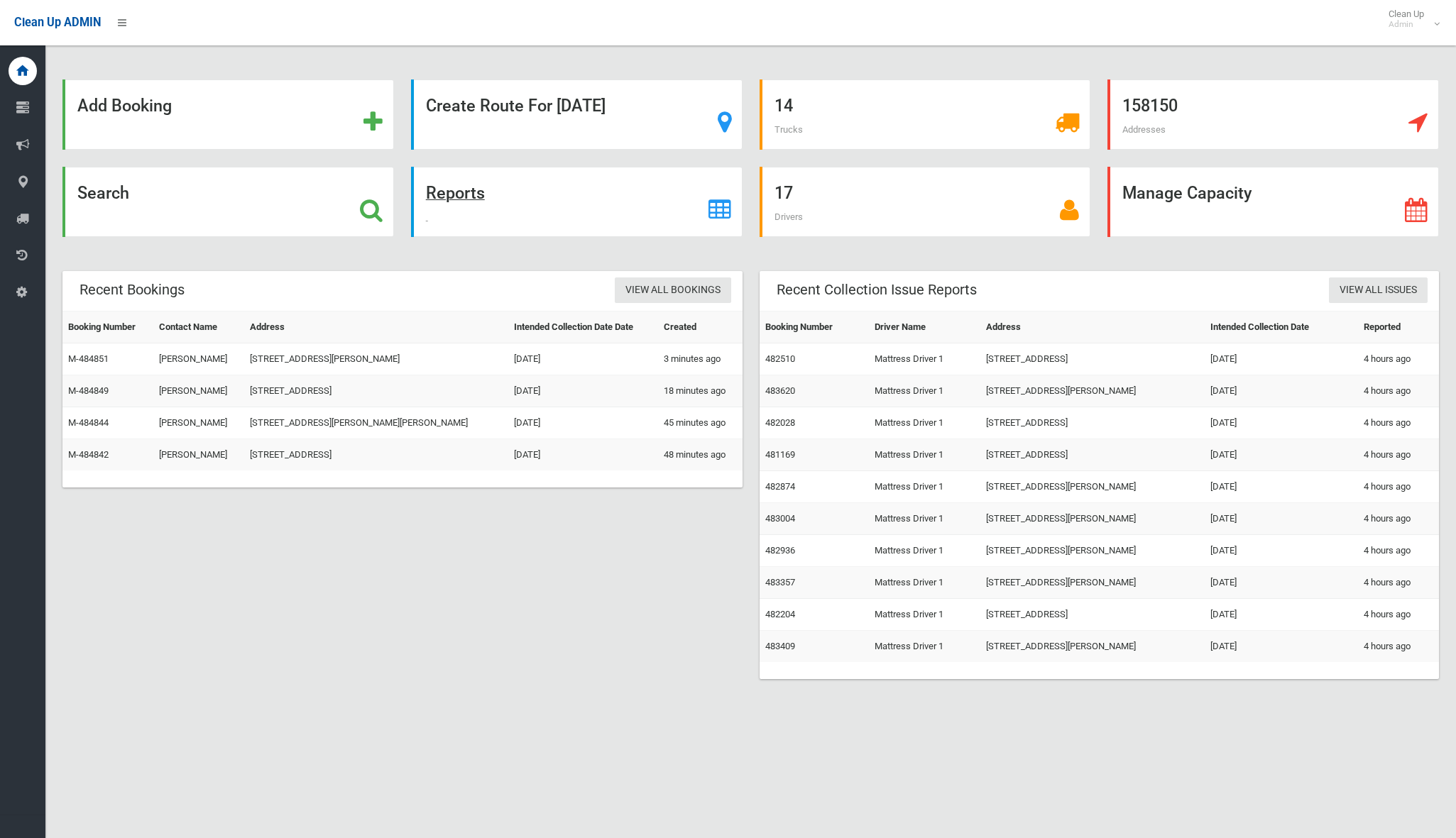
click at [439, 202] on strong "Reports" at bounding box center [455, 193] width 59 height 20
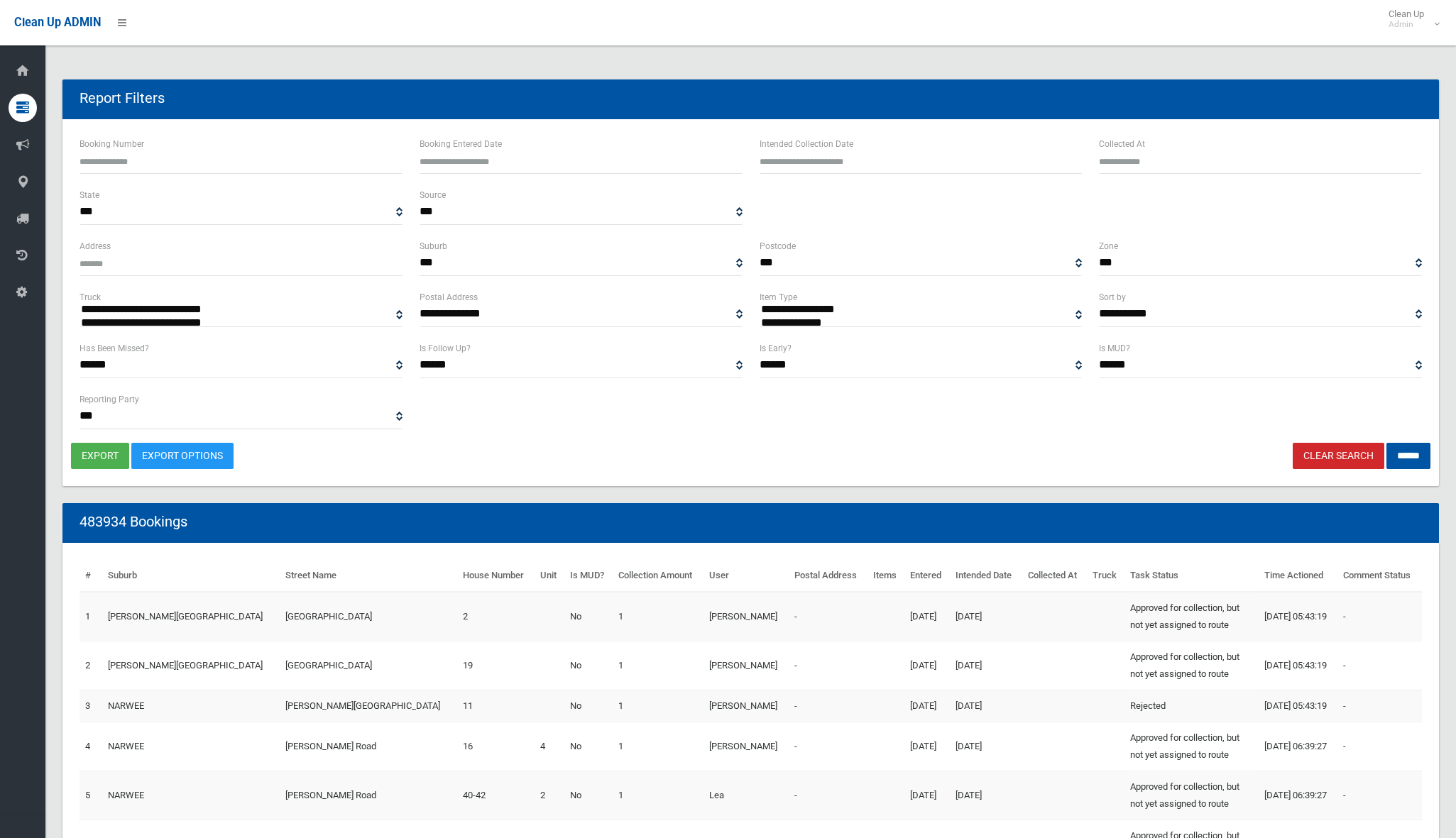
select select
type input "**********"
click at [888, 162] on input "text" at bounding box center [921, 160] width 323 height 26
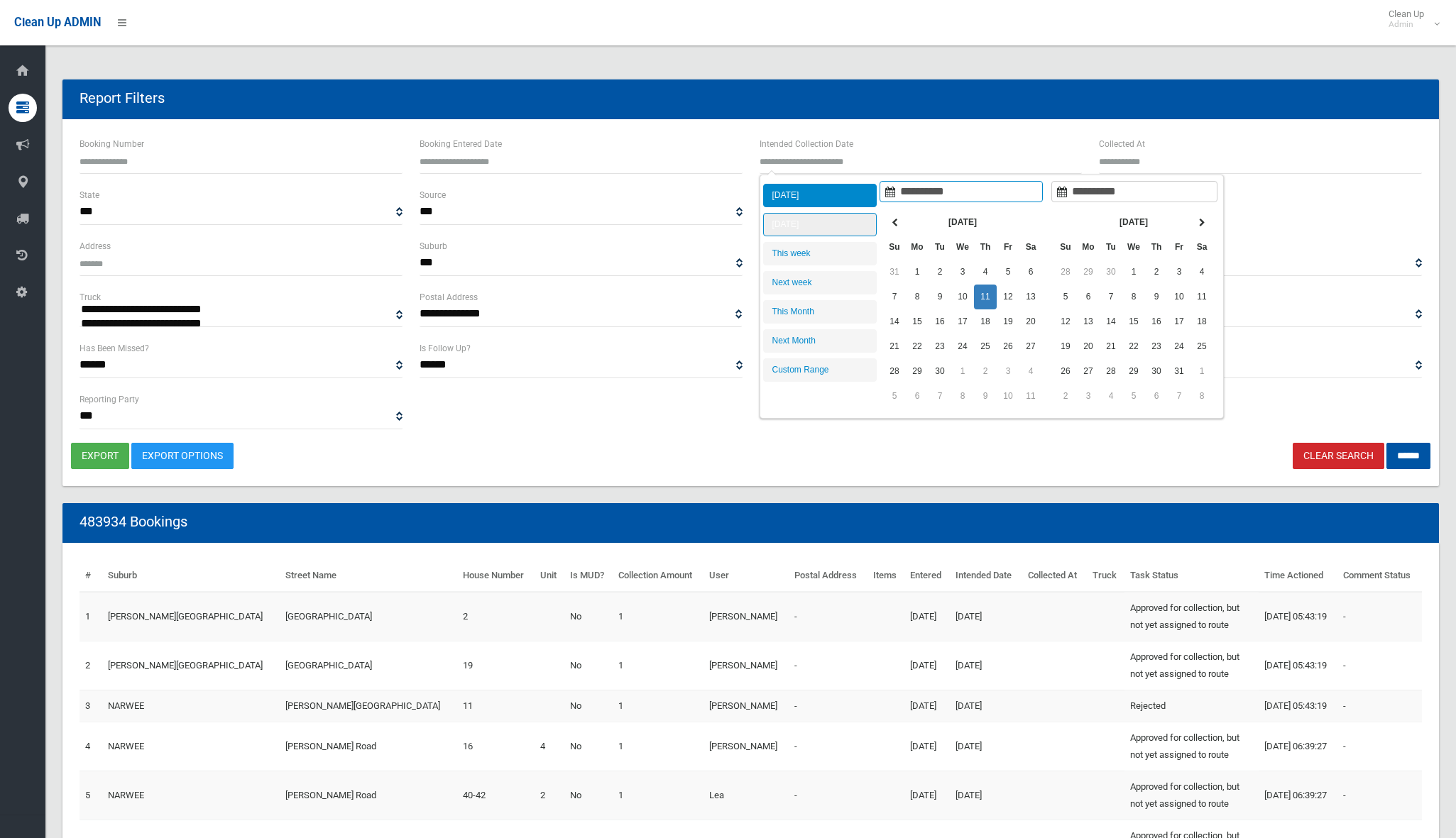
type input "**********"
click at [834, 230] on li "Tomorrow" at bounding box center [819, 224] width 113 height 24
type input "**********"
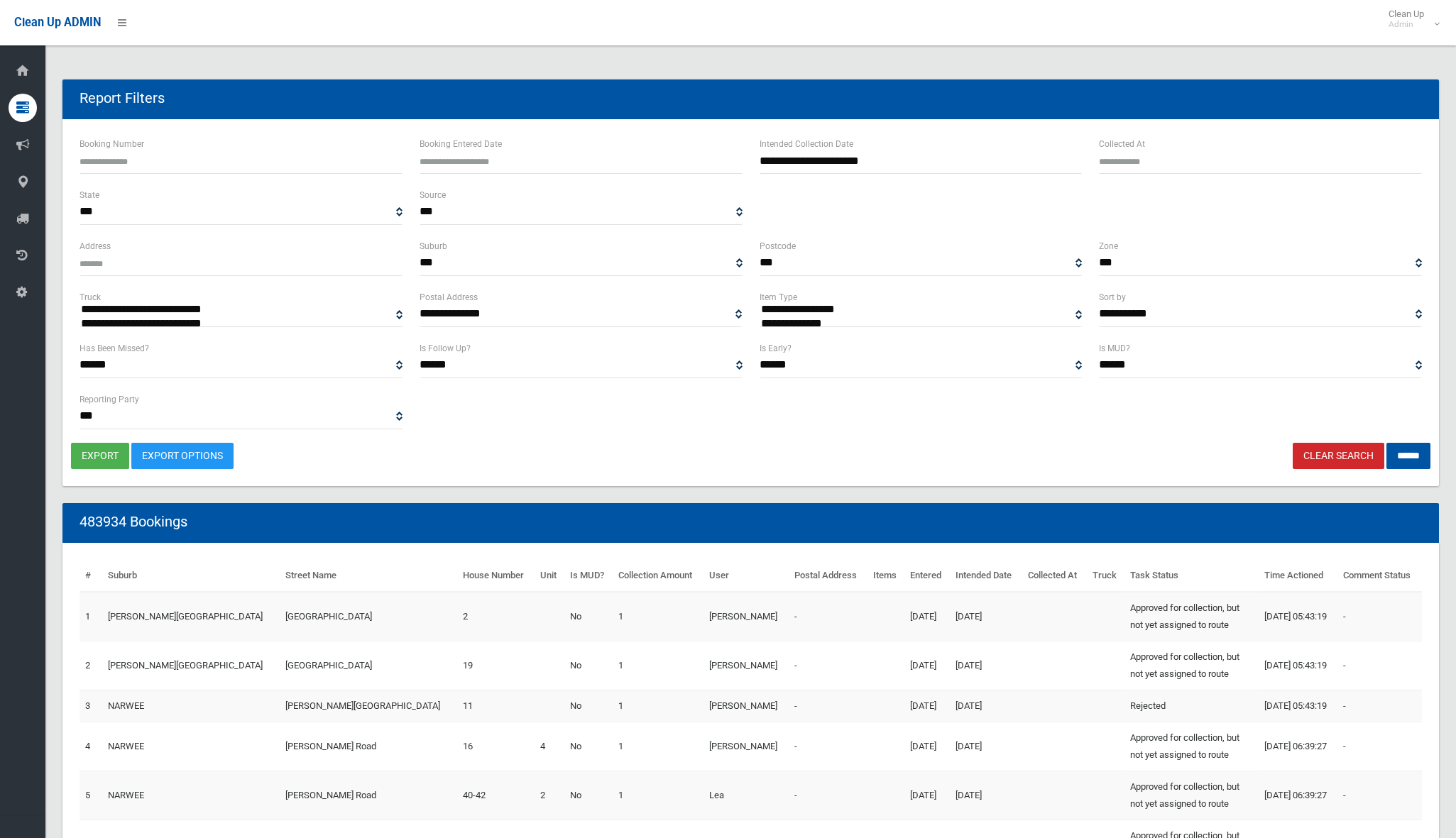
select select "**"
click at [1402, 461] on input "******" at bounding box center [1408, 455] width 44 height 26
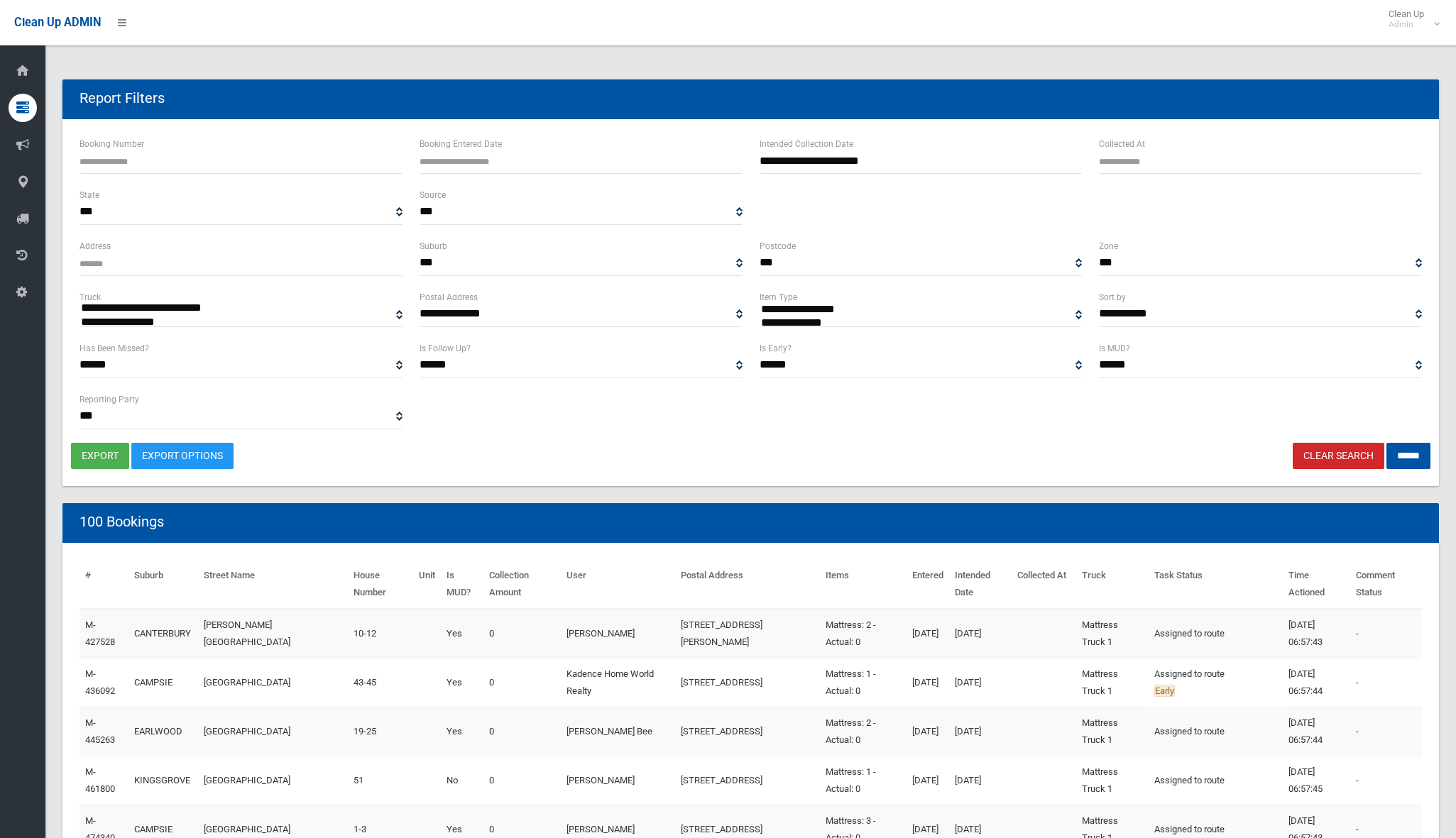
select select
click at [102, 454] on button "export" at bounding box center [100, 455] width 58 height 26
